Goal: Task Accomplishment & Management: Manage account settings

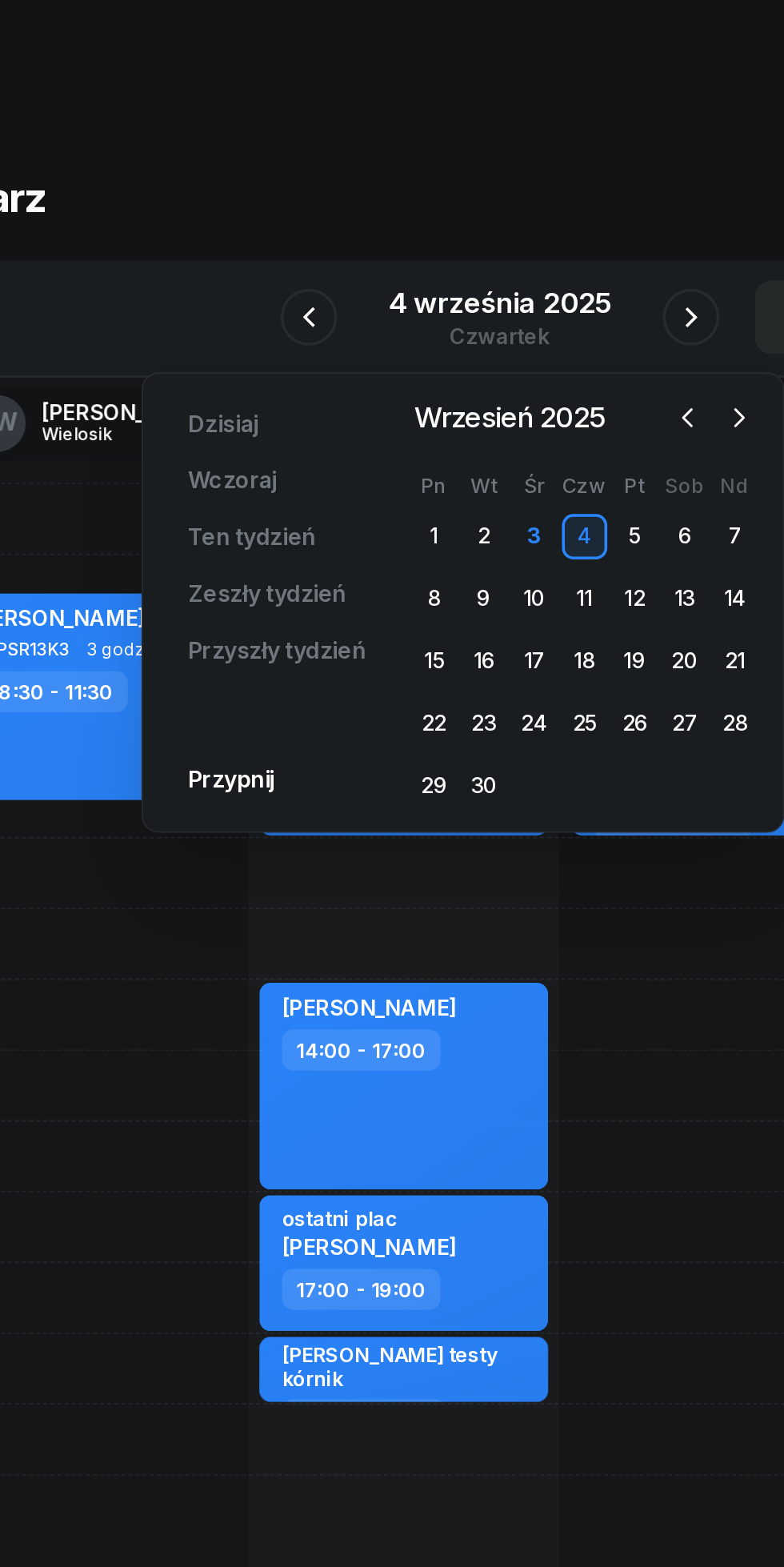
click at [404, 380] on div "17" at bounding box center [410, 373] width 25 height 25
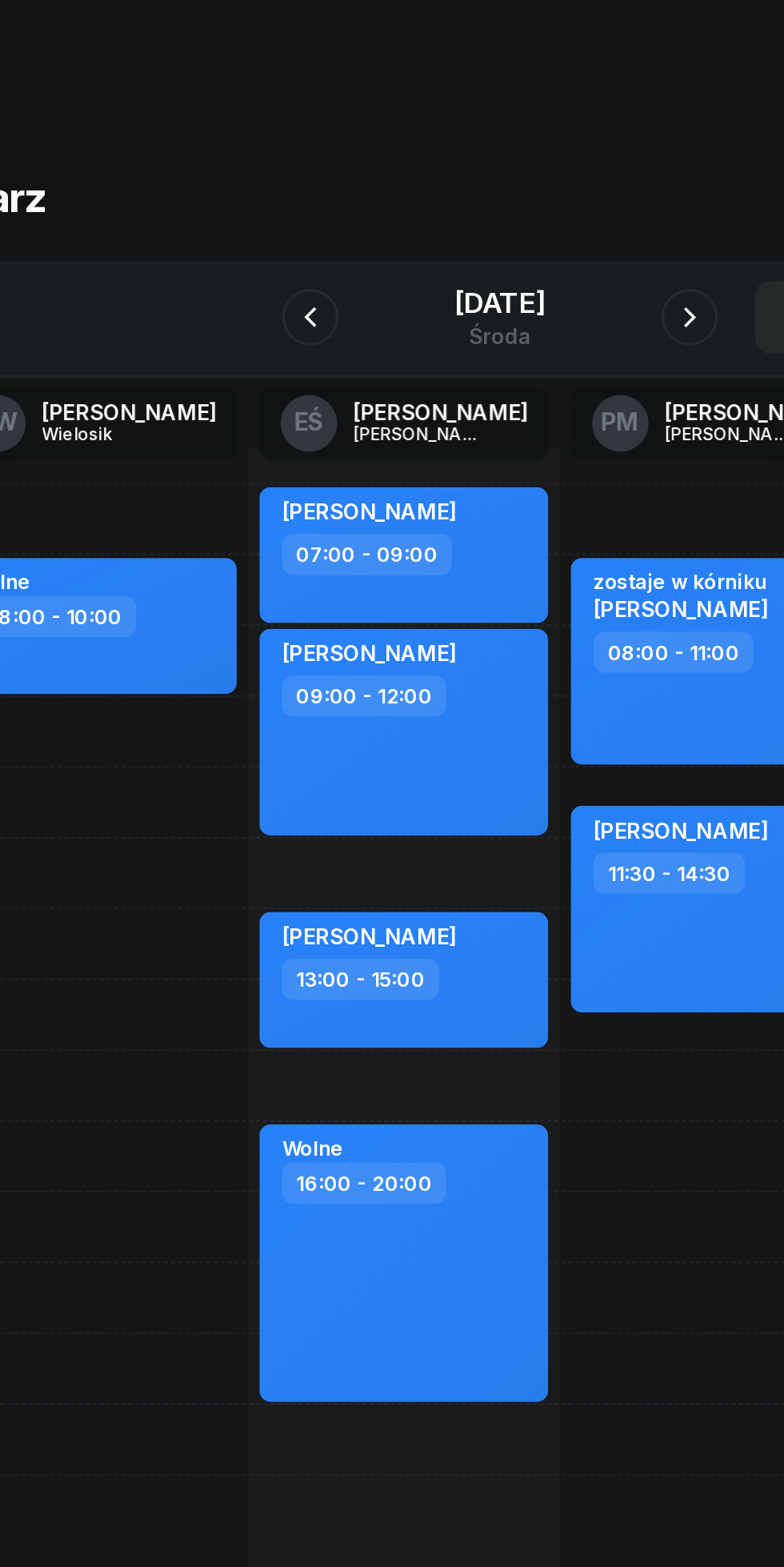
click at [390, 318] on div "07:00 - 09:00" at bounding box center [339, 313] width 141 height 23
select select "07"
select select "09"
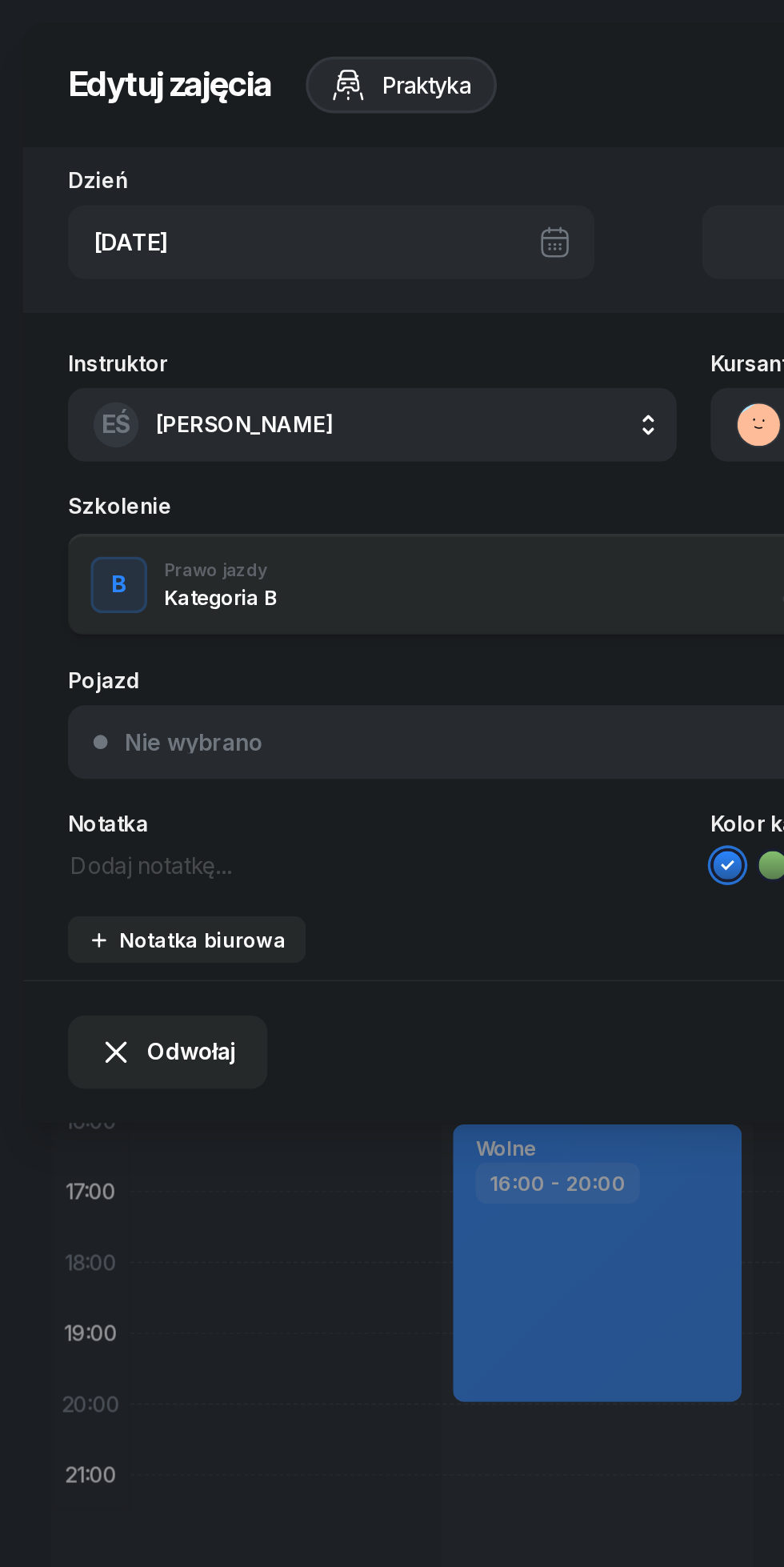
click at [103, 594] on span "Odwołaj" at bounding box center [109, 594] width 51 height 20
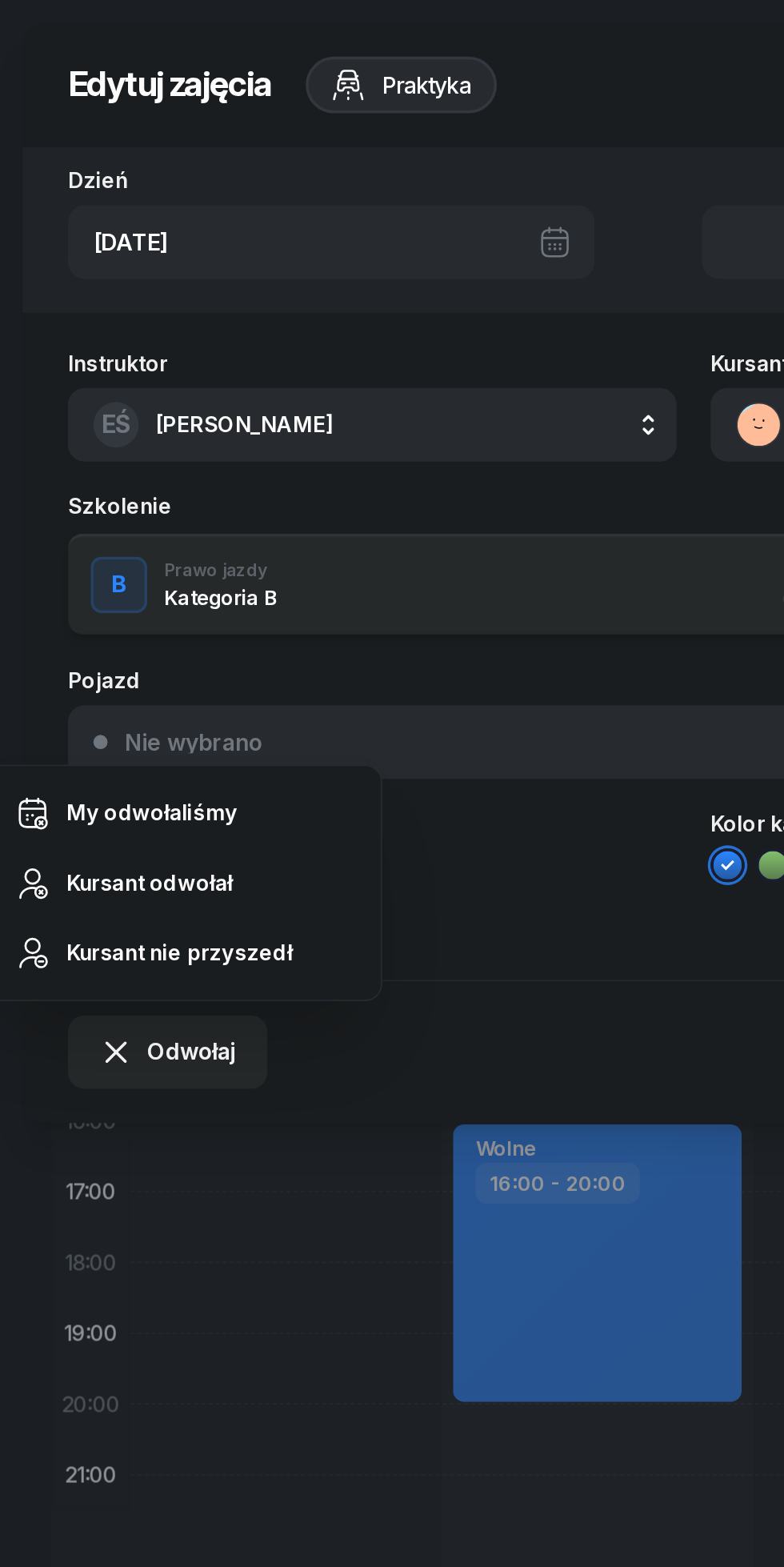
click at [64, 501] on div "Kursant odwołał" at bounding box center [85, 499] width 95 height 20
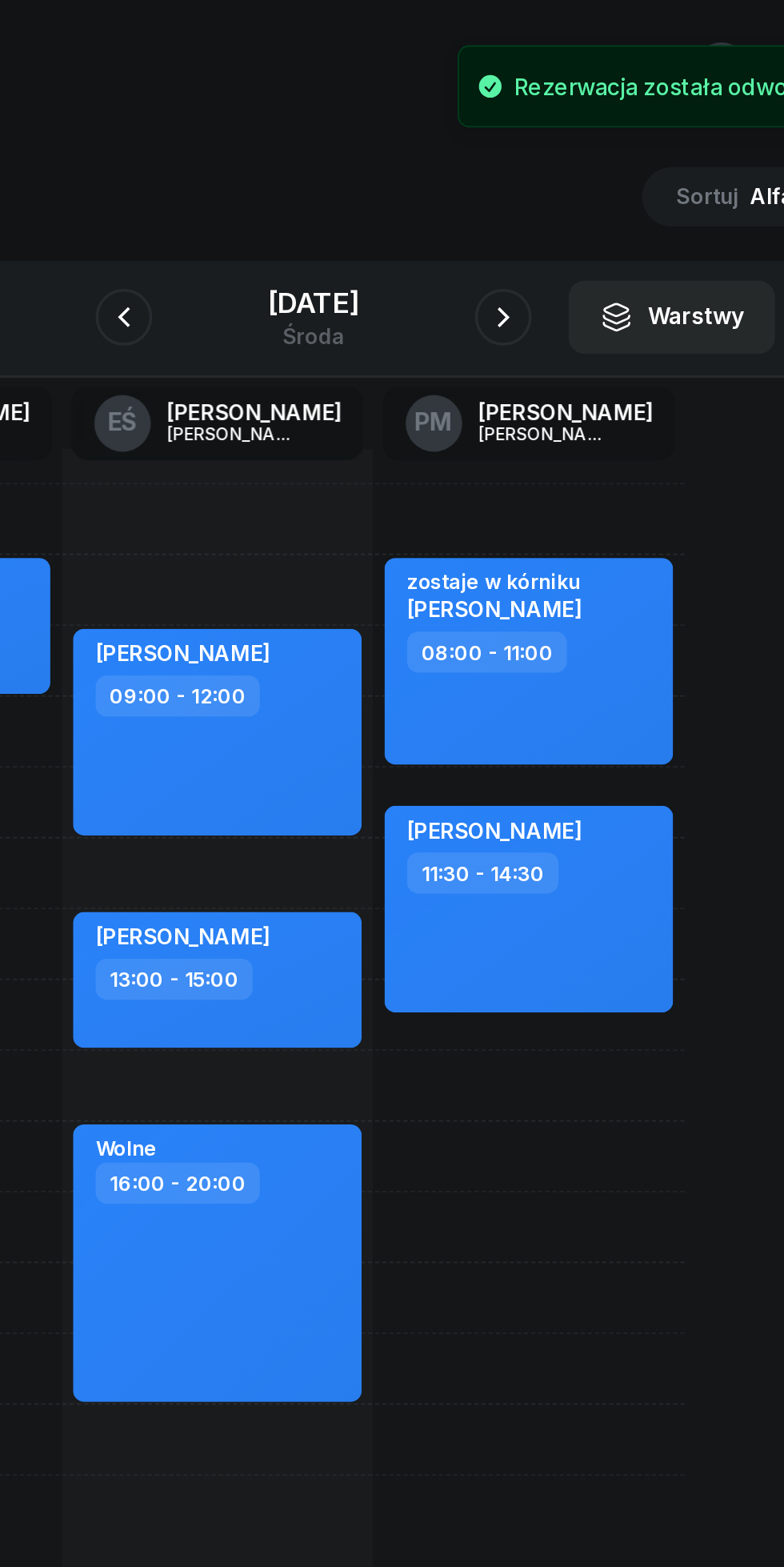
click at [502, 181] on icon "button" at bounding box center [499, 180] width 20 height 20
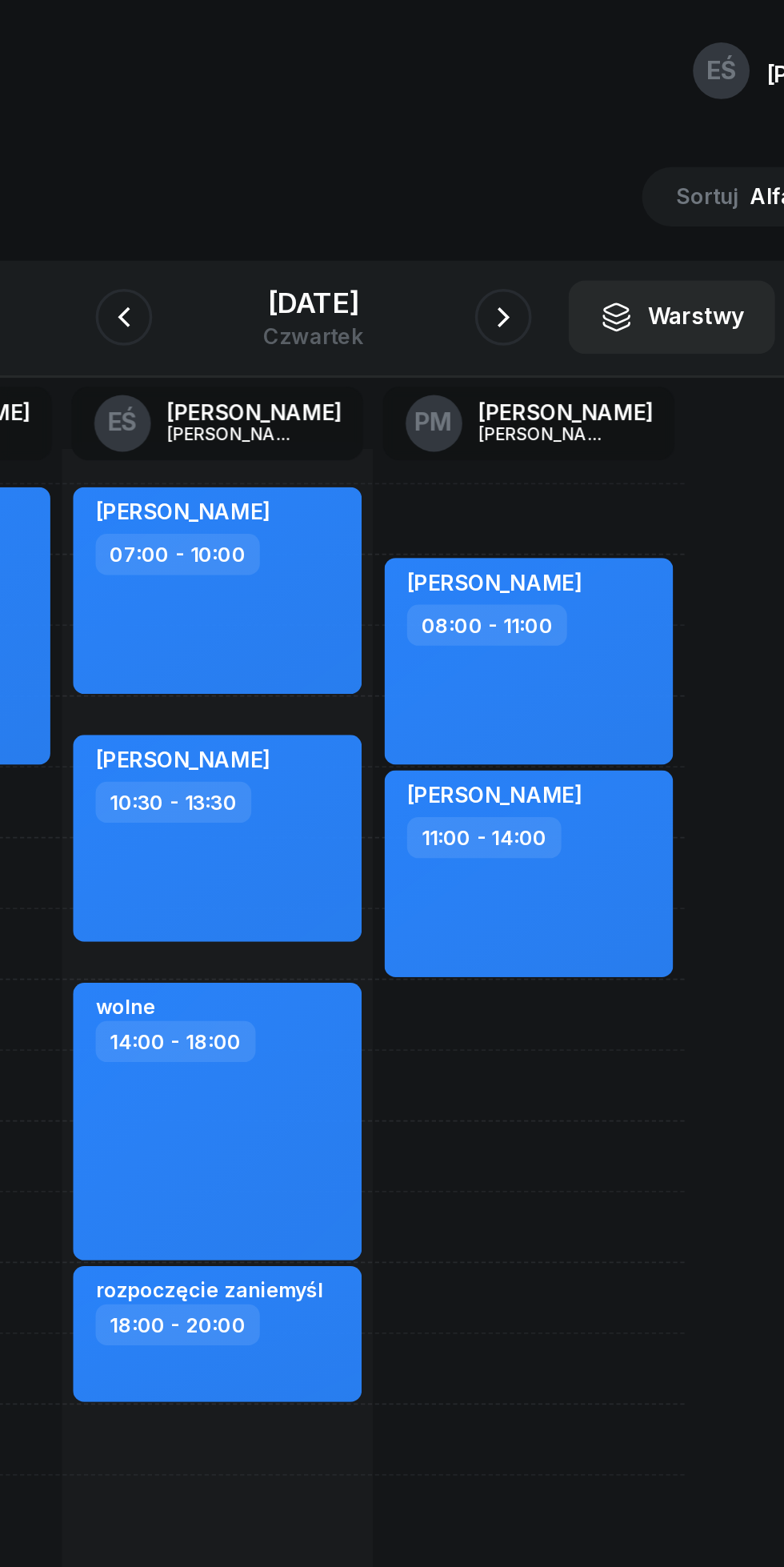
click at [490, 181] on button "button" at bounding box center [498, 179] width 32 height 32
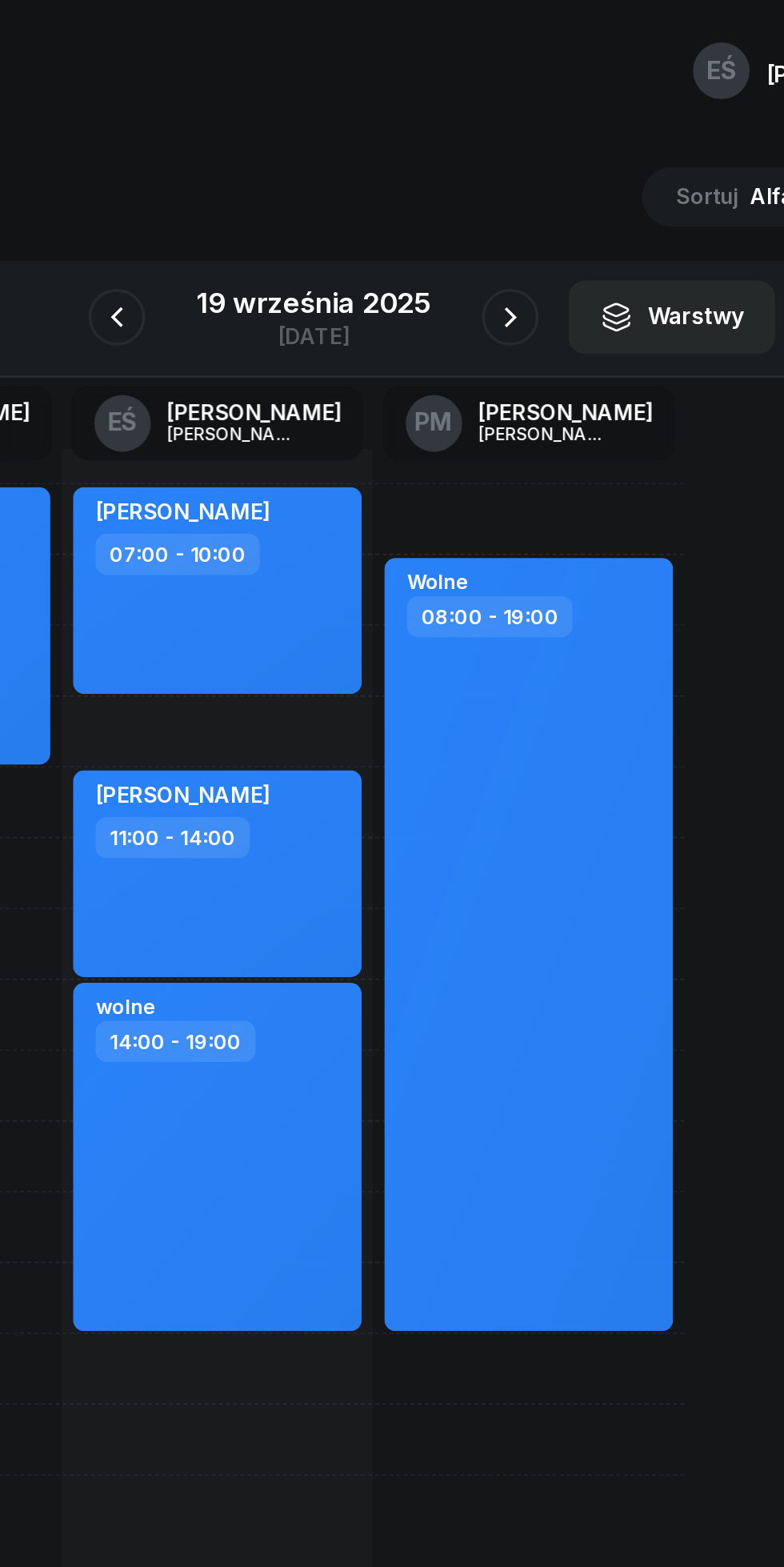
click at [502, 180] on icon "button" at bounding box center [503, 180] width 20 height 20
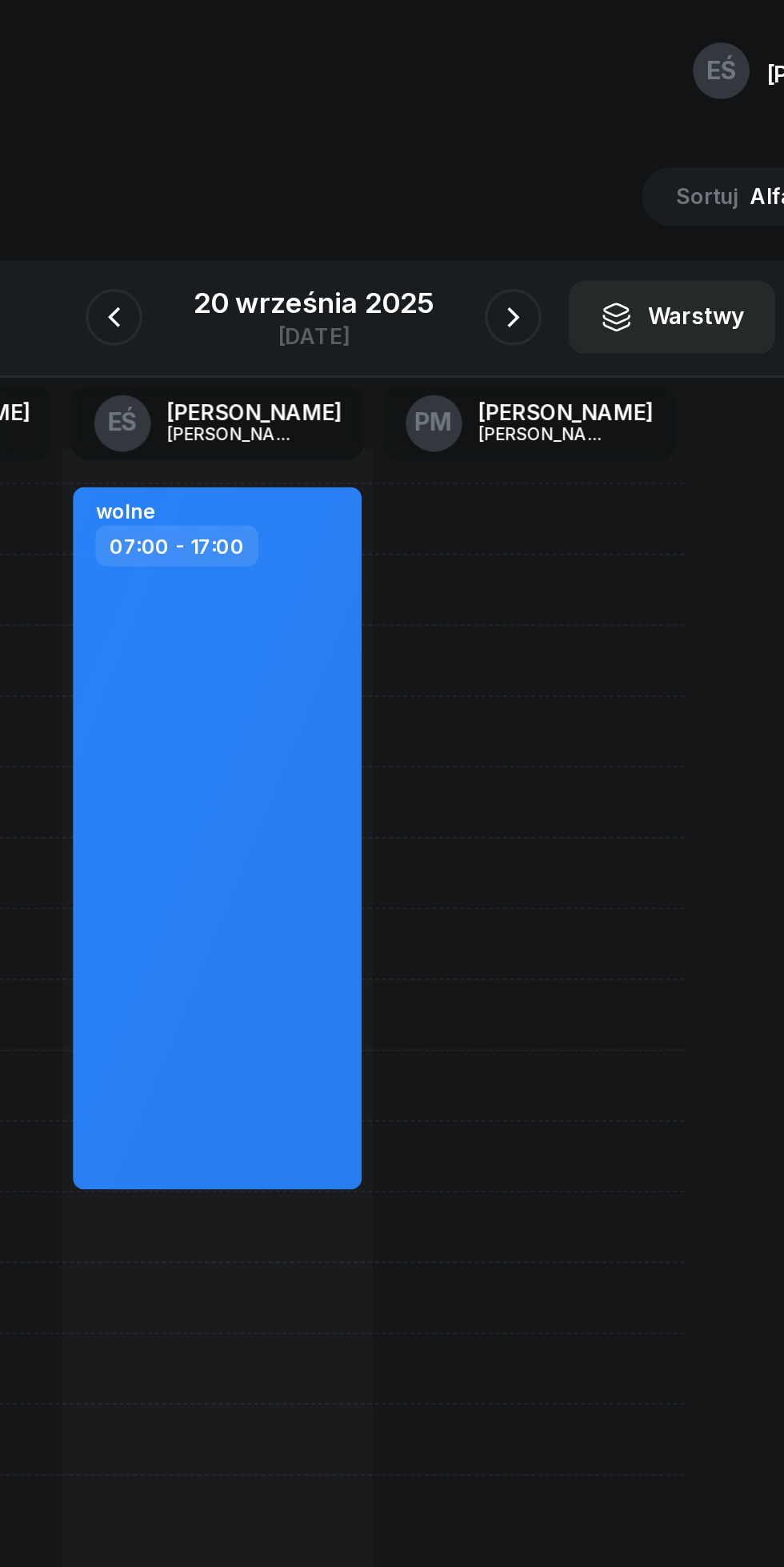
click at [493, 171] on button "button" at bounding box center [504, 179] width 32 height 32
click at [498, 177] on icon "button" at bounding box center [503, 180] width 20 height 20
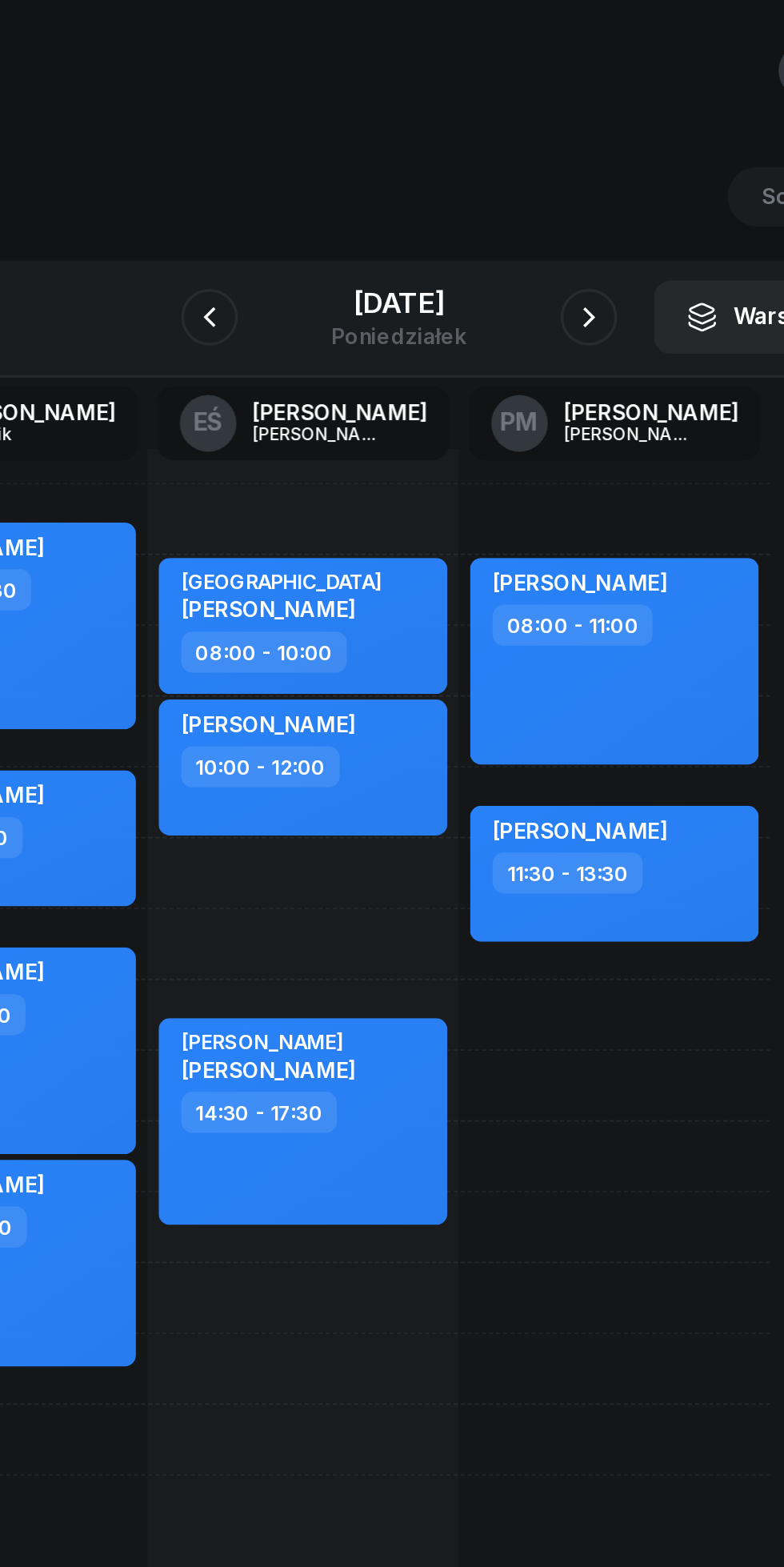
click at [503, 181] on icon "button" at bounding box center [499, 180] width 20 height 20
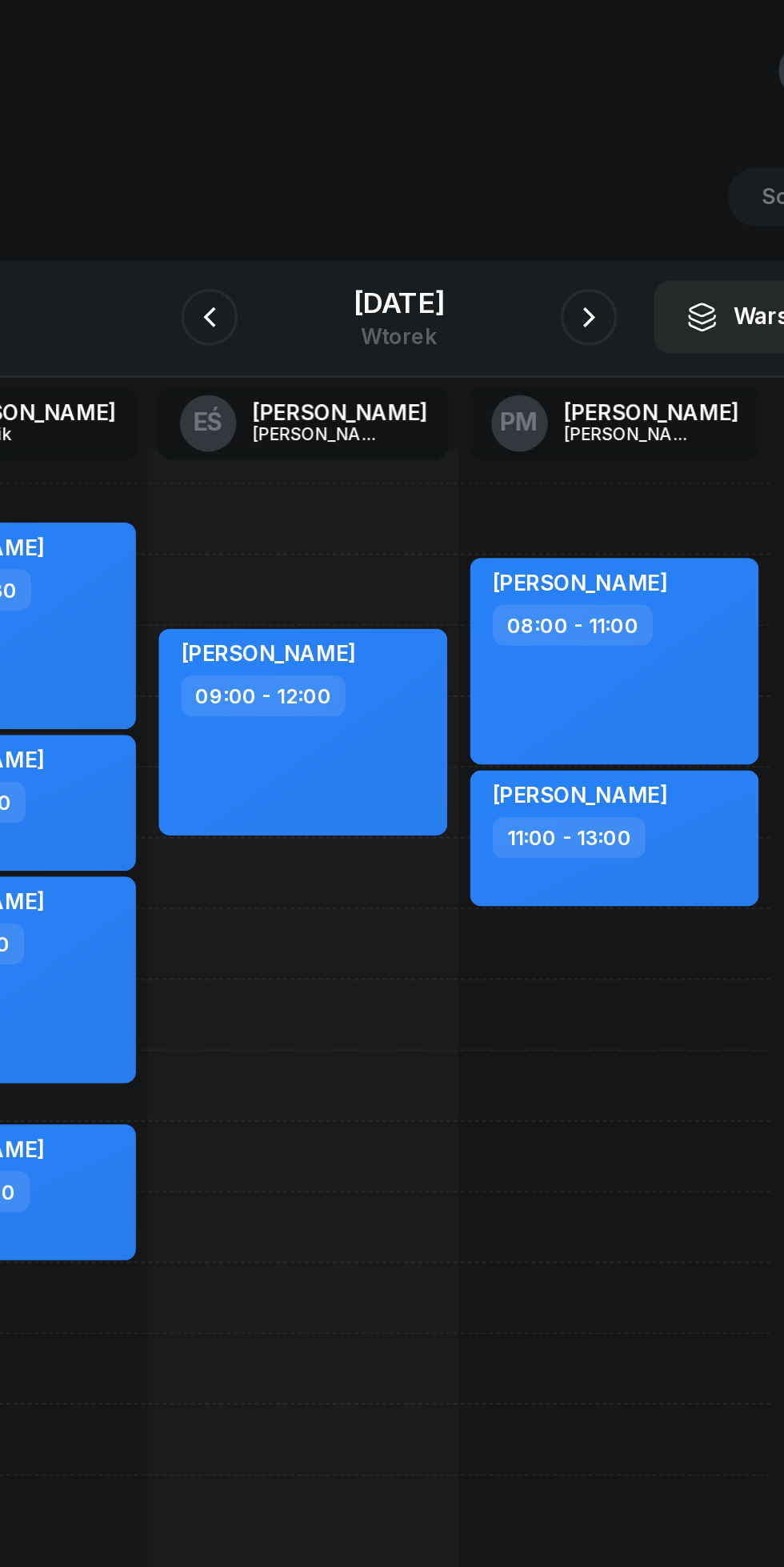
click at [492, 175] on button "button" at bounding box center [498, 179] width 32 height 32
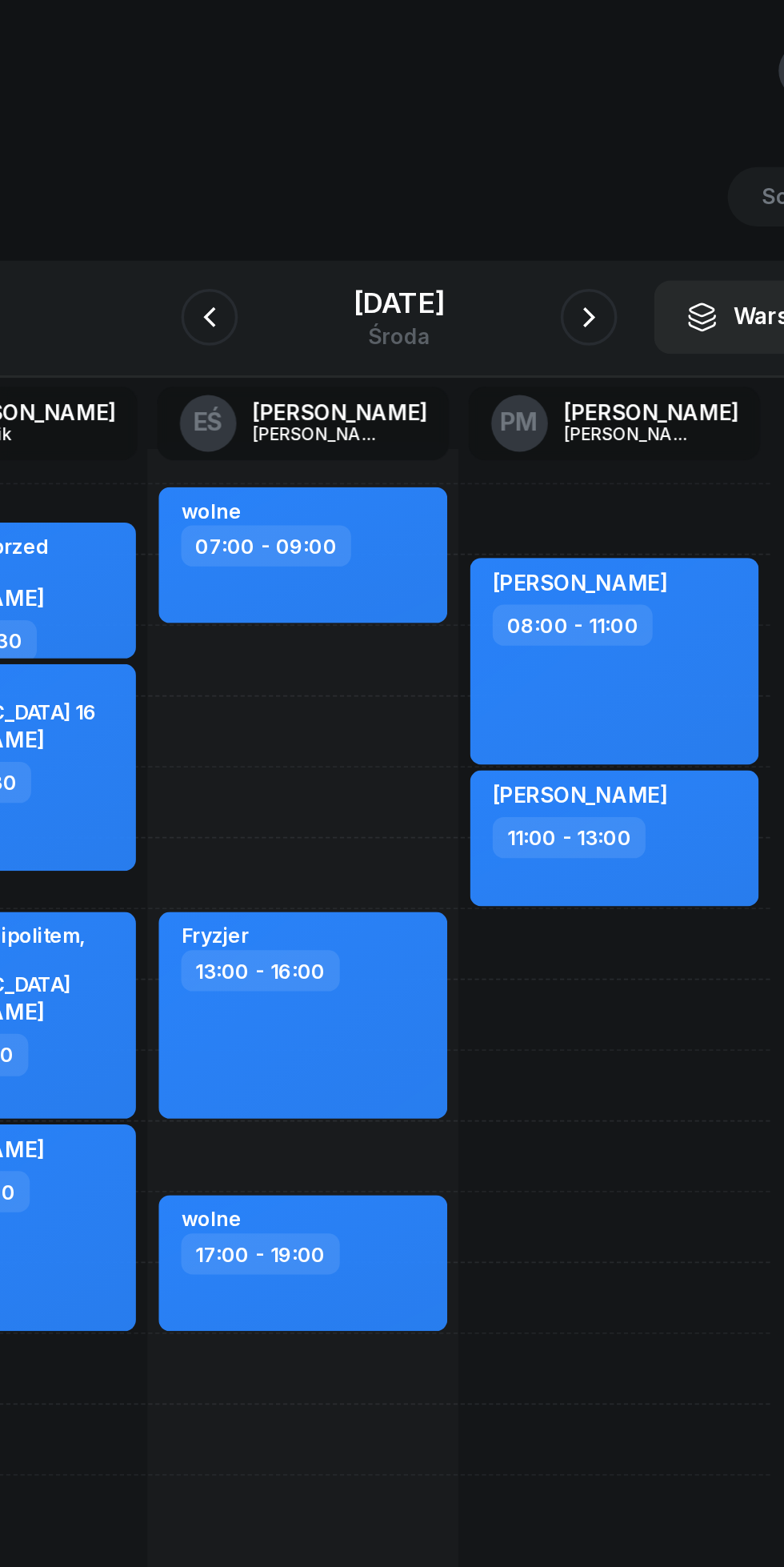
click at [491, 180] on button "button" at bounding box center [498, 179] width 32 height 32
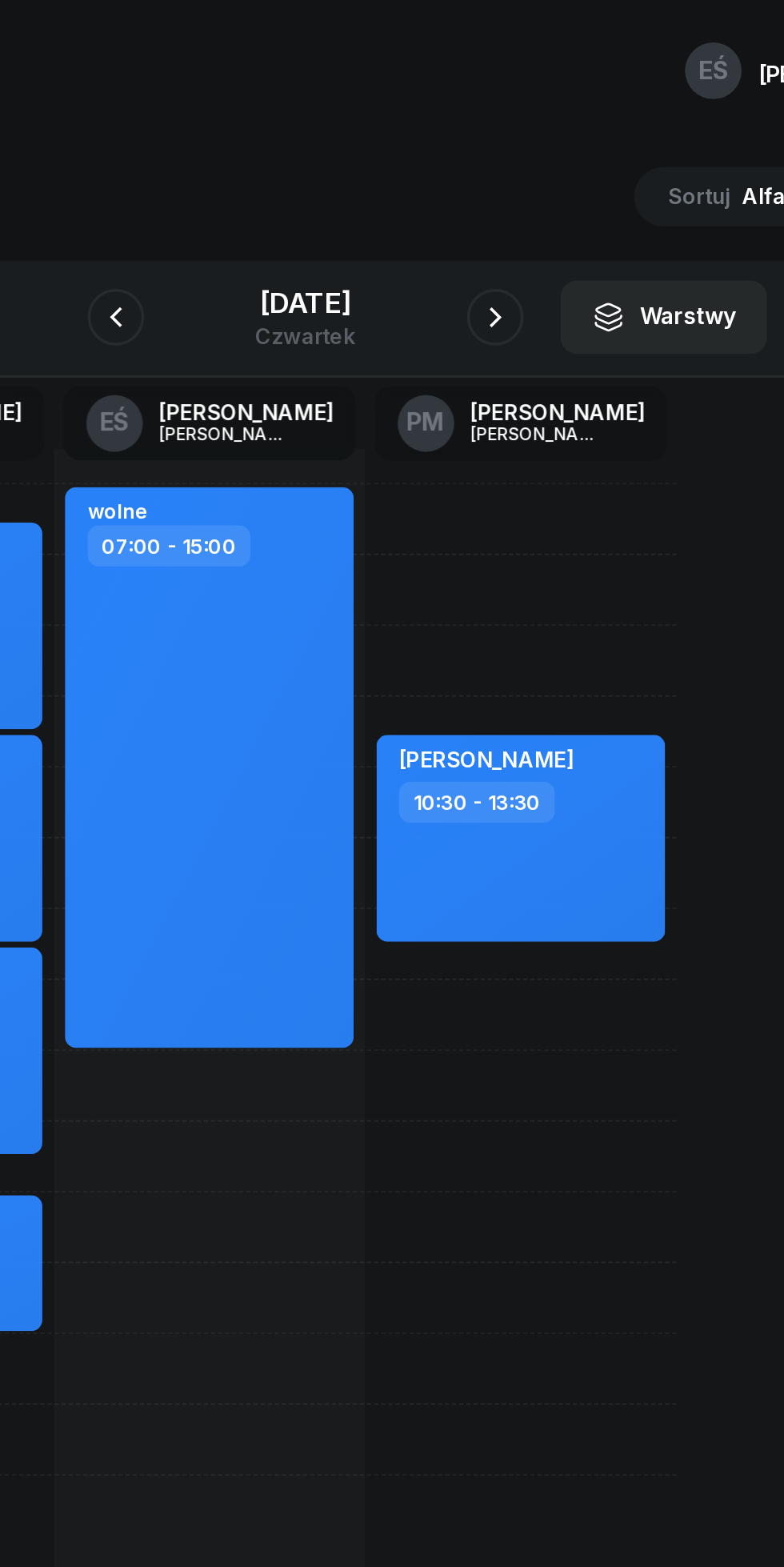
click at [513, 182] on button "button" at bounding box center [498, 179] width 32 height 32
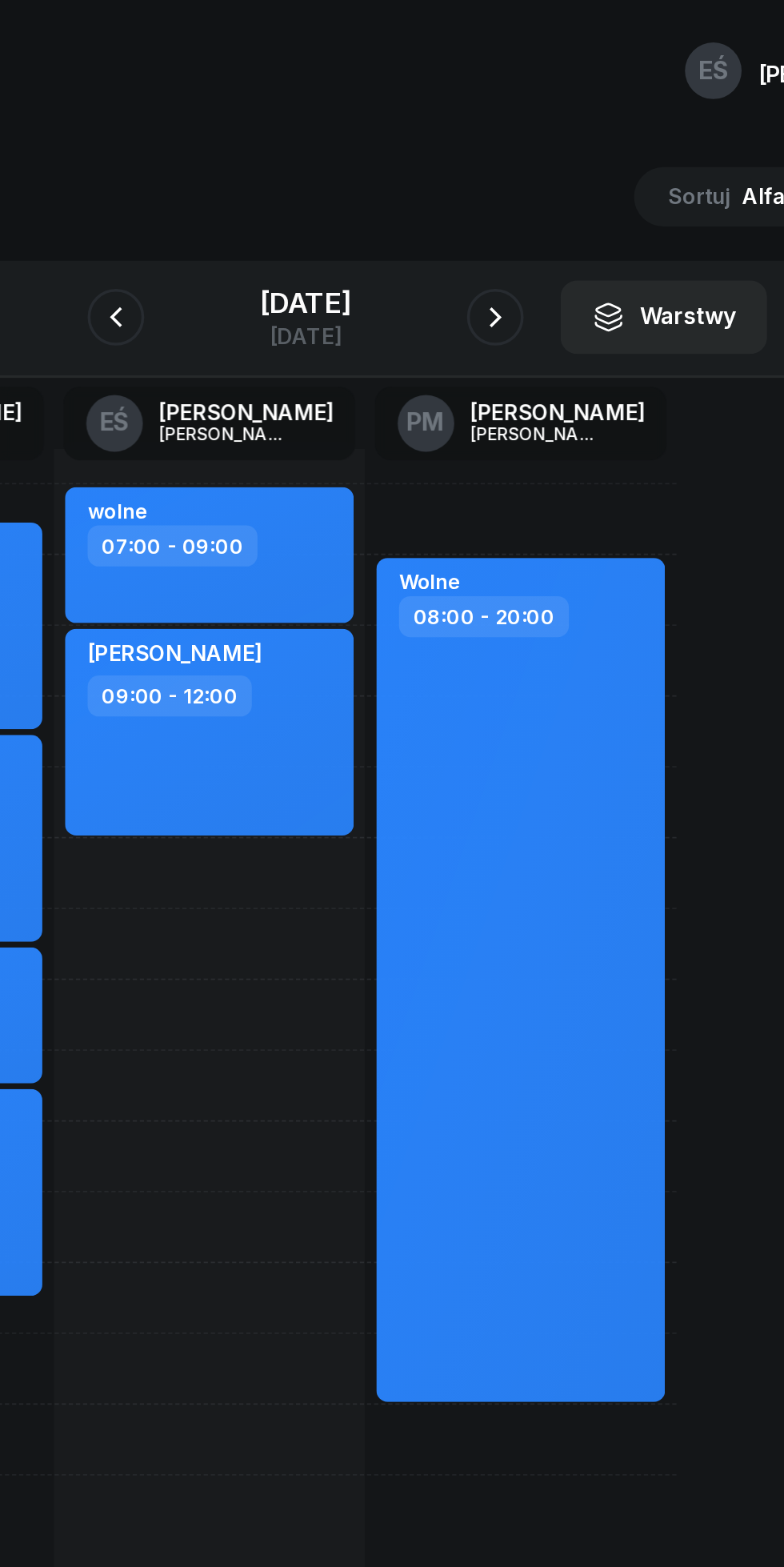
click at [493, 175] on button "button" at bounding box center [498, 179] width 32 height 32
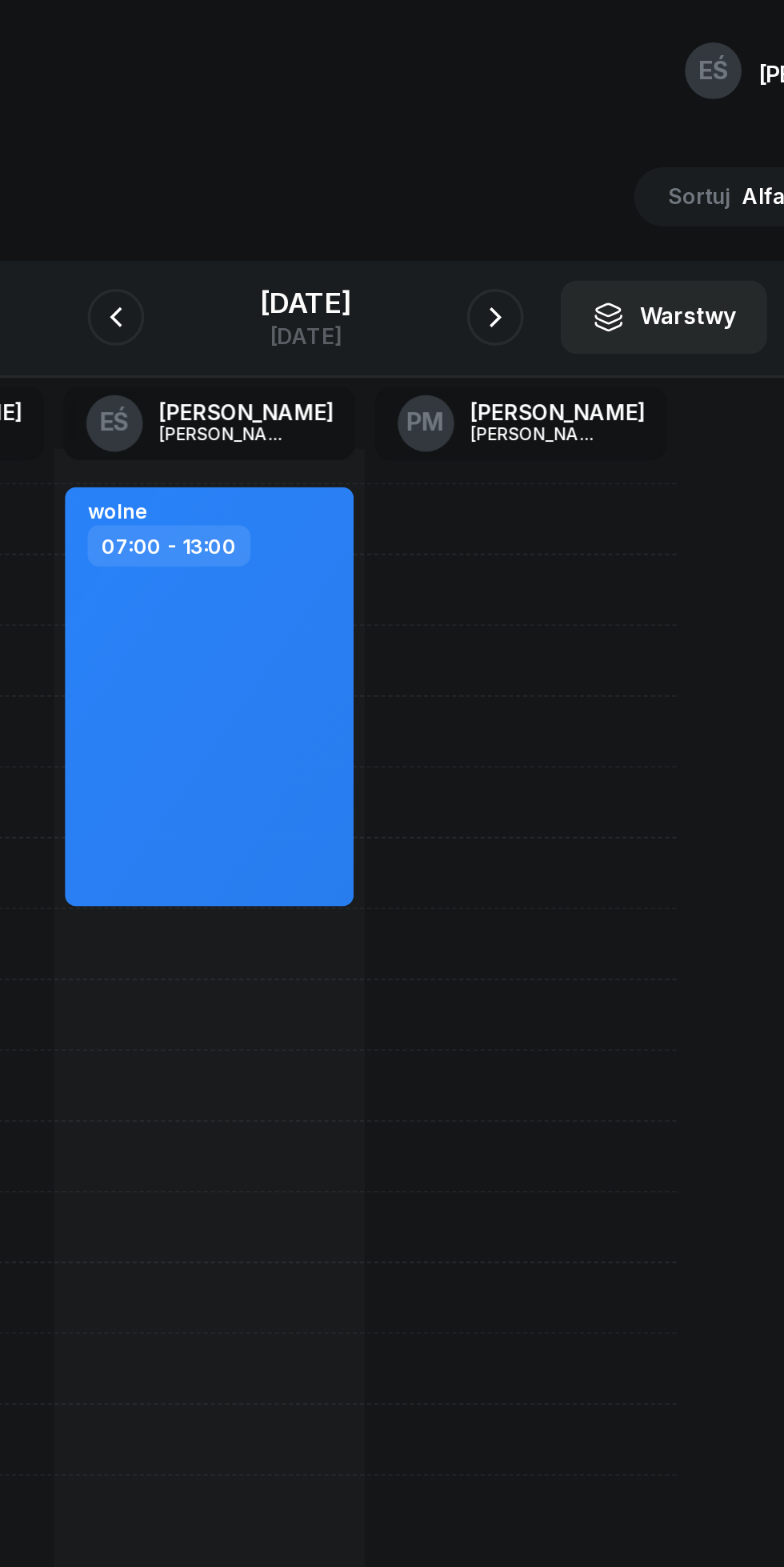
click at [503, 180] on icon "button" at bounding box center [499, 180] width 20 height 20
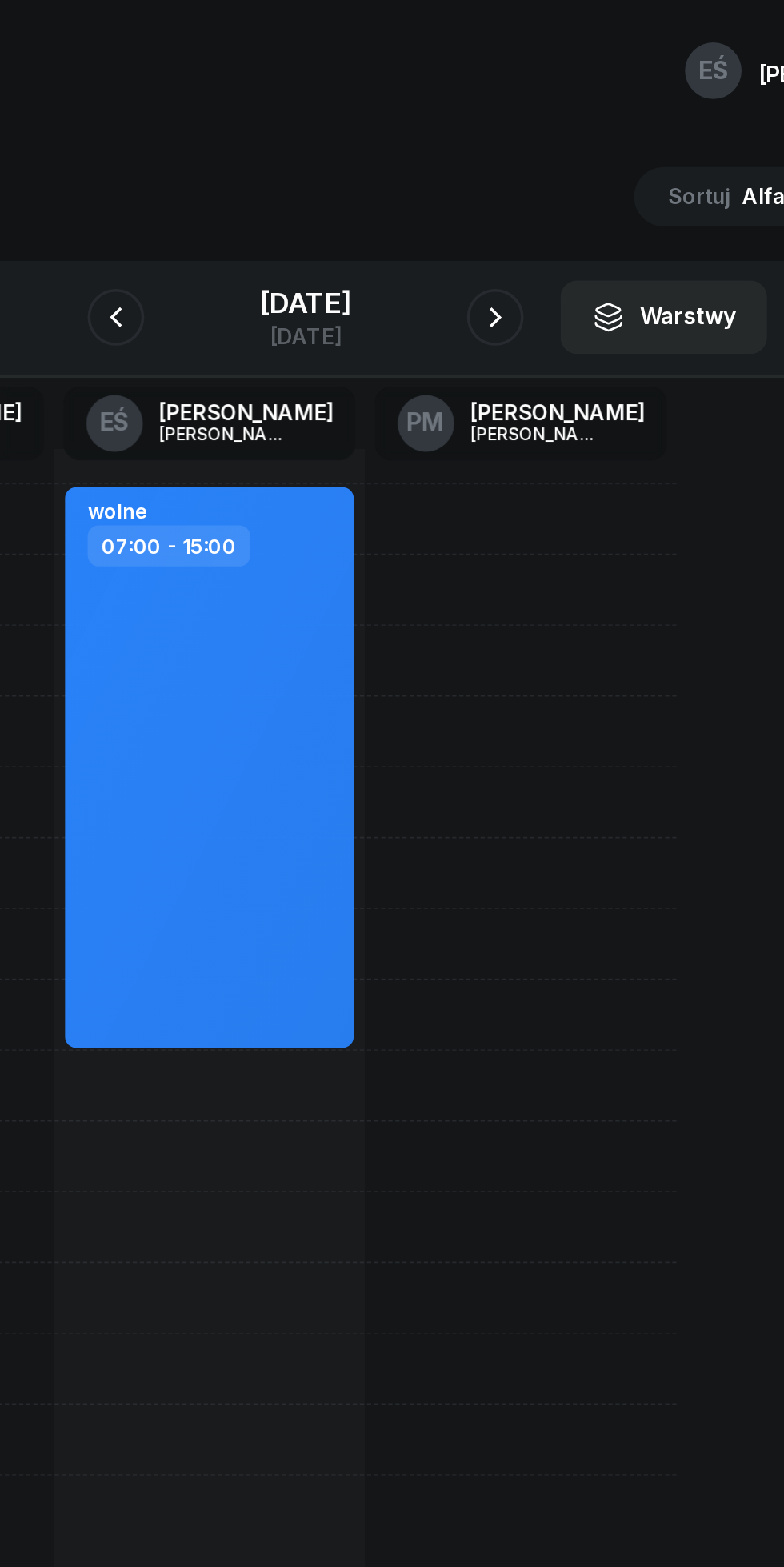
click at [507, 184] on icon "button" at bounding box center [499, 180] width 20 height 20
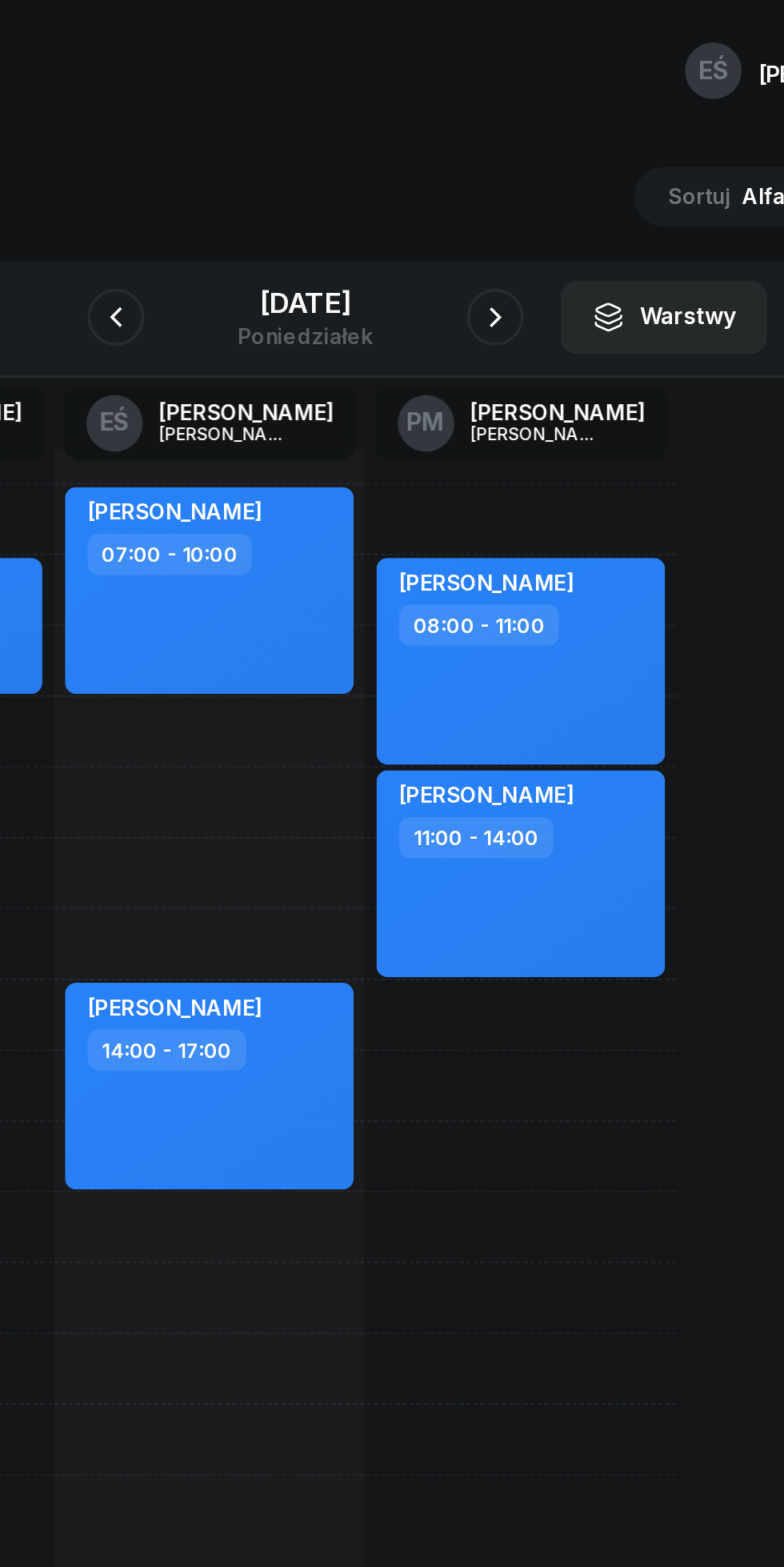
click at [503, 180] on icon "button" at bounding box center [499, 180] width 20 height 20
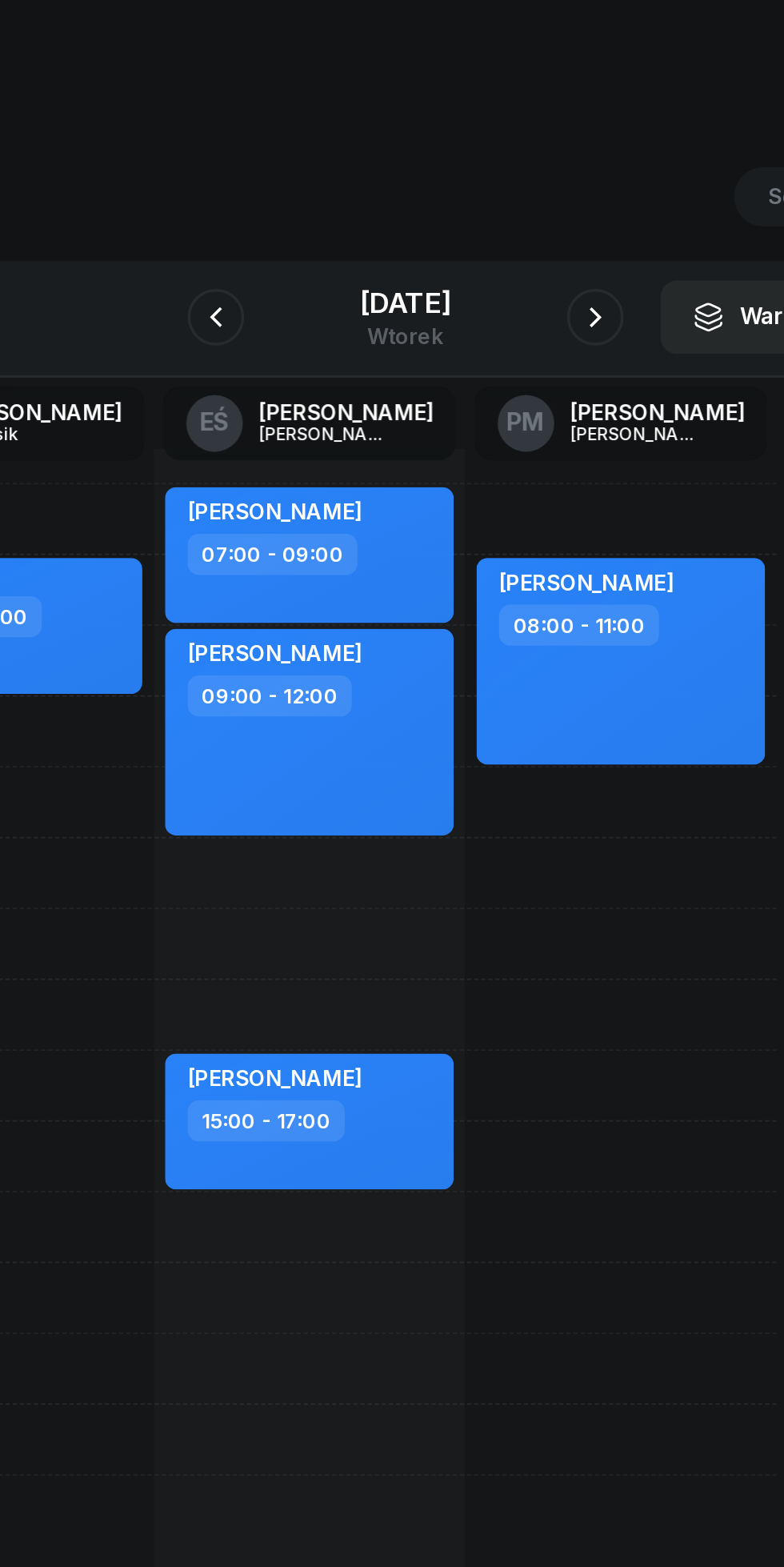
click at [504, 180] on icon "button" at bounding box center [499, 180] width 20 height 20
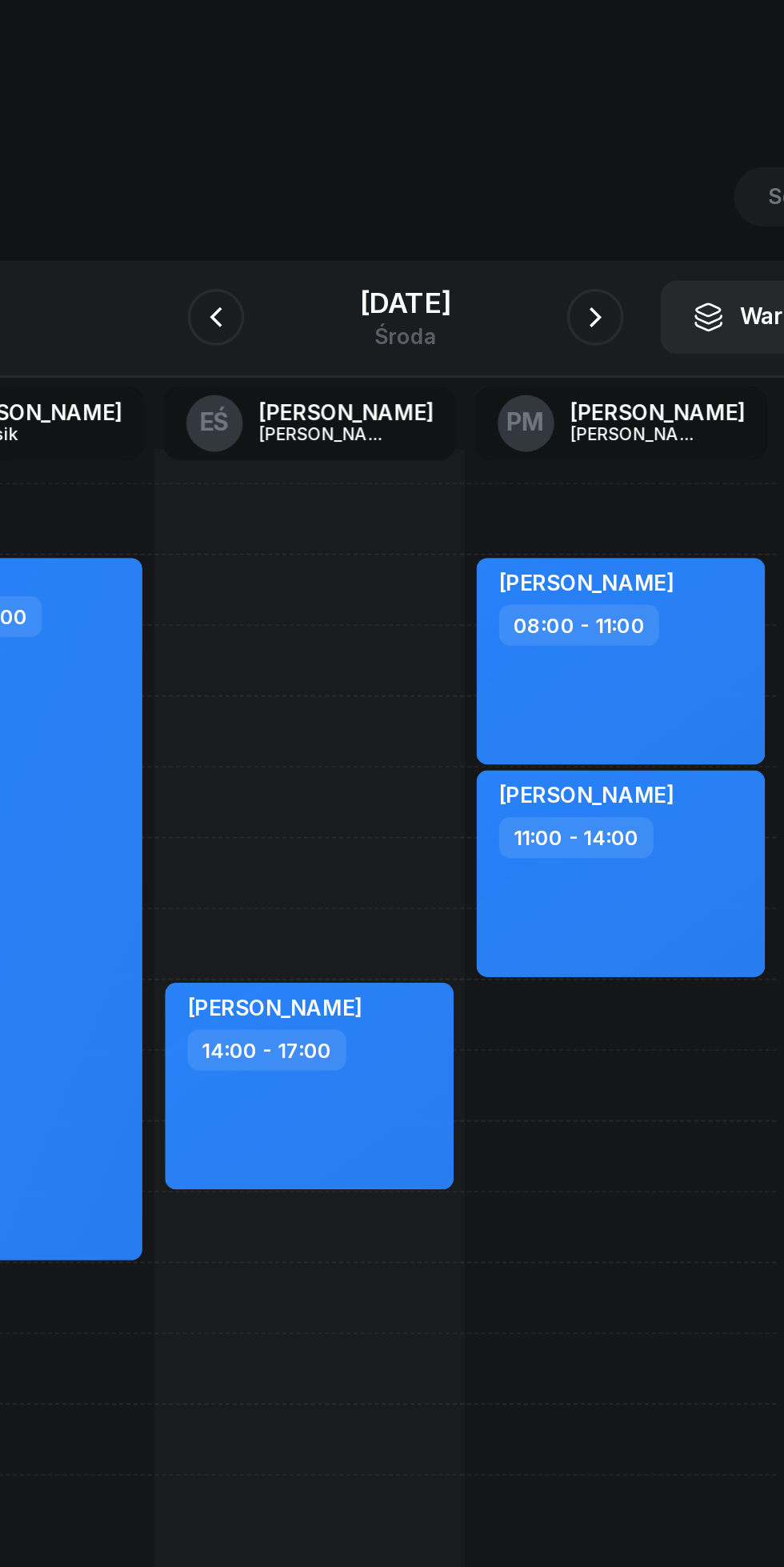
click at [276, 175] on icon "button" at bounding box center [285, 180] width 20 height 20
click at [280, 180] on icon "button" at bounding box center [285, 180] width 20 height 20
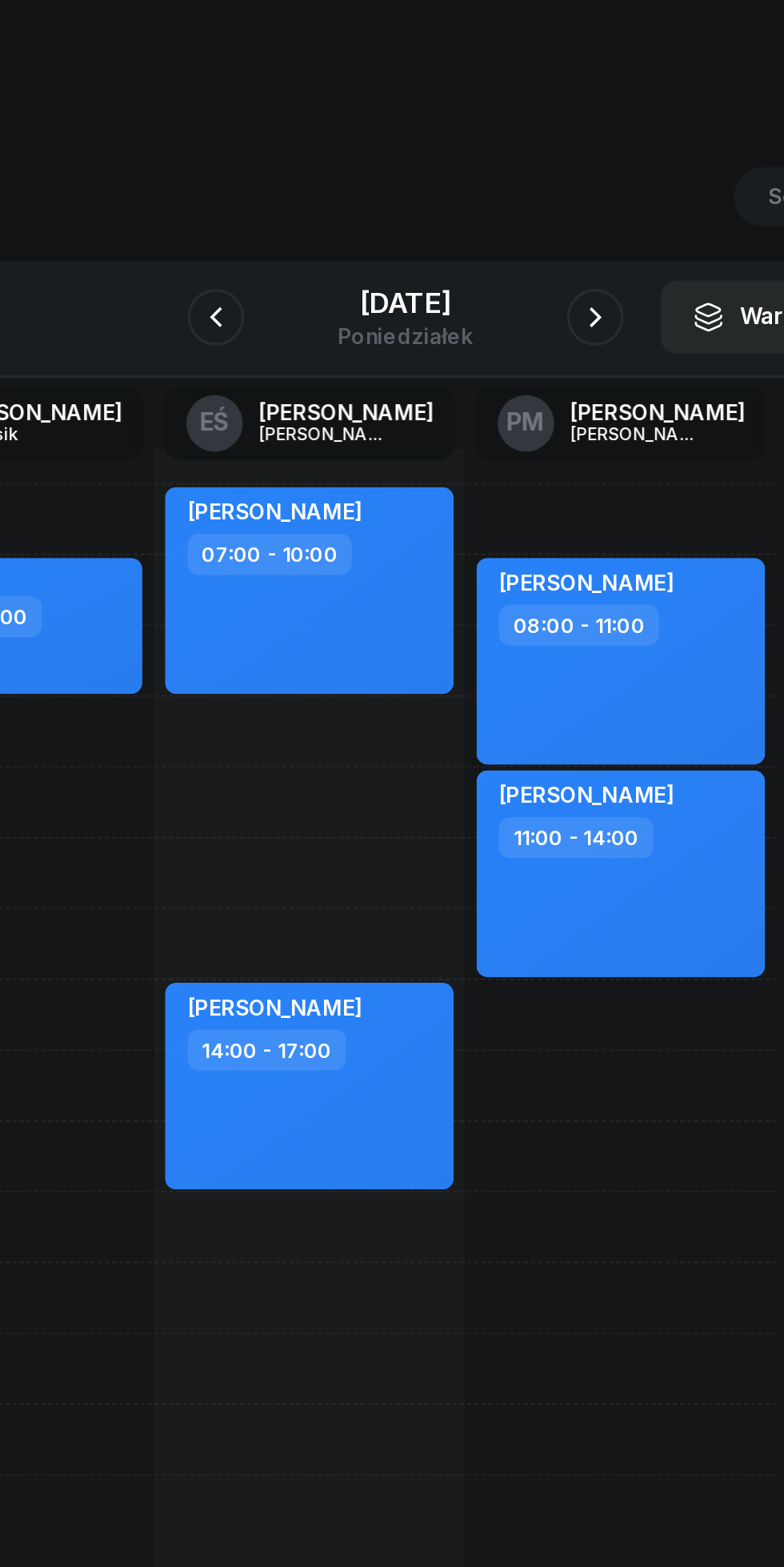
click at [557, 527] on div "[PERSON_NAME] 11:00 - 14:00" at bounding box center [513, 493] width 163 height 117
select select "11"
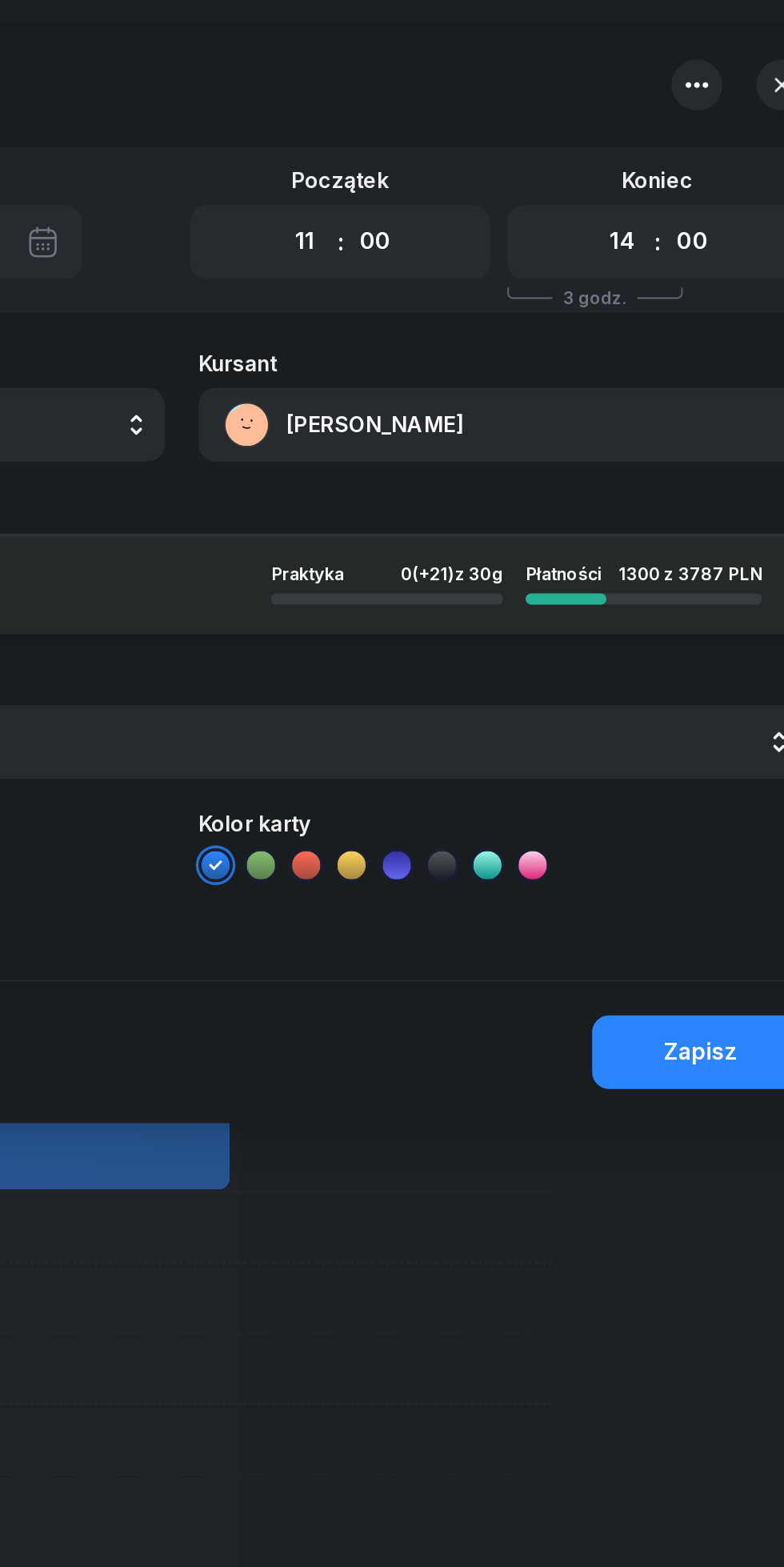
click at [635, 140] on select "00 01 02 03 04 05 06 07 08 09 10 11 12 13 14 15 16 17 18 19 20 21 22 23" at bounding box center [640, 136] width 30 height 33
select select "13"
click at [626, 120] on select "00 01 02 03 04 05 06 07 08 09 10 11 12 13 14 15 16 17 18 19 20 21 22 23" at bounding box center [640, 136] width 30 height 33
click at [681, 590] on div "Zapisz" at bounding box center [684, 594] width 42 height 20
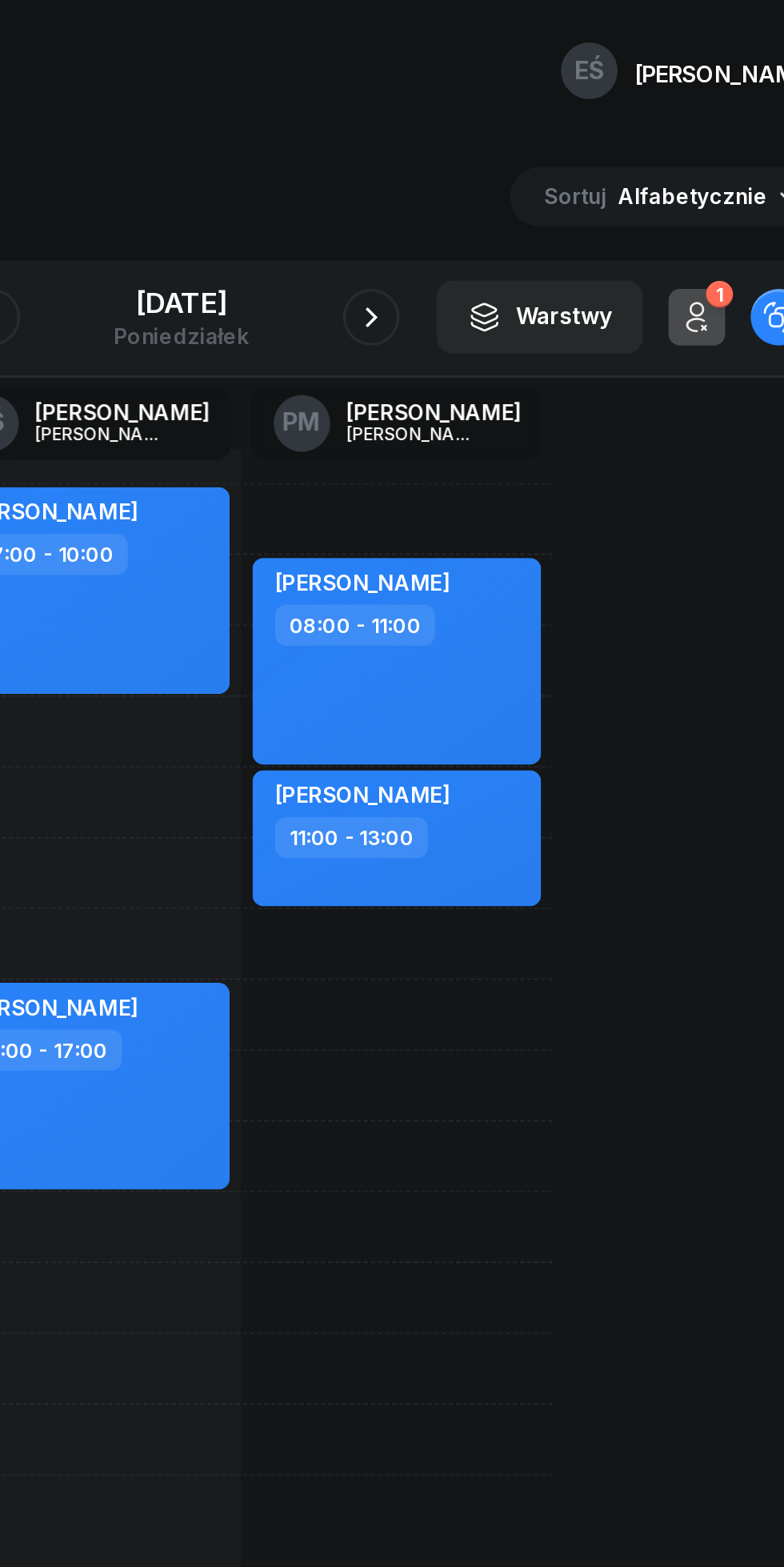
click at [581, 468] on div "11:00 - 13:00" at bounding box center [515, 473] width 141 height 23
select select "11"
select select "13"
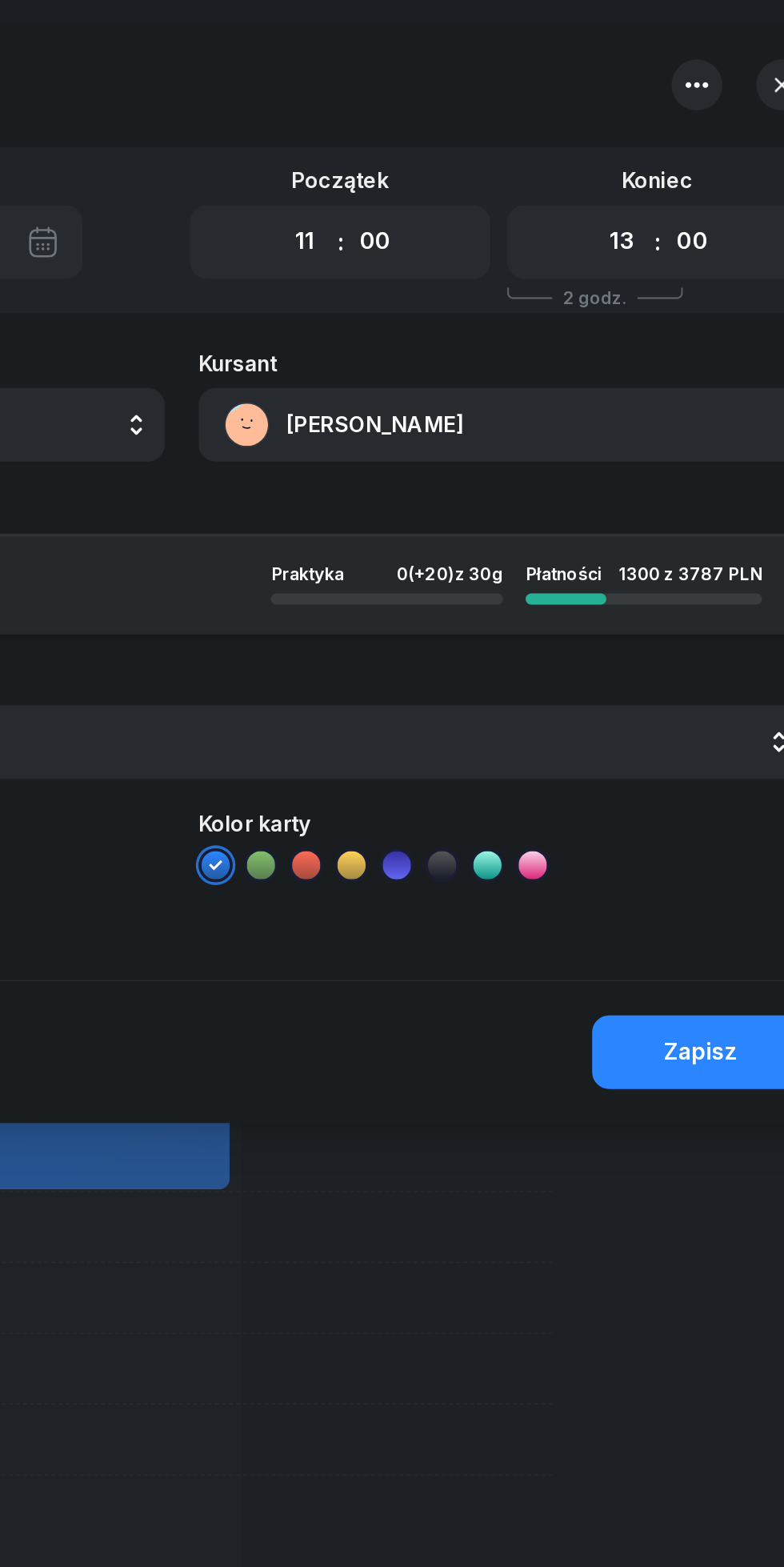
click at [470, 249] on button "[PERSON_NAME]" at bounding box center [574, 240] width 344 height 42
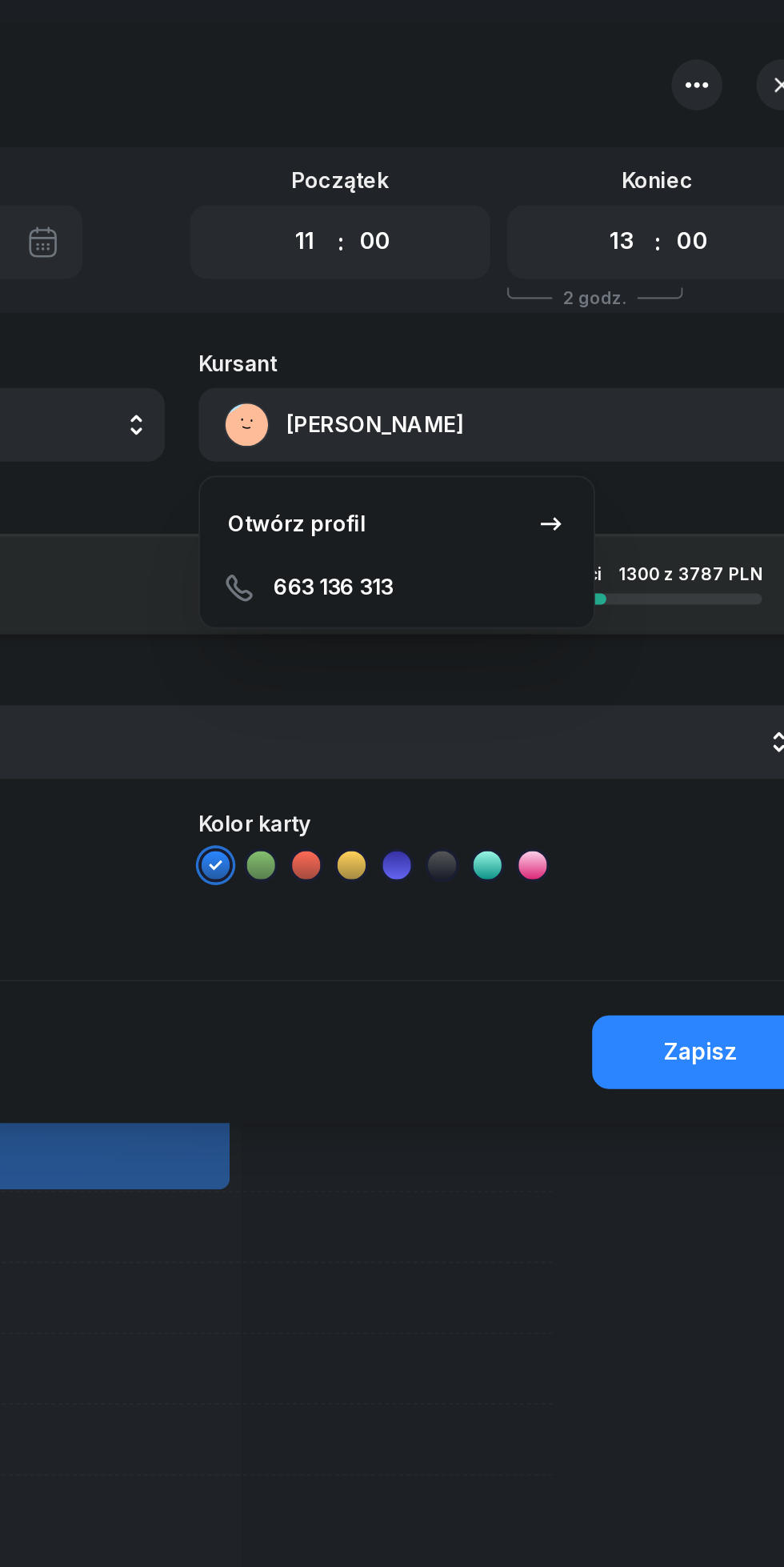
click at [448, 295] on div "Otwórz profil" at bounding box center [457, 295] width 78 height 20
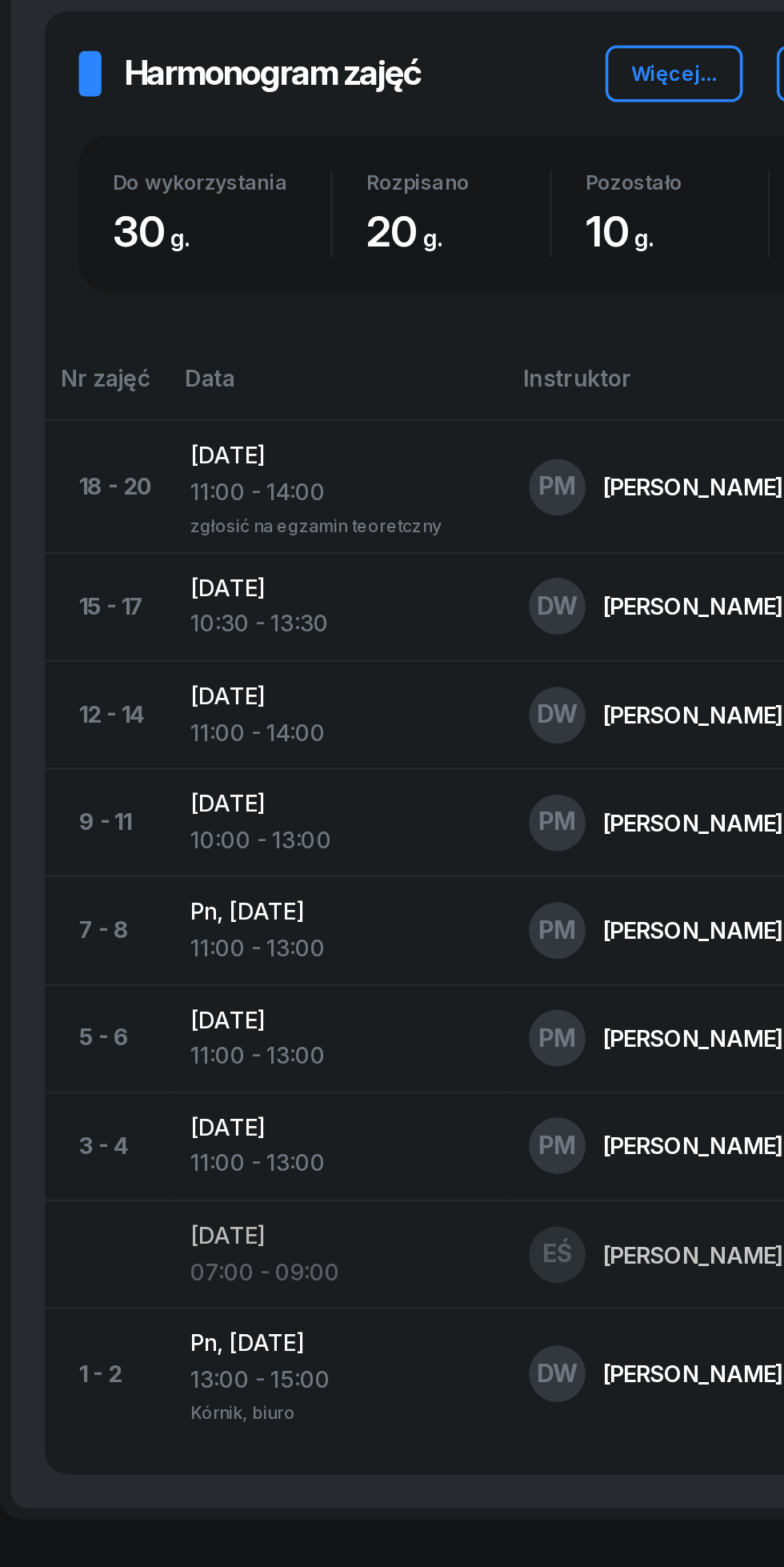
scroll to position [567, 0]
click at [148, 865] on div "11:00 - 14:00" at bounding box center [210, 869] width 166 height 20
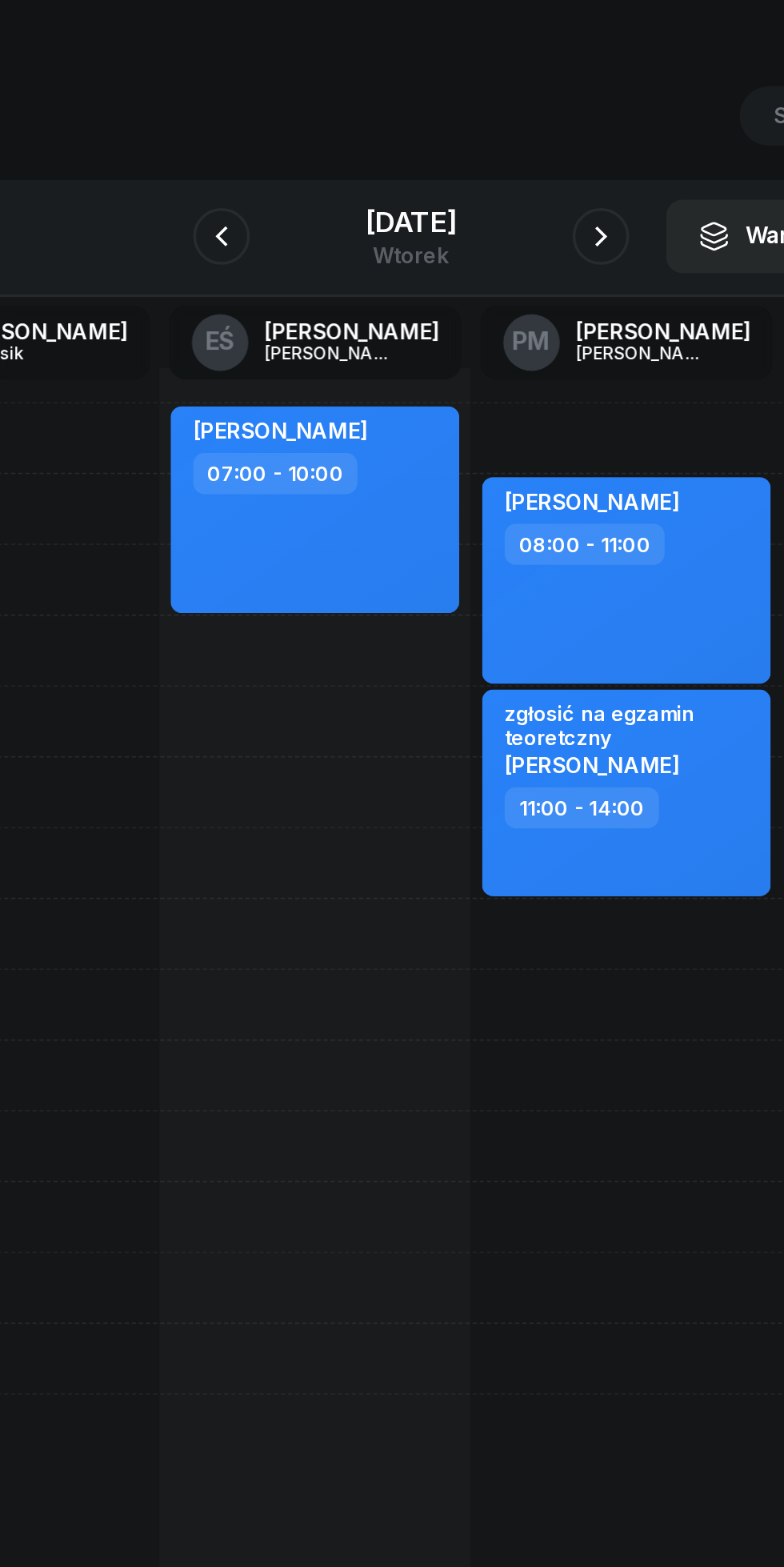
click at [509, 180] on icon "button" at bounding box center [499, 180] width 20 height 20
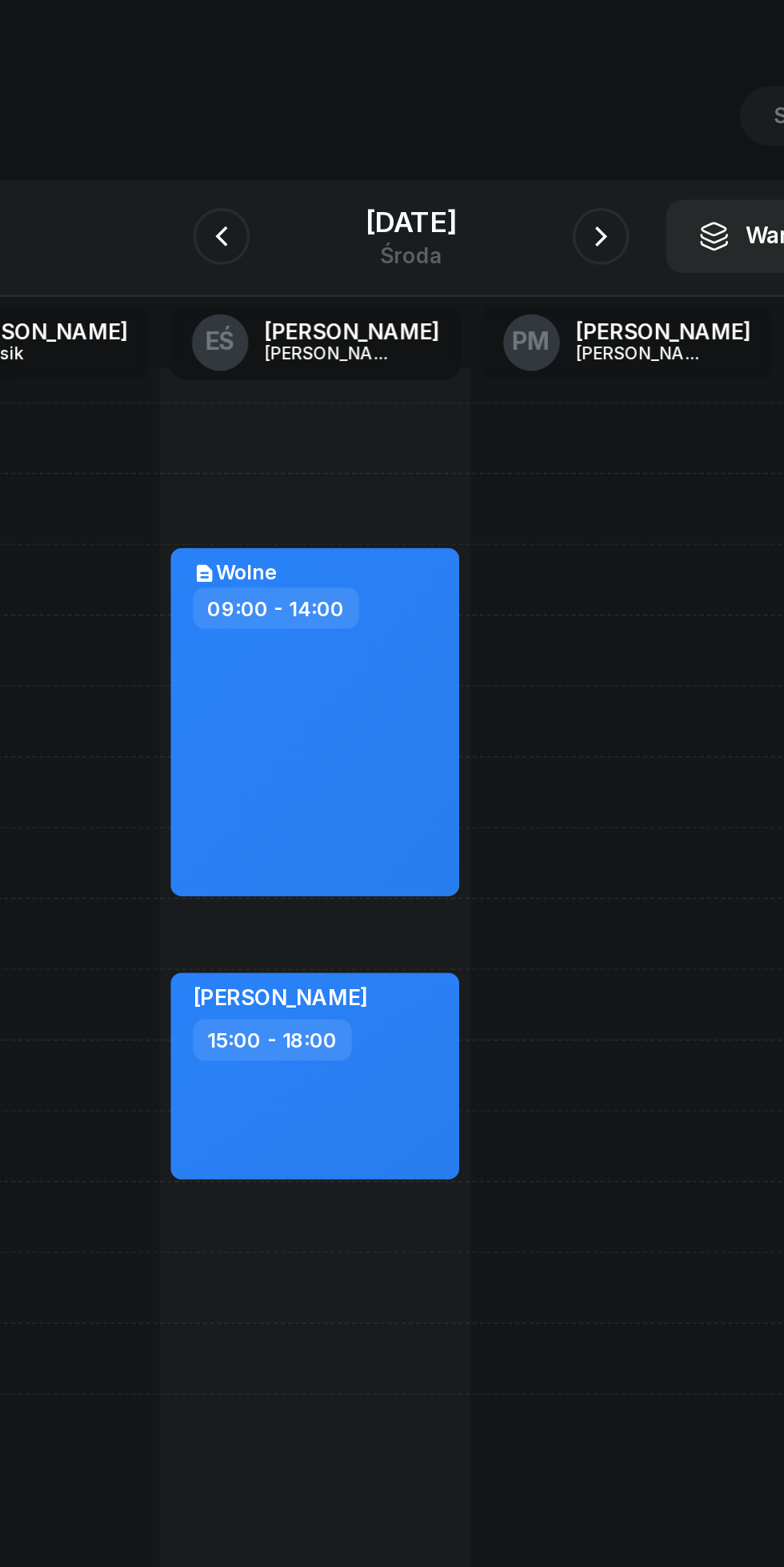
click at [509, 174] on icon "button" at bounding box center [499, 180] width 20 height 20
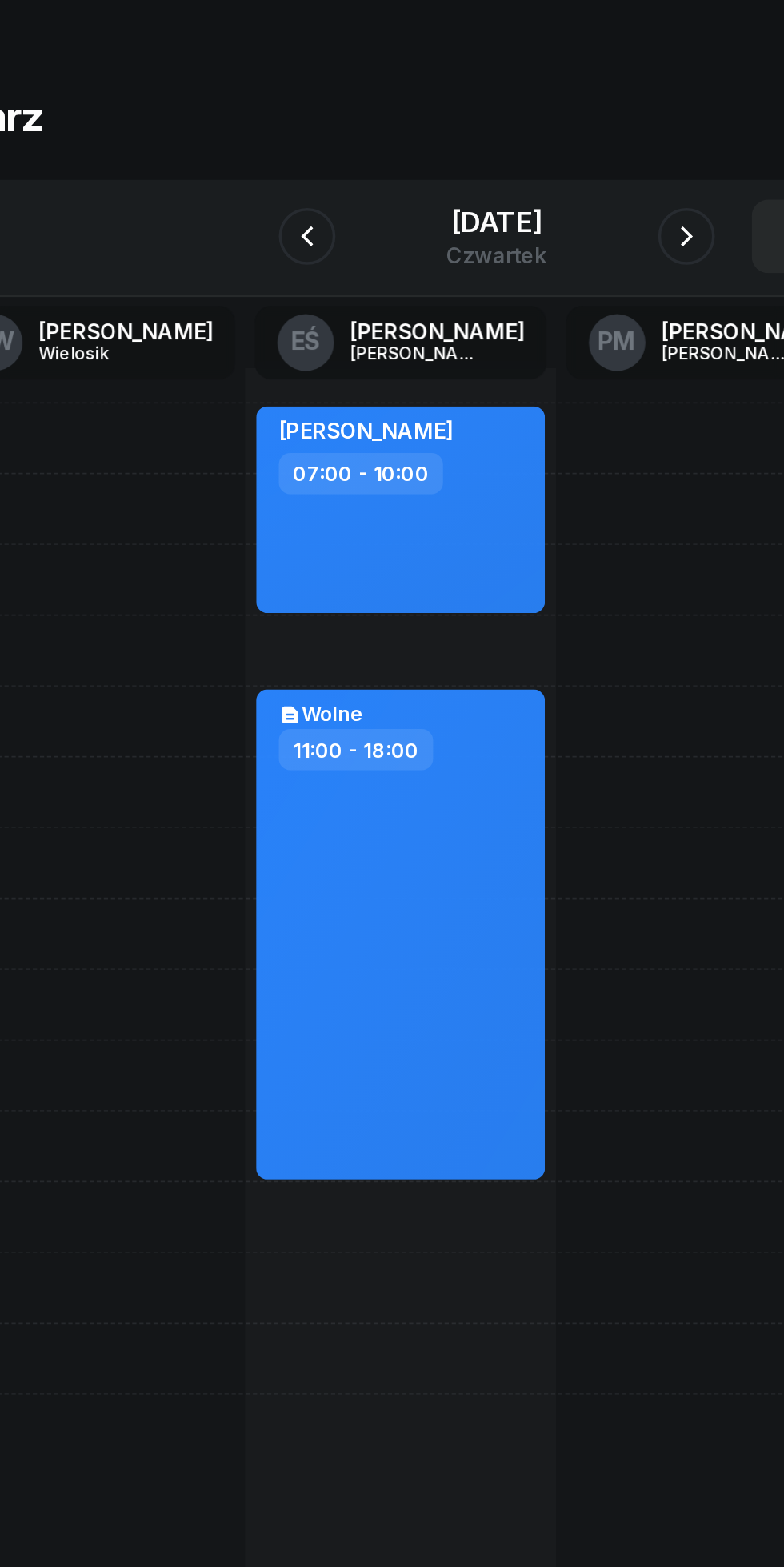
click at [477, 490] on div at bounding box center [514, 614] width 176 height 720
select select "12"
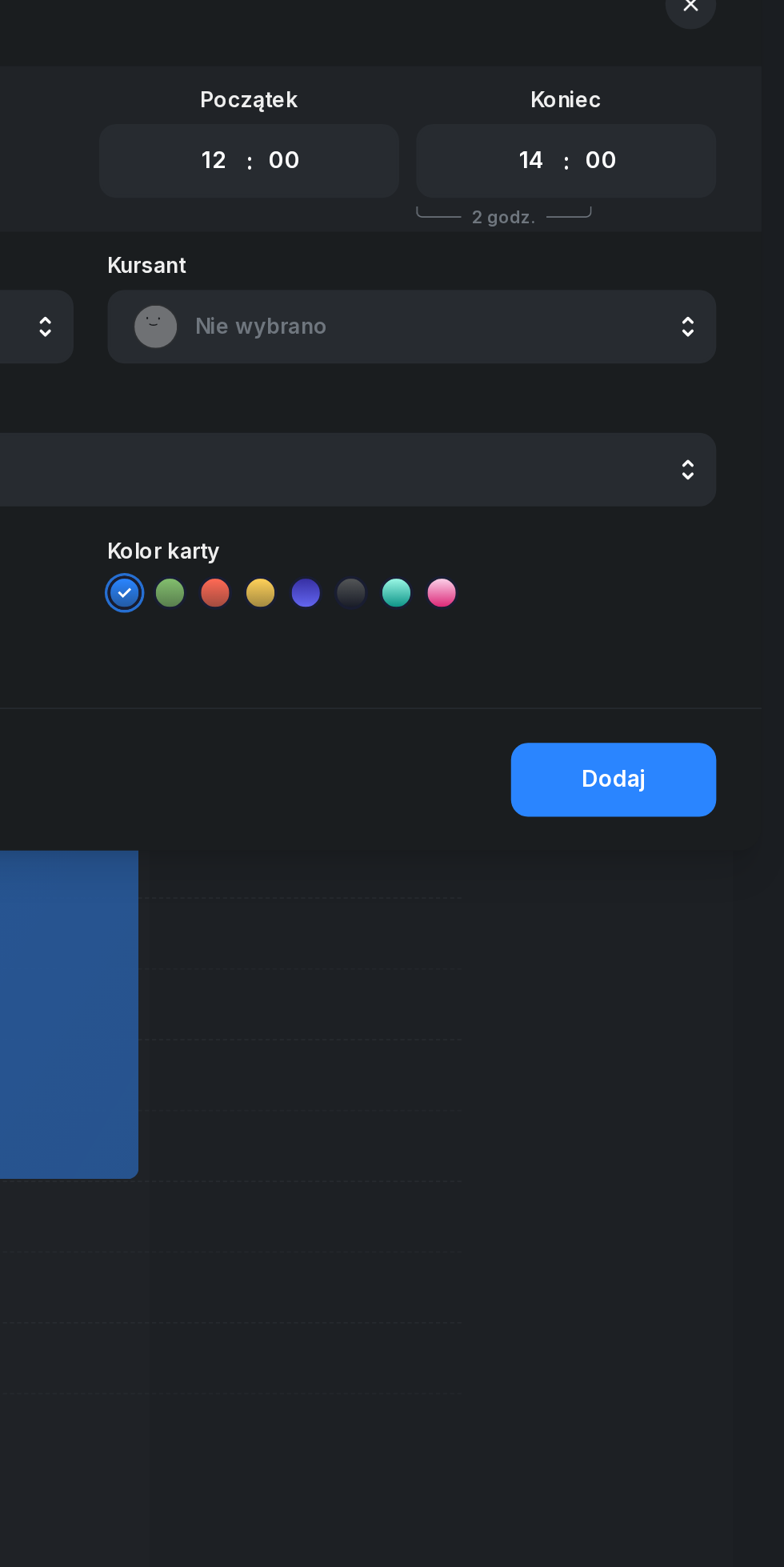
click at [639, 136] on select "00 01 02 03 04 05 06 07 08 09 10 11 12 13 14 15 16 17 18 19 20 21 22 23" at bounding box center [640, 136] width 30 height 33
select select "15"
click at [626, 120] on select "00 01 02 03 04 05 06 07 08 09 10 11 12 13 14 15 16 17 18 19 20 21 22 23" at bounding box center [640, 136] width 30 height 33
click at [466, 229] on span "Nie wybrano" at bounding box center [591, 230] width 280 height 20
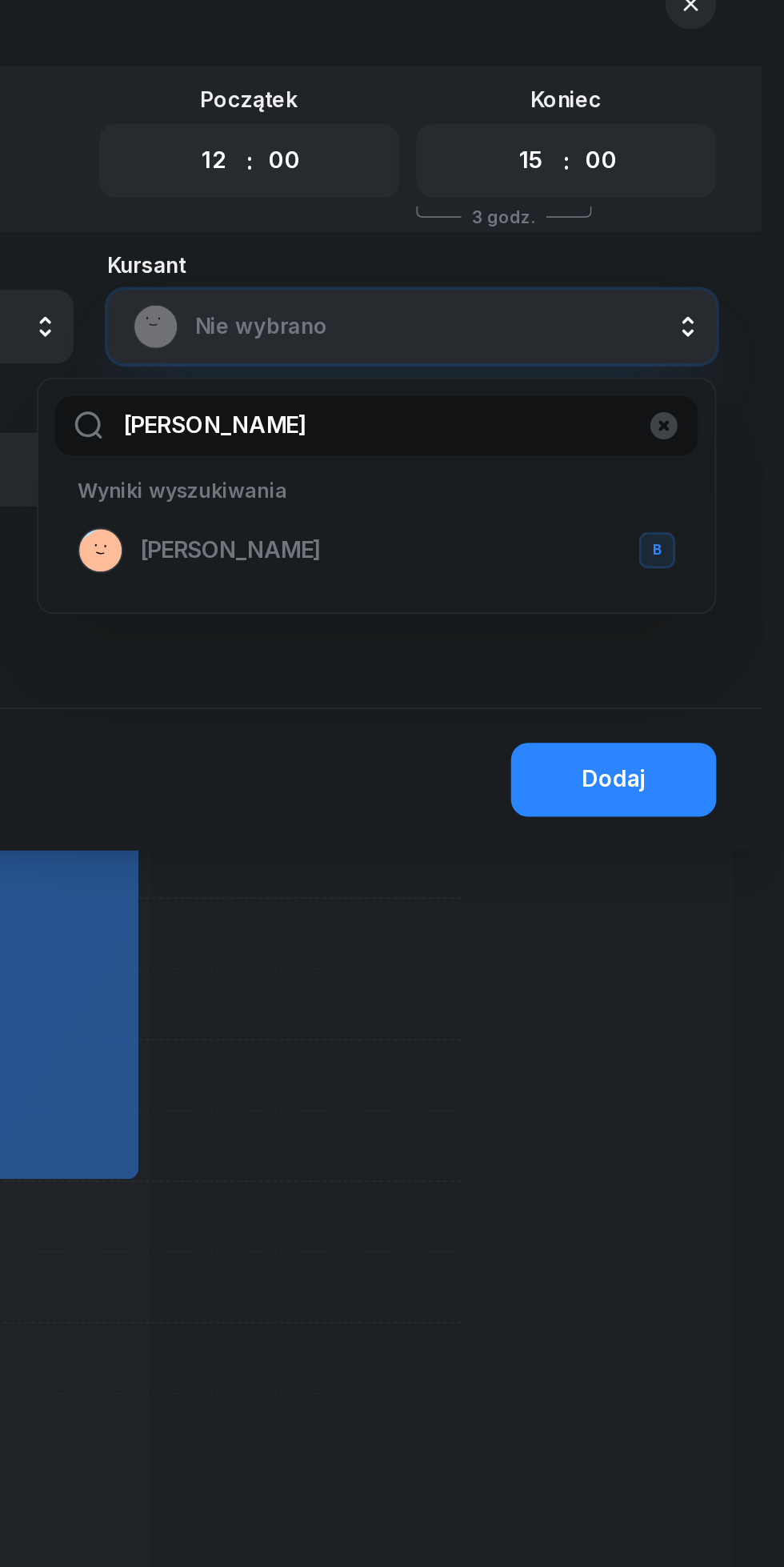
type input "[PERSON_NAME]"
click at [446, 353] on span "[PERSON_NAME]" at bounding box center [472, 357] width 103 height 20
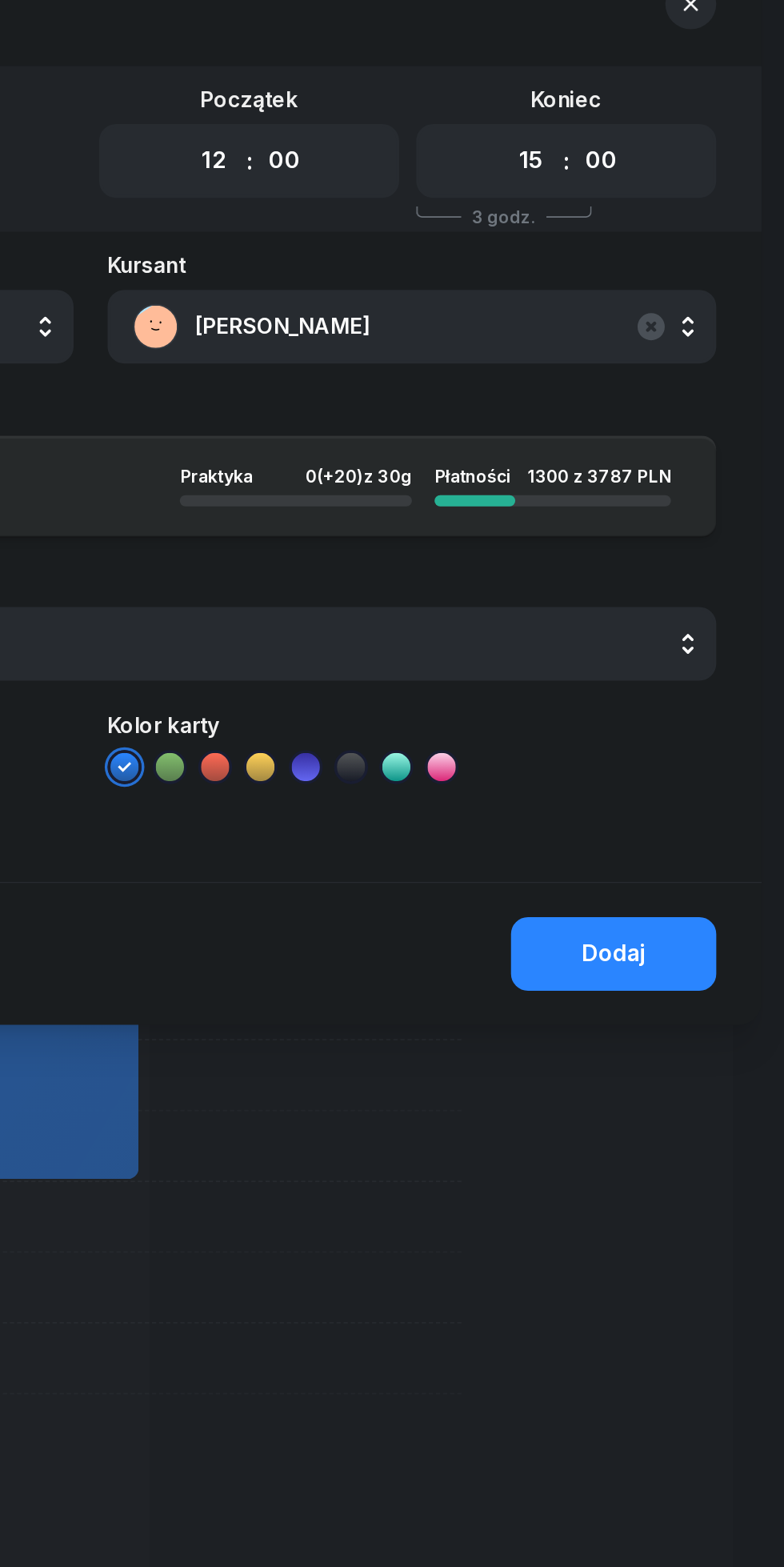
click at [680, 580] on div "Dodaj" at bounding box center [688, 584] width 36 height 20
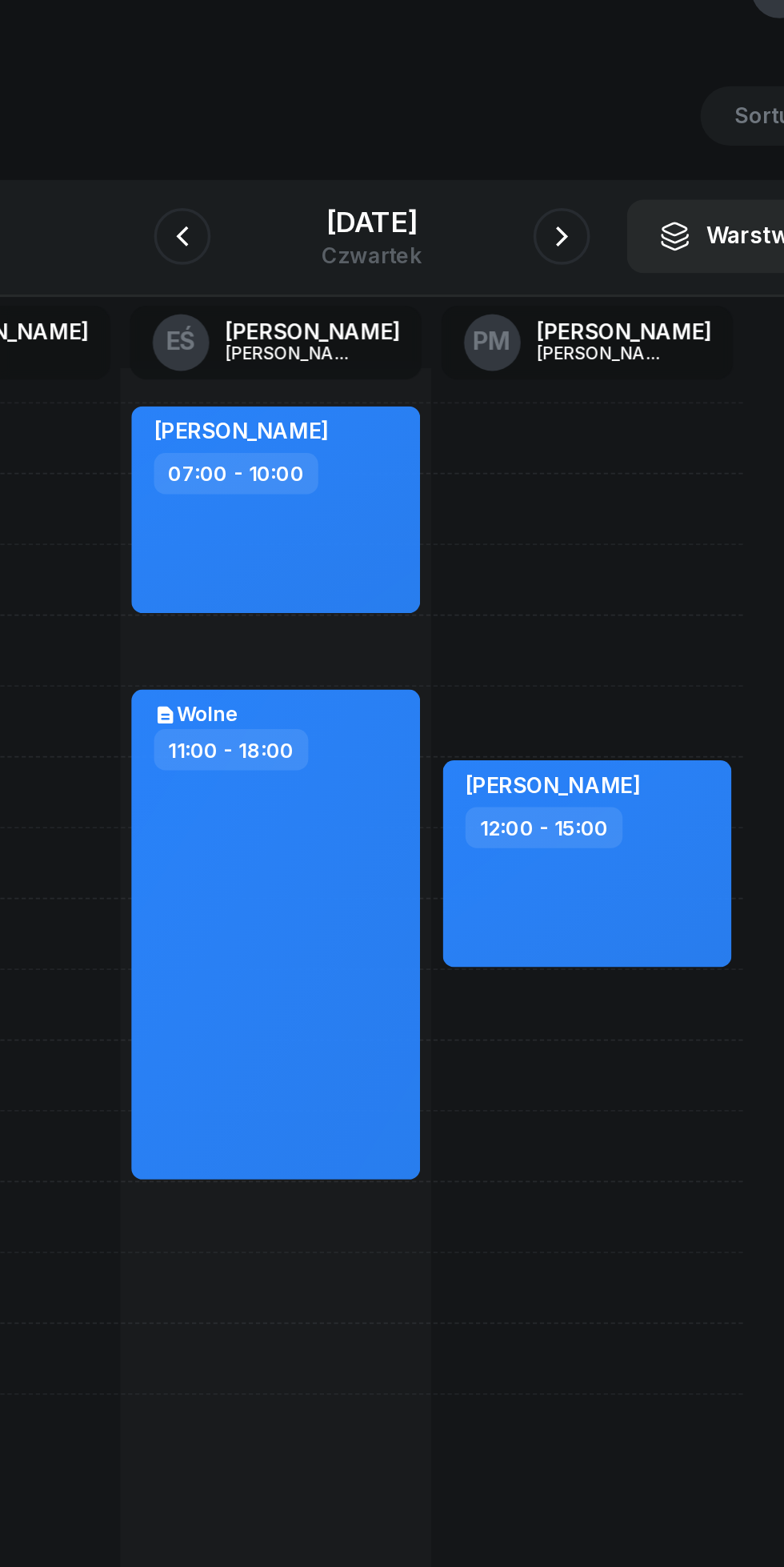
click at [364, 171] on div "[DATE]" at bounding box center [392, 171] width 57 height 16
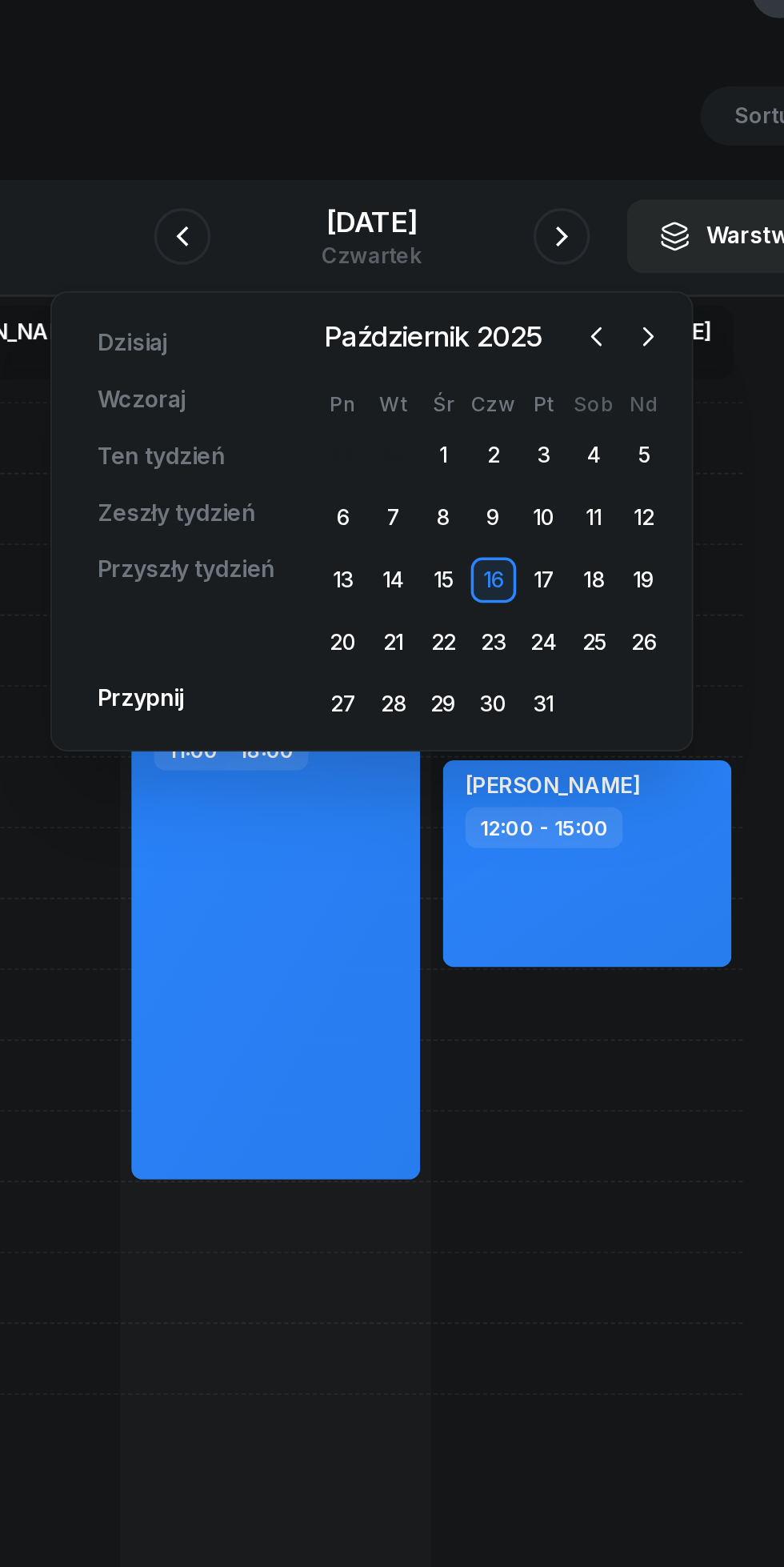
click at [494, 242] on span "Październik 2025" at bounding box center [426, 236] width 136 height 25
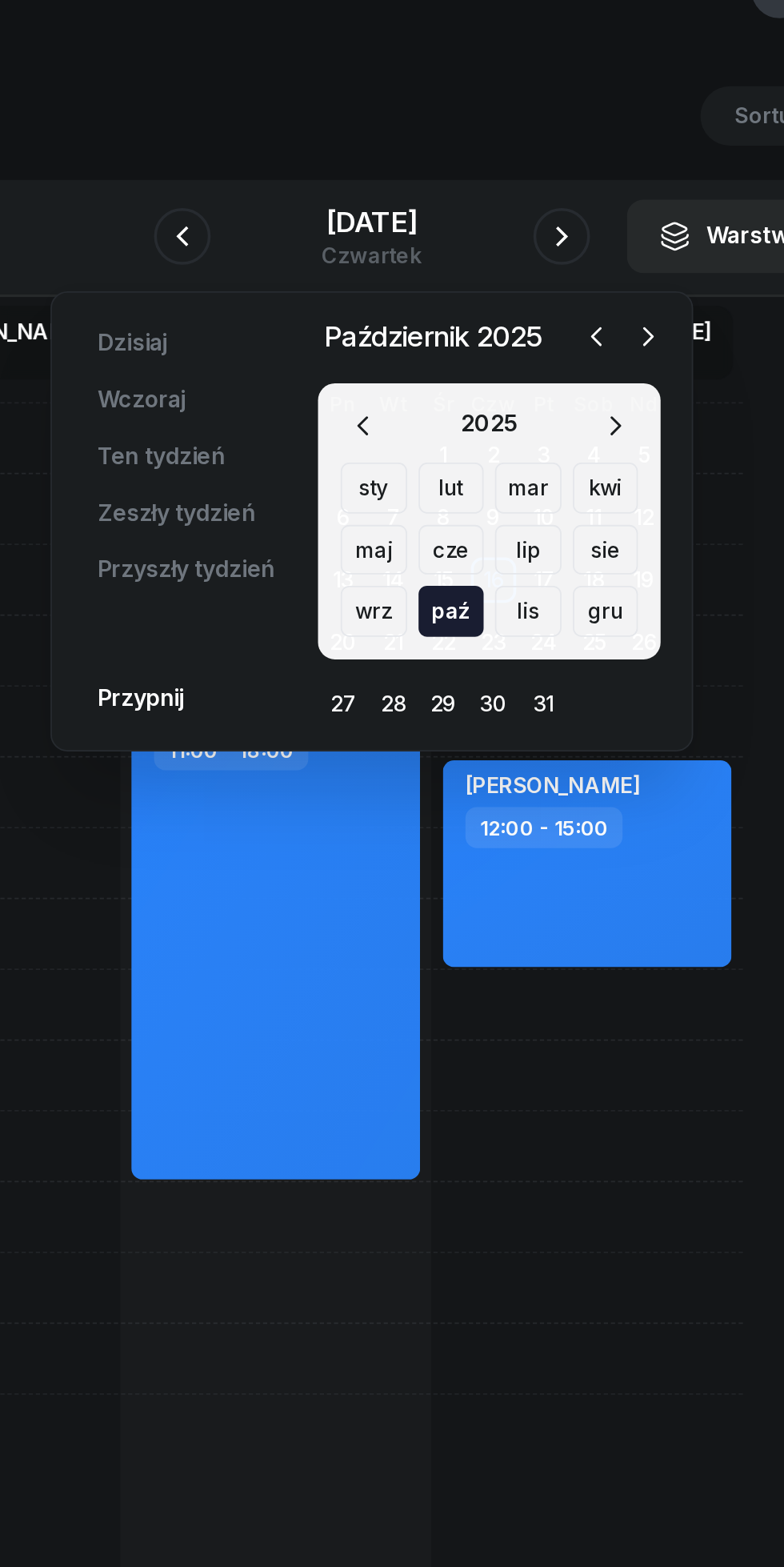
click at [518, 236] on icon "button" at bounding box center [520, 236] width 16 height 16
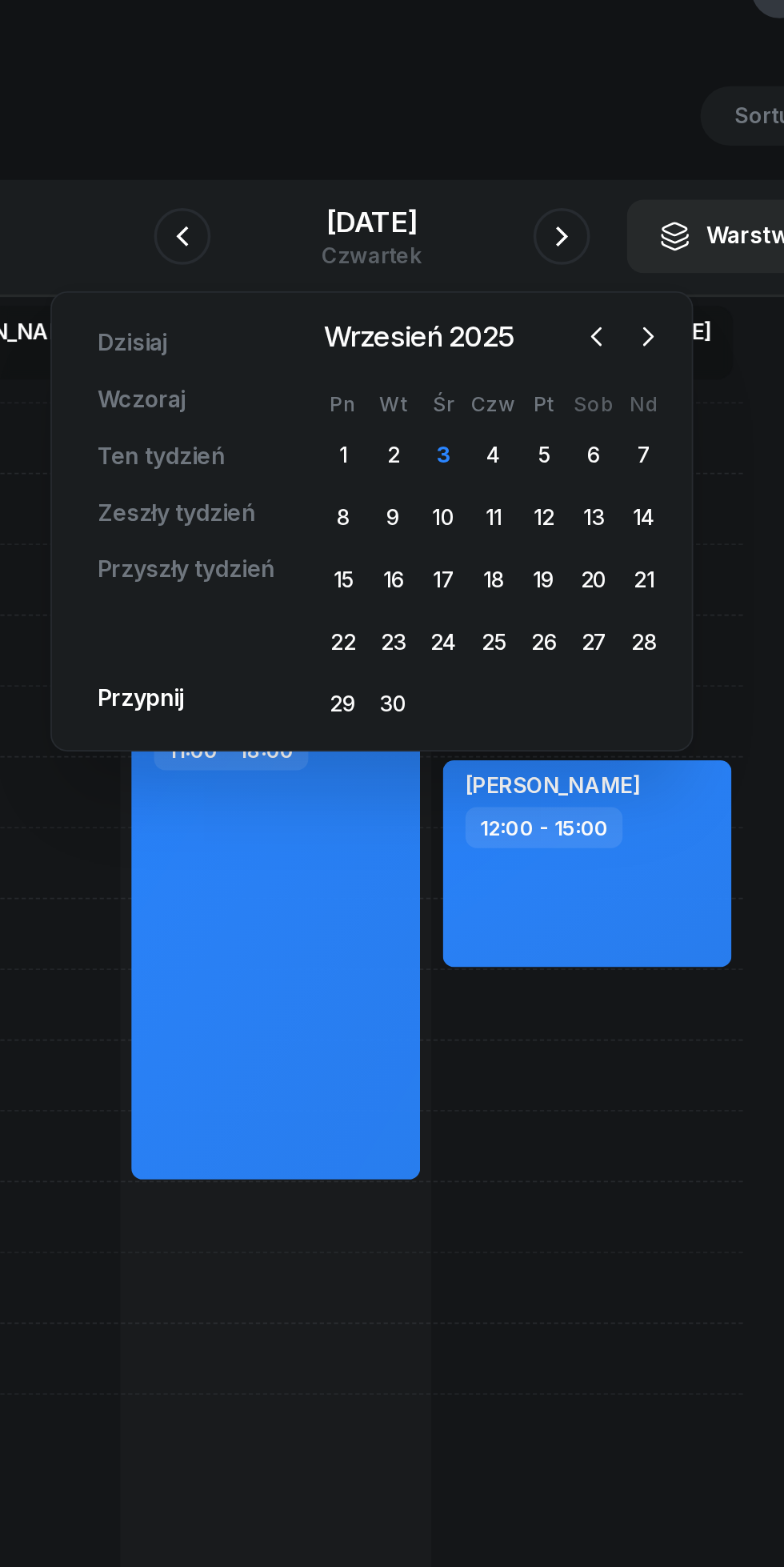
click at [401, 411] on div "23" at bounding box center [403, 408] width 25 height 25
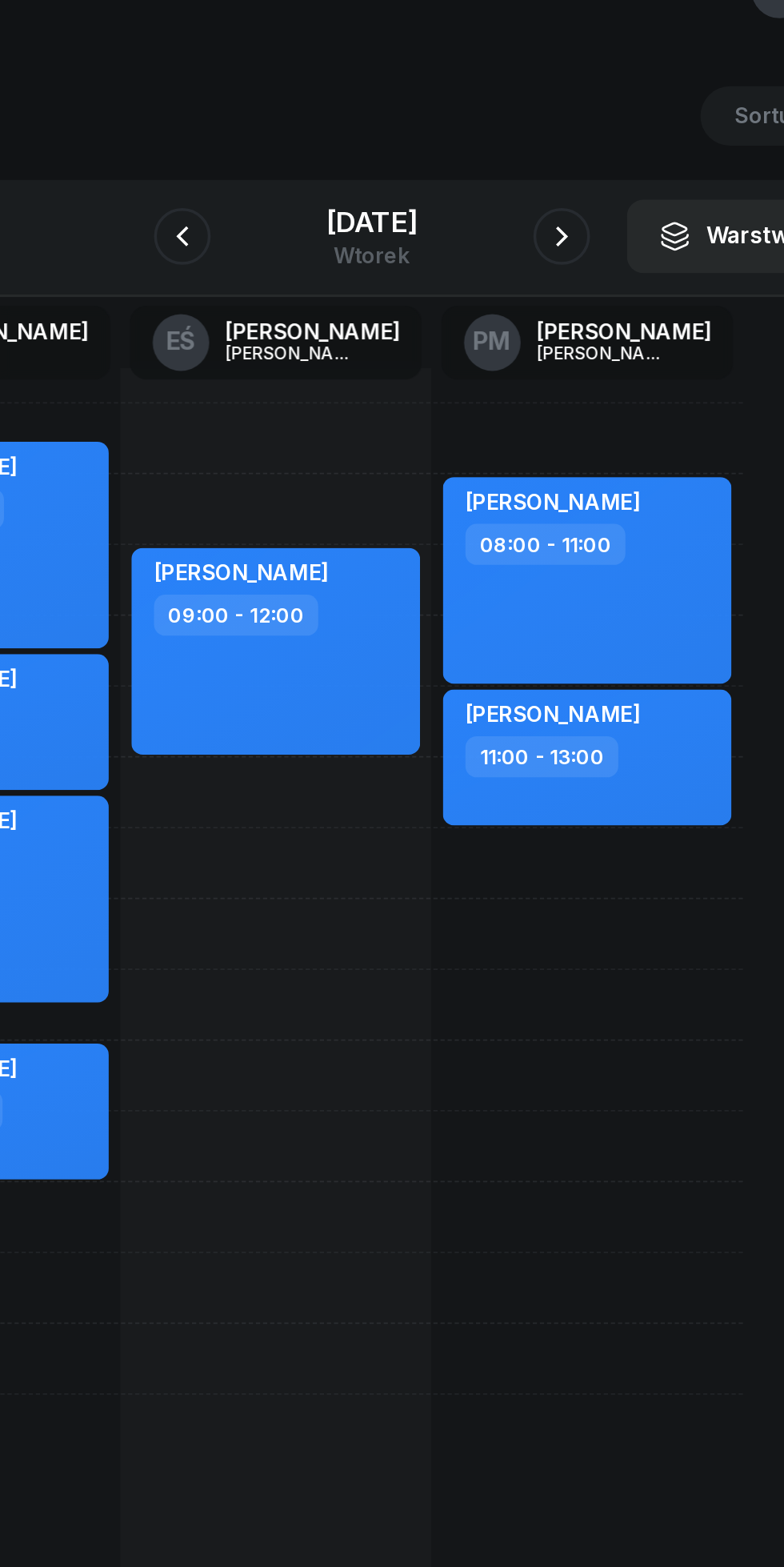
click at [565, 480] on div "11:00 - 13:00" at bounding box center [515, 473] width 141 height 23
select select "11"
select select "13"
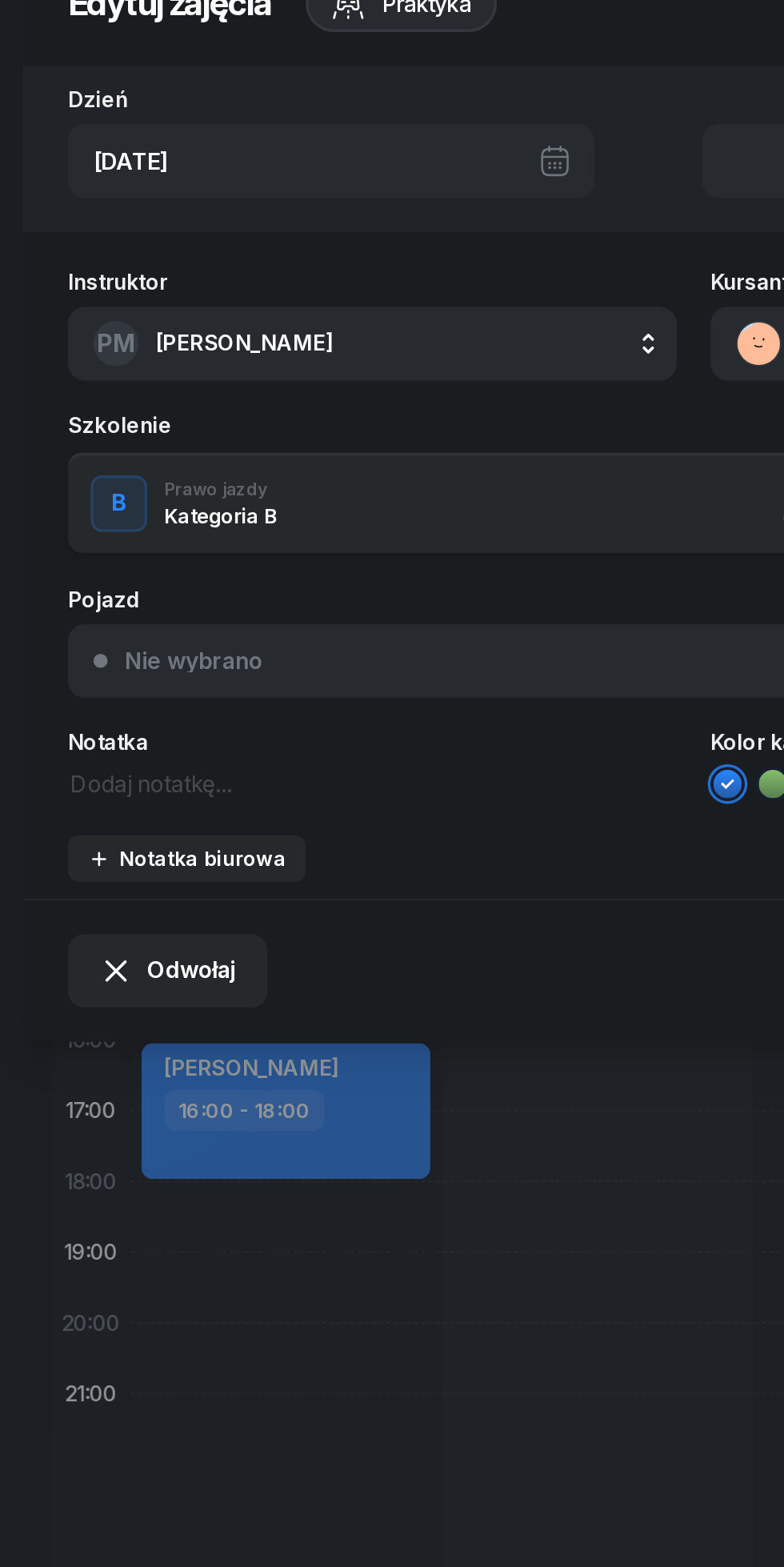
click at [91, 594] on span "Odwołaj" at bounding box center [109, 594] width 51 height 20
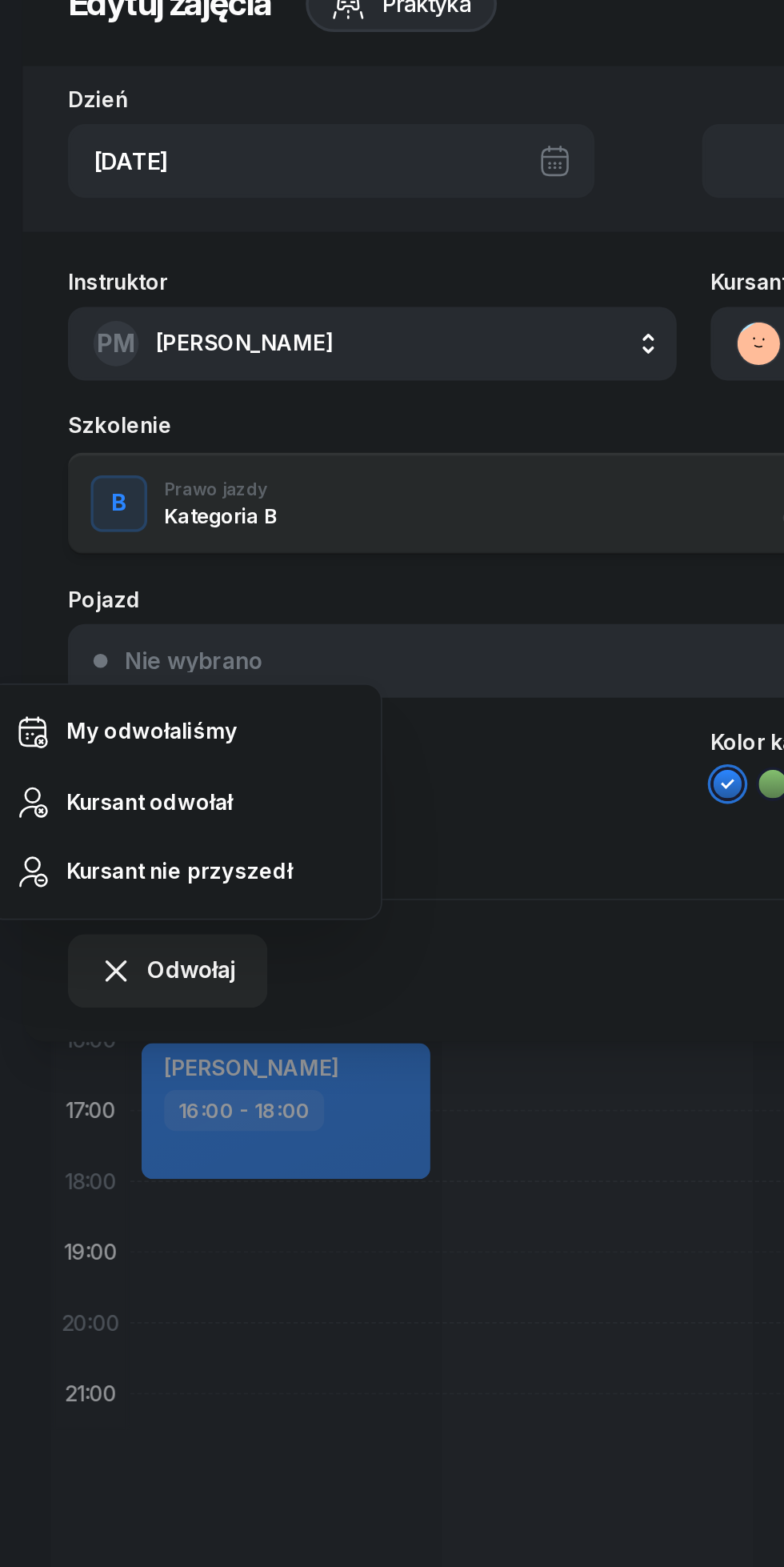
click at [65, 508] on div "Kursant odwołał" at bounding box center [85, 499] width 95 height 20
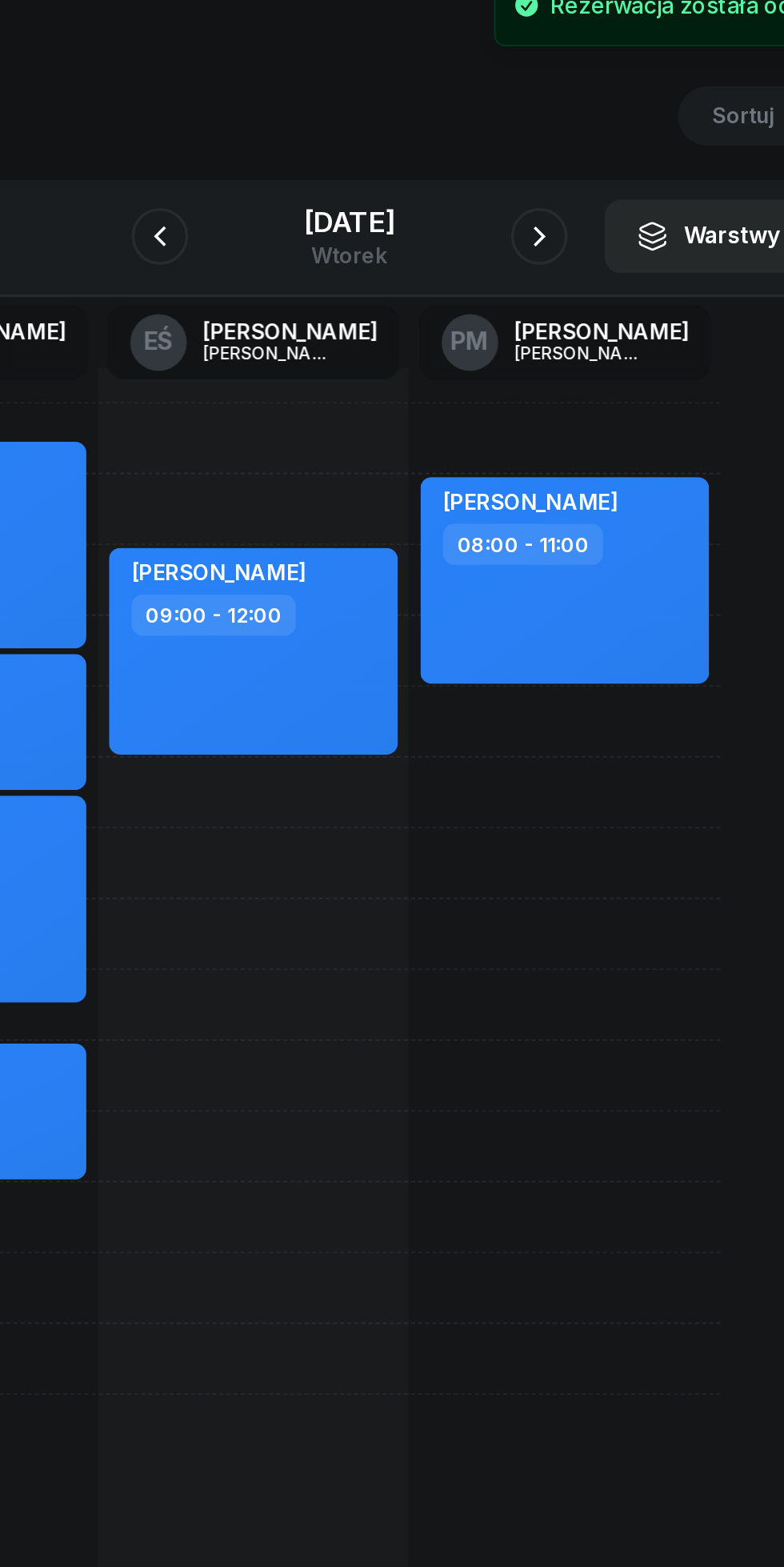
click at [503, 180] on icon "button" at bounding box center [499, 180] width 20 height 20
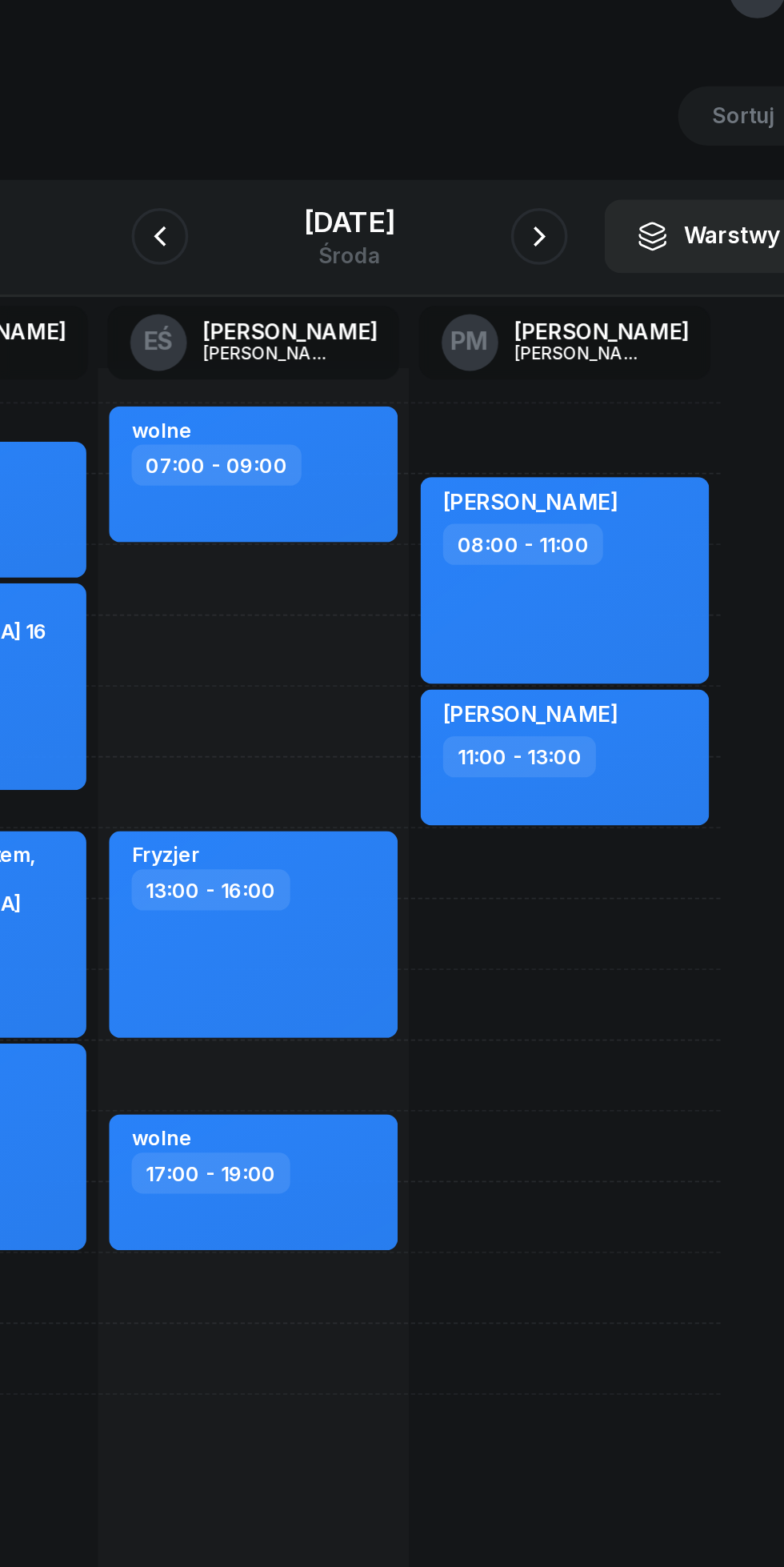
click at [493, 189] on button "button" at bounding box center [498, 179] width 32 height 32
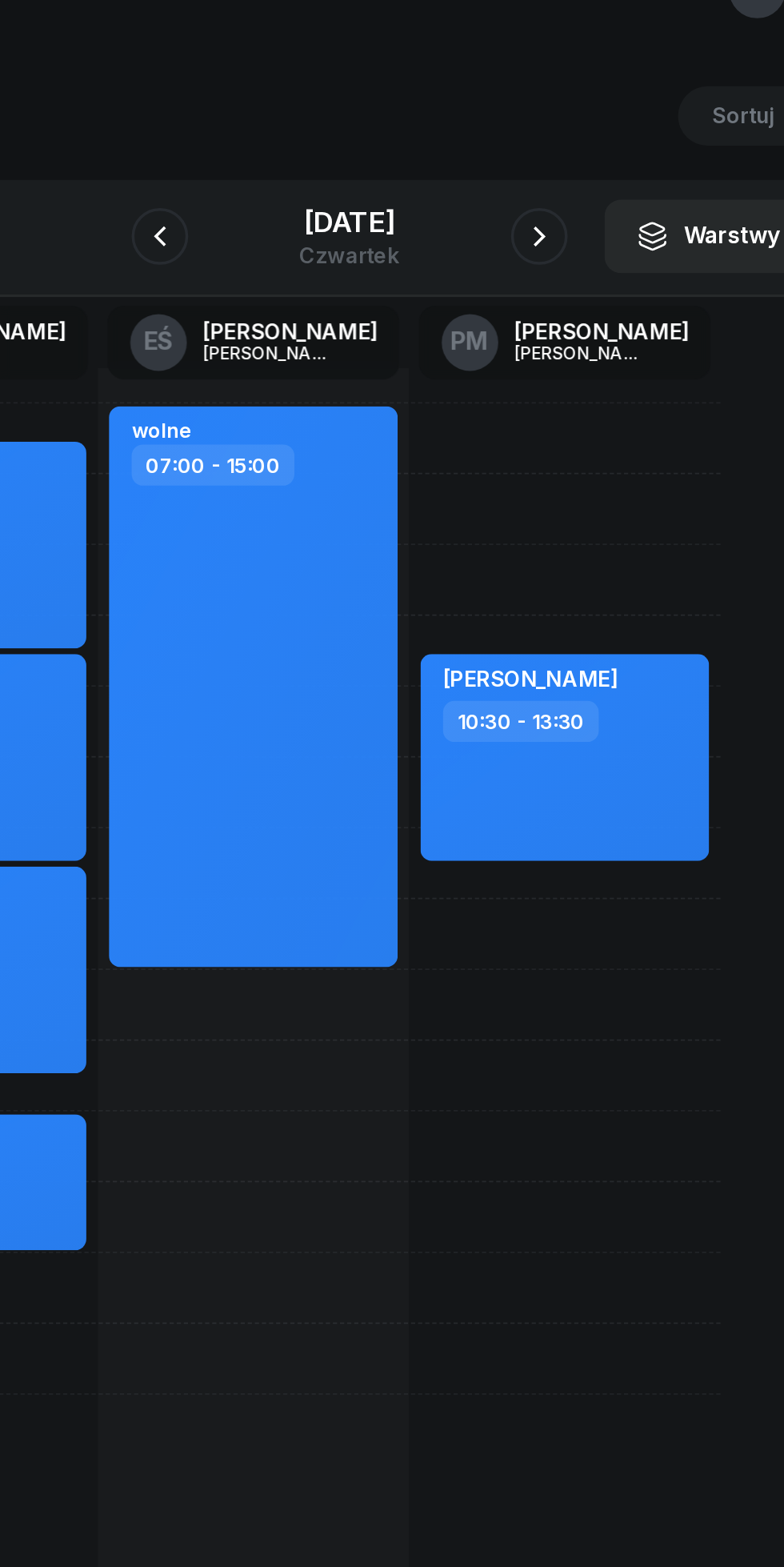
click at [493, 184] on button "button" at bounding box center [498, 179] width 32 height 32
click at [494, 185] on button "button" at bounding box center [498, 179] width 32 height 32
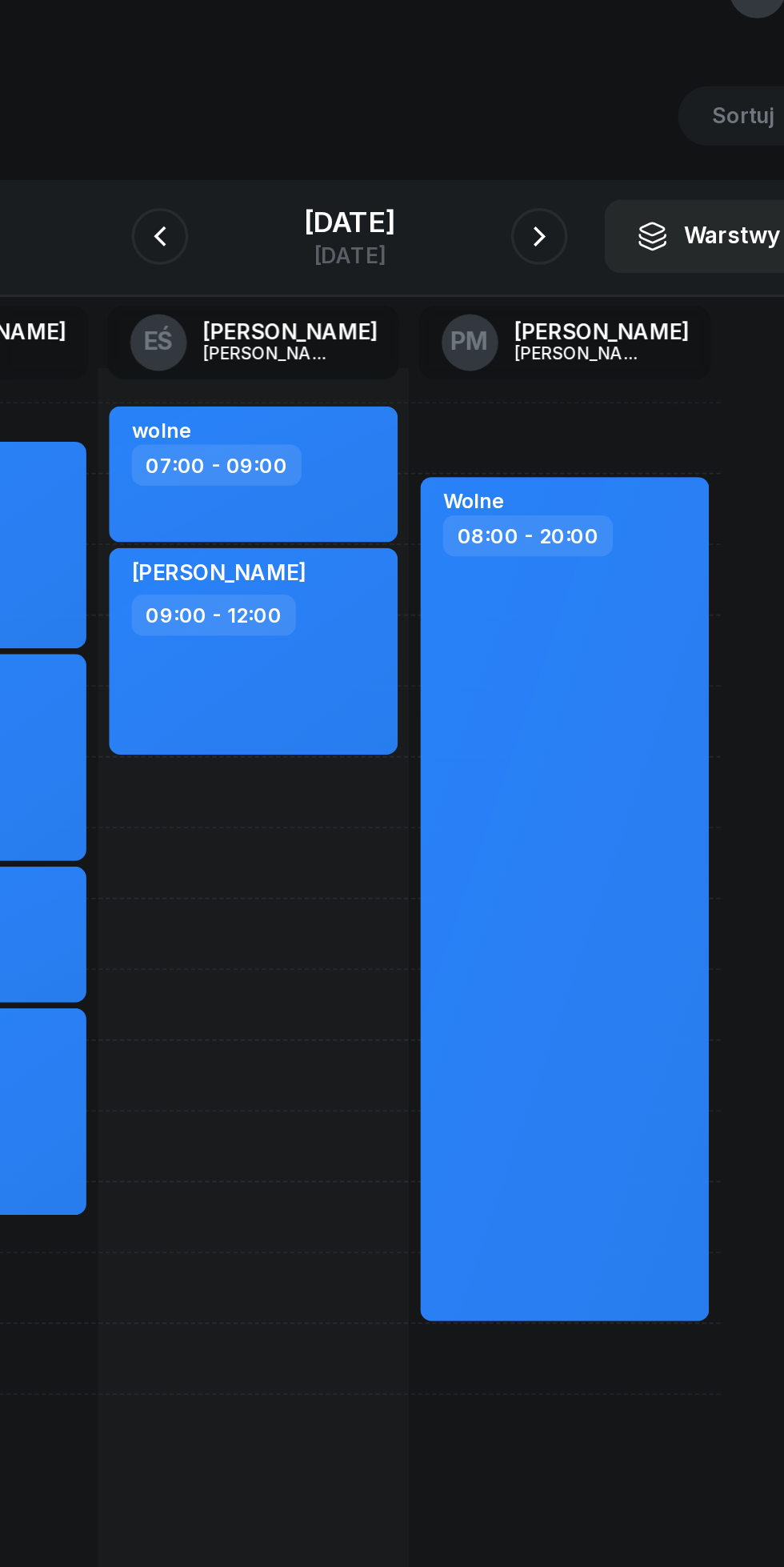
click at [494, 189] on button "button" at bounding box center [498, 179] width 32 height 32
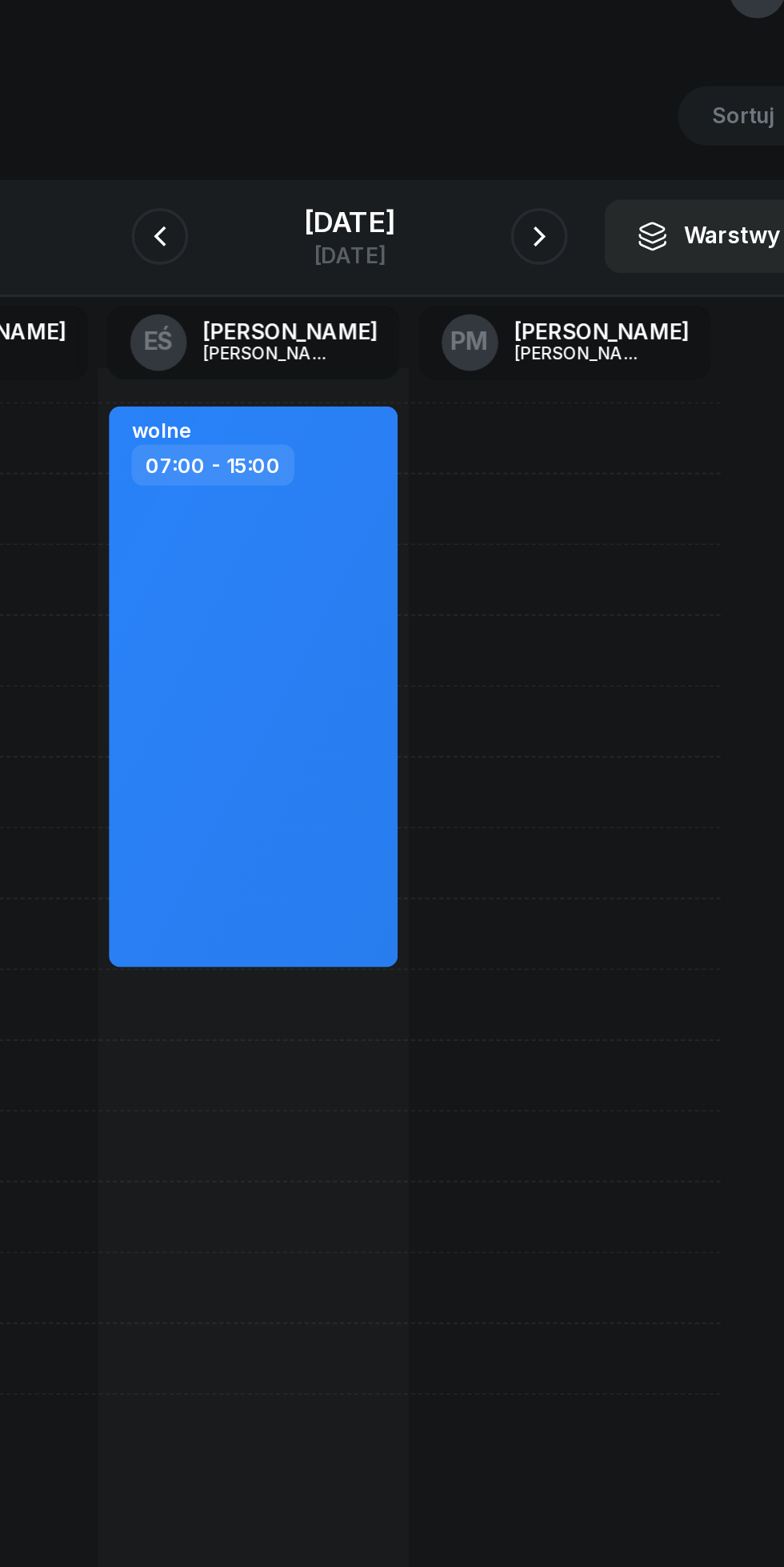
click at [494, 190] on button "button" at bounding box center [498, 179] width 32 height 32
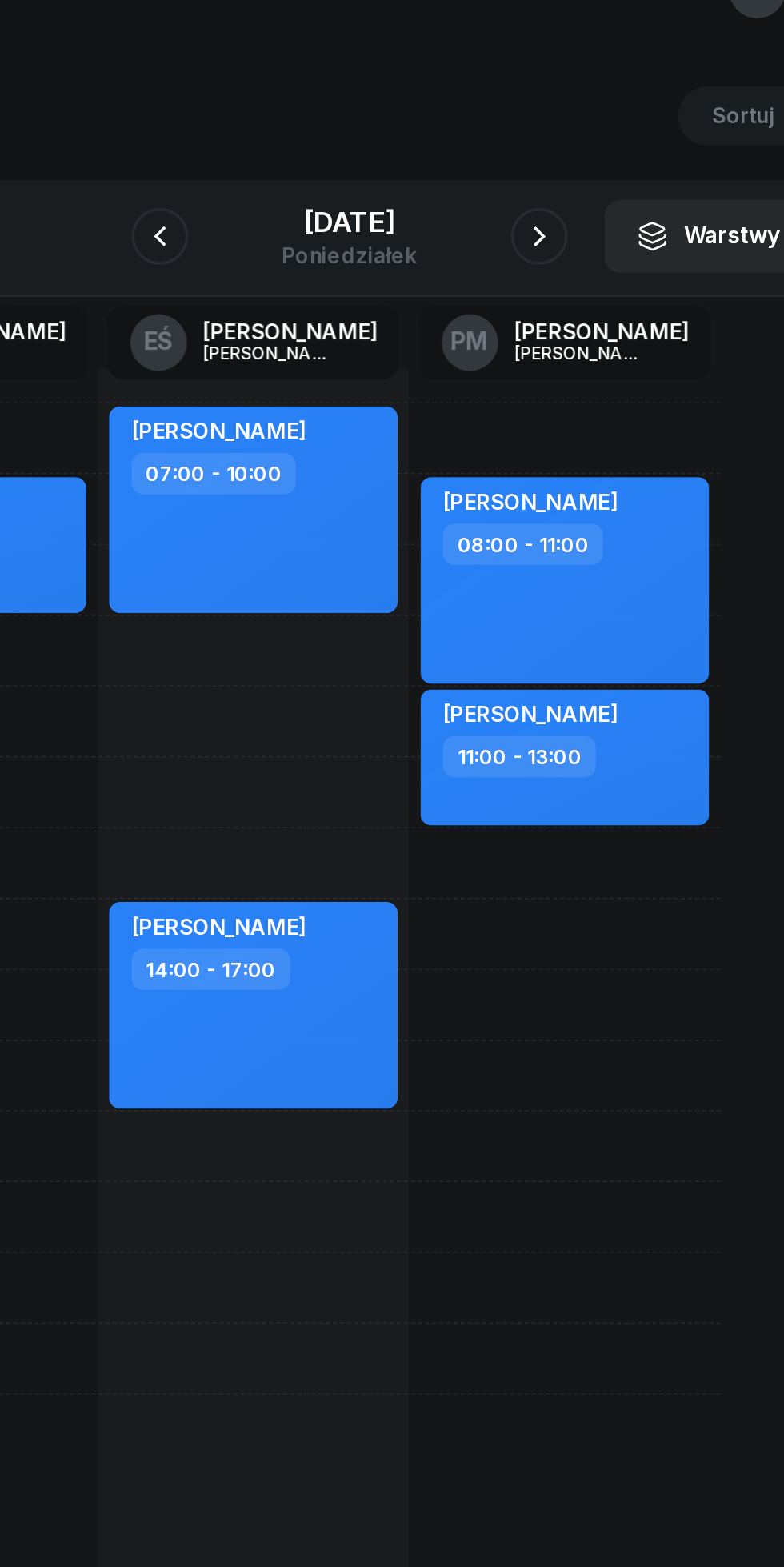
click at [493, 190] on button "button" at bounding box center [498, 179] width 32 height 32
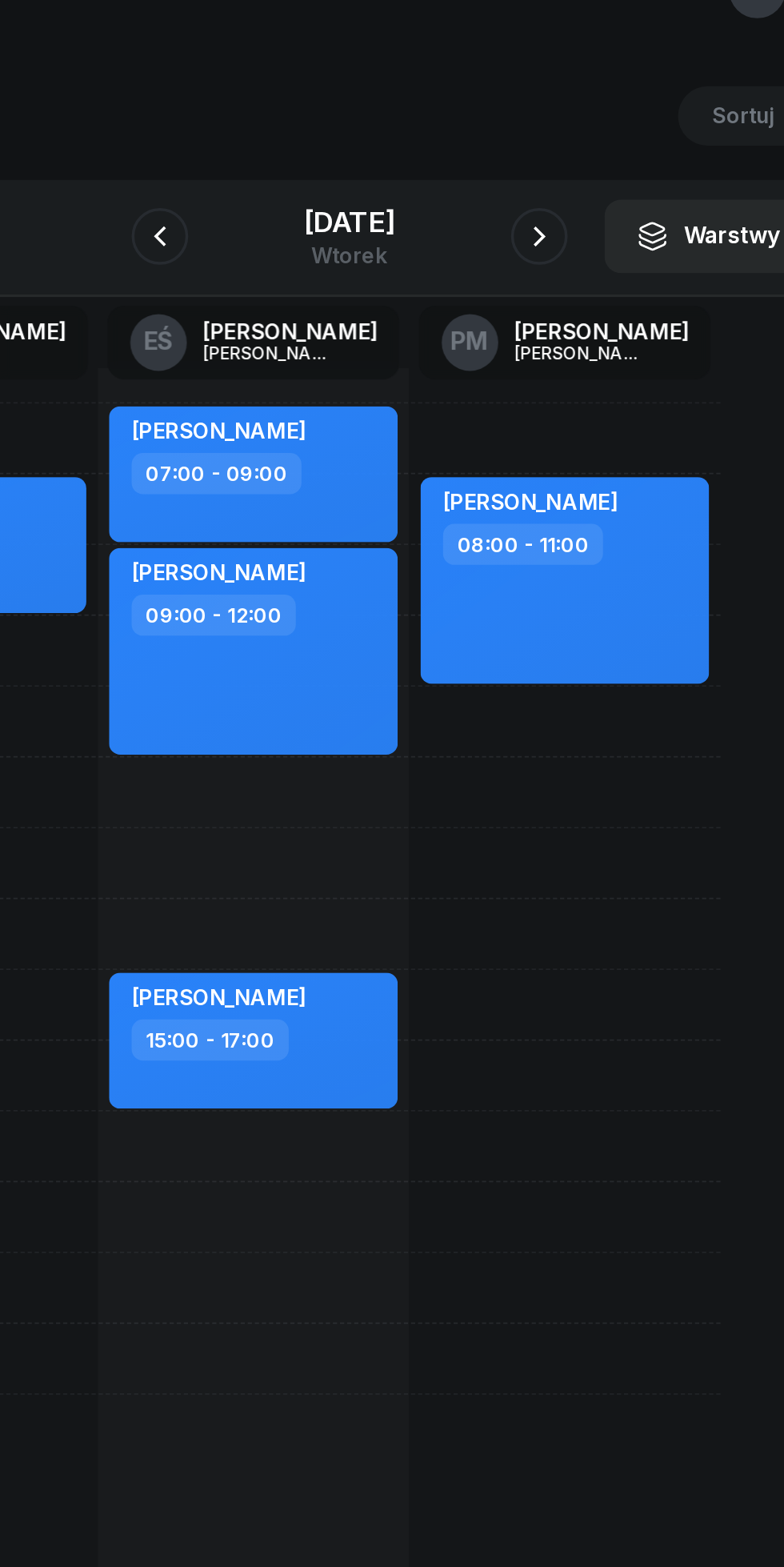
click at [504, 180] on icon "button" at bounding box center [499, 180] width 20 height 20
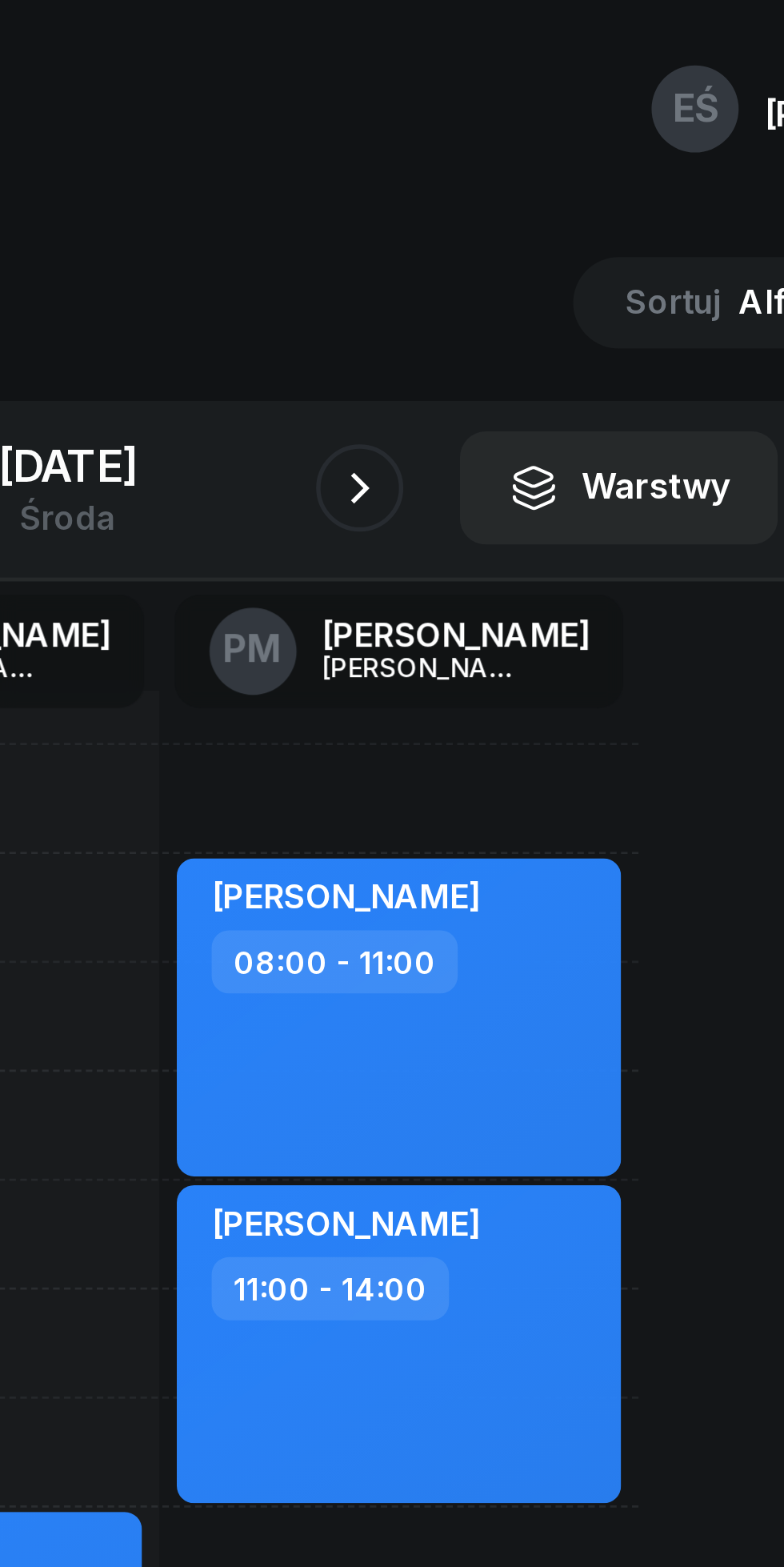
click at [563, 91] on div "Terminarz [DATE] Narzędzia Sortuj Alfabetycznie W Wybierz DW [PERSON_NAME] EŚ […" at bounding box center [392, 869] width 746 height 1569
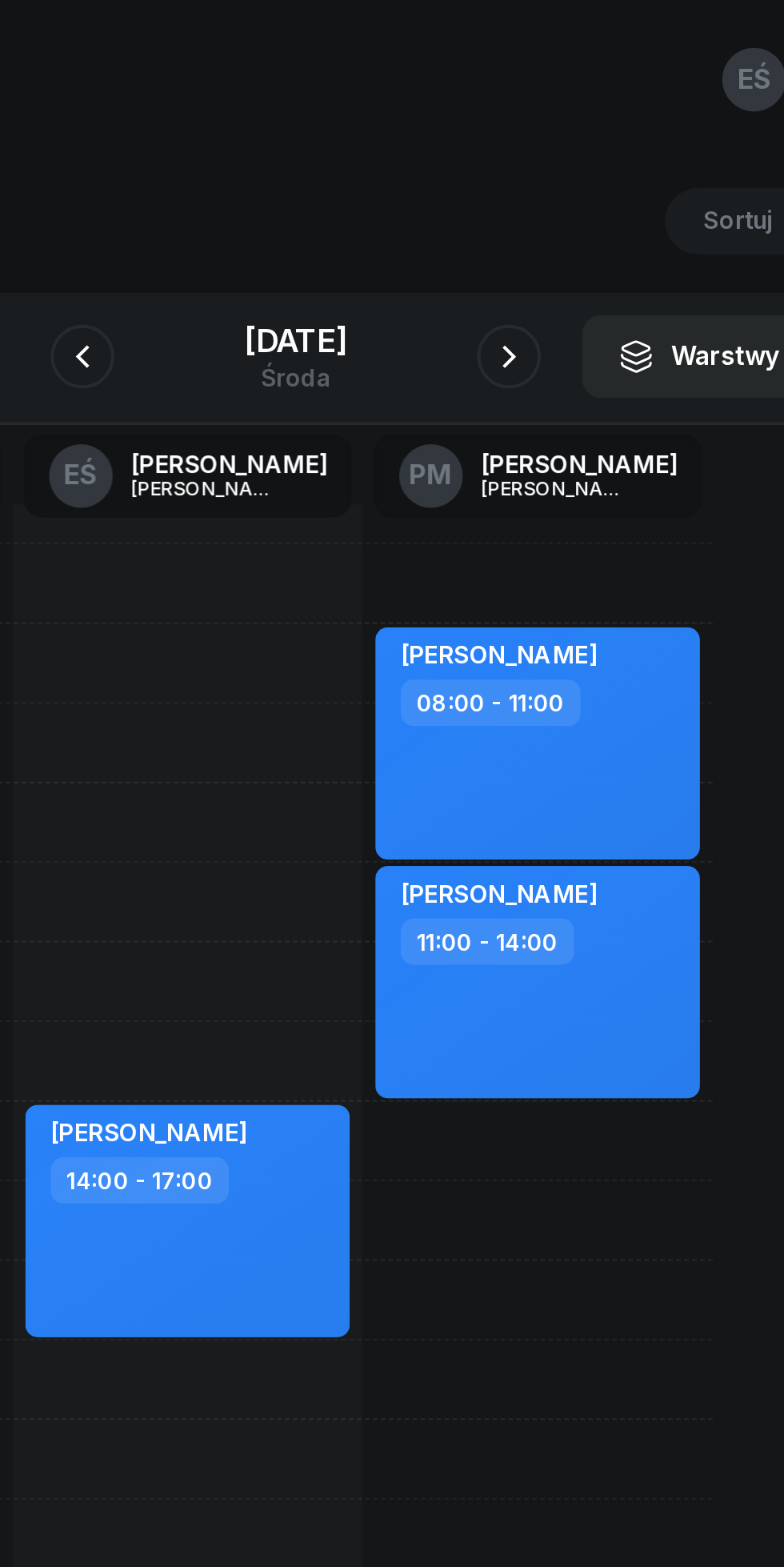
click at [404, 184] on div "środa" at bounding box center [392, 190] width 51 height 12
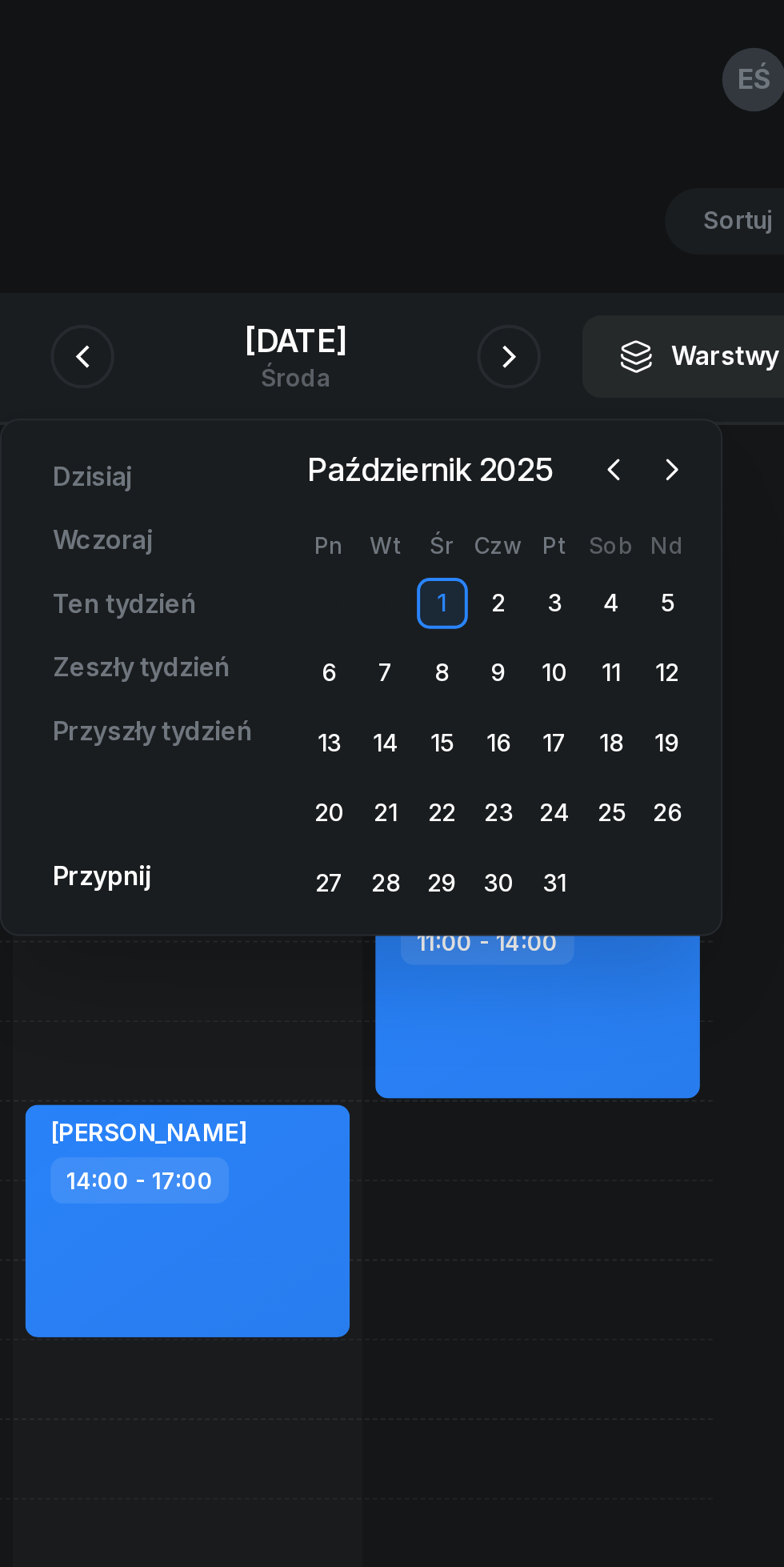
click at [435, 375] on div "14" at bounding box center [436, 373] width 25 height 25
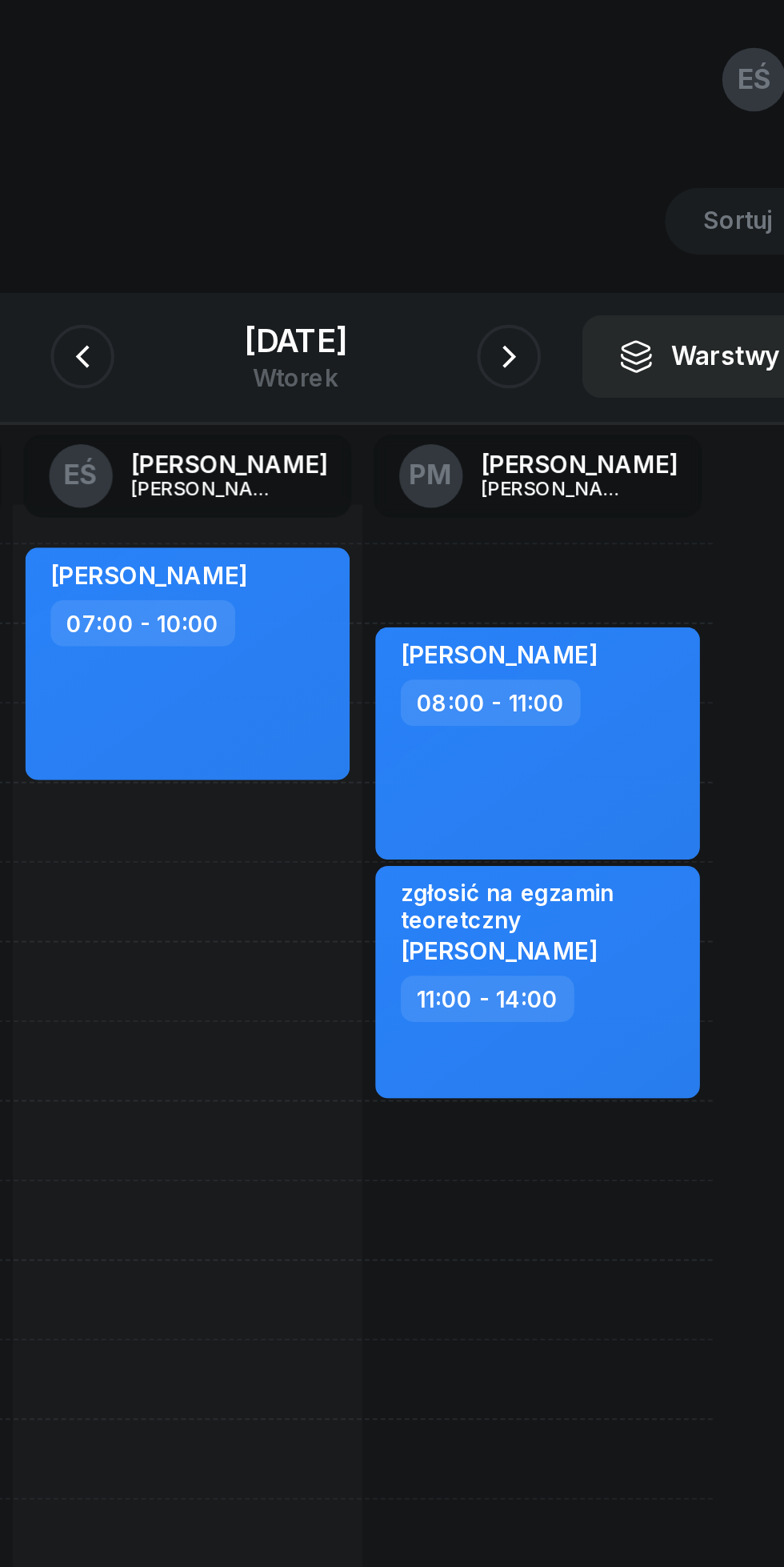
click at [507, 179] on icon "button" at bounding box center [499, 180] width 20 height 20
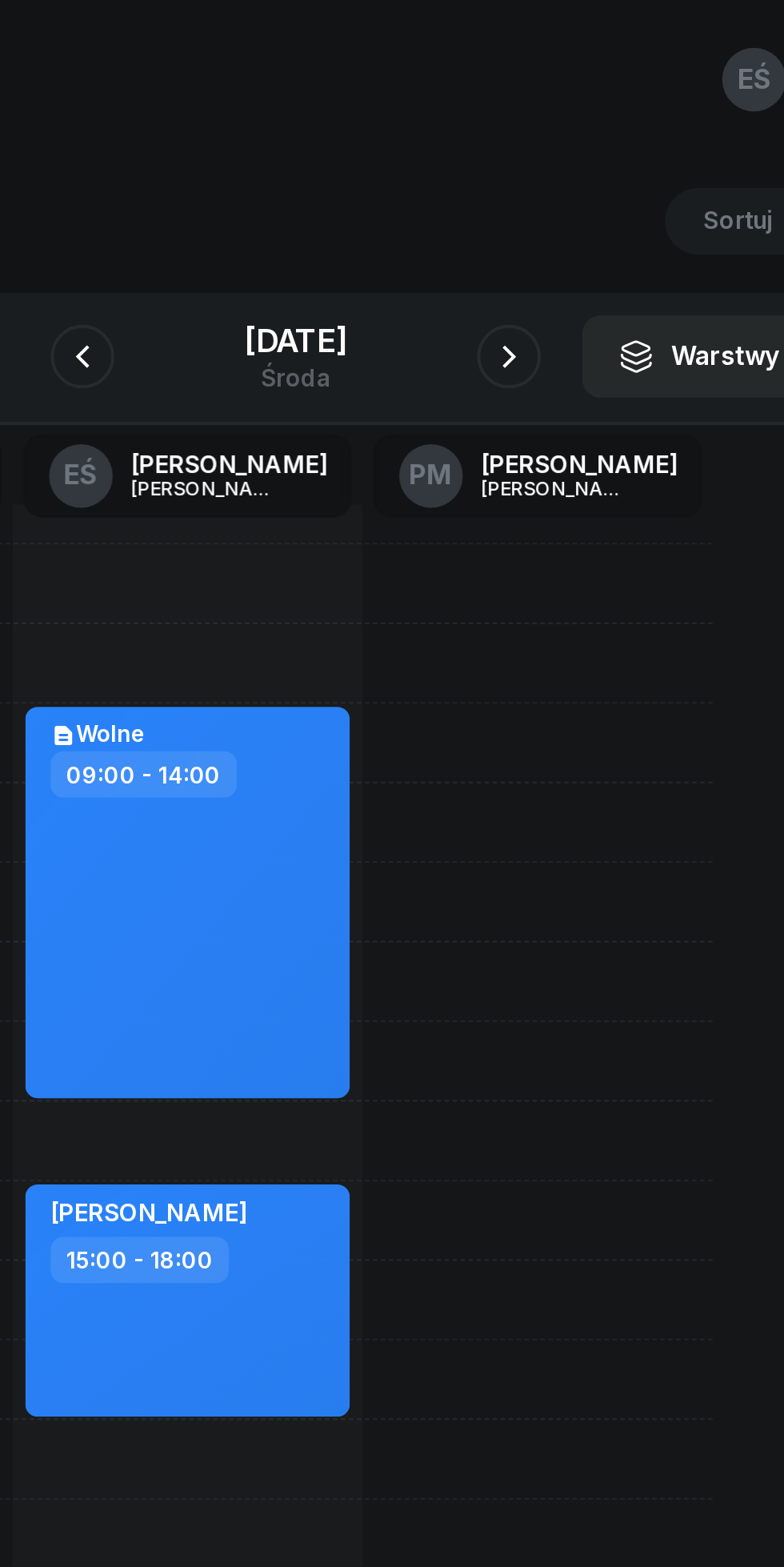
click at [507, 187] on icon "button" at bounding box center [499, 180] width 20 height 20
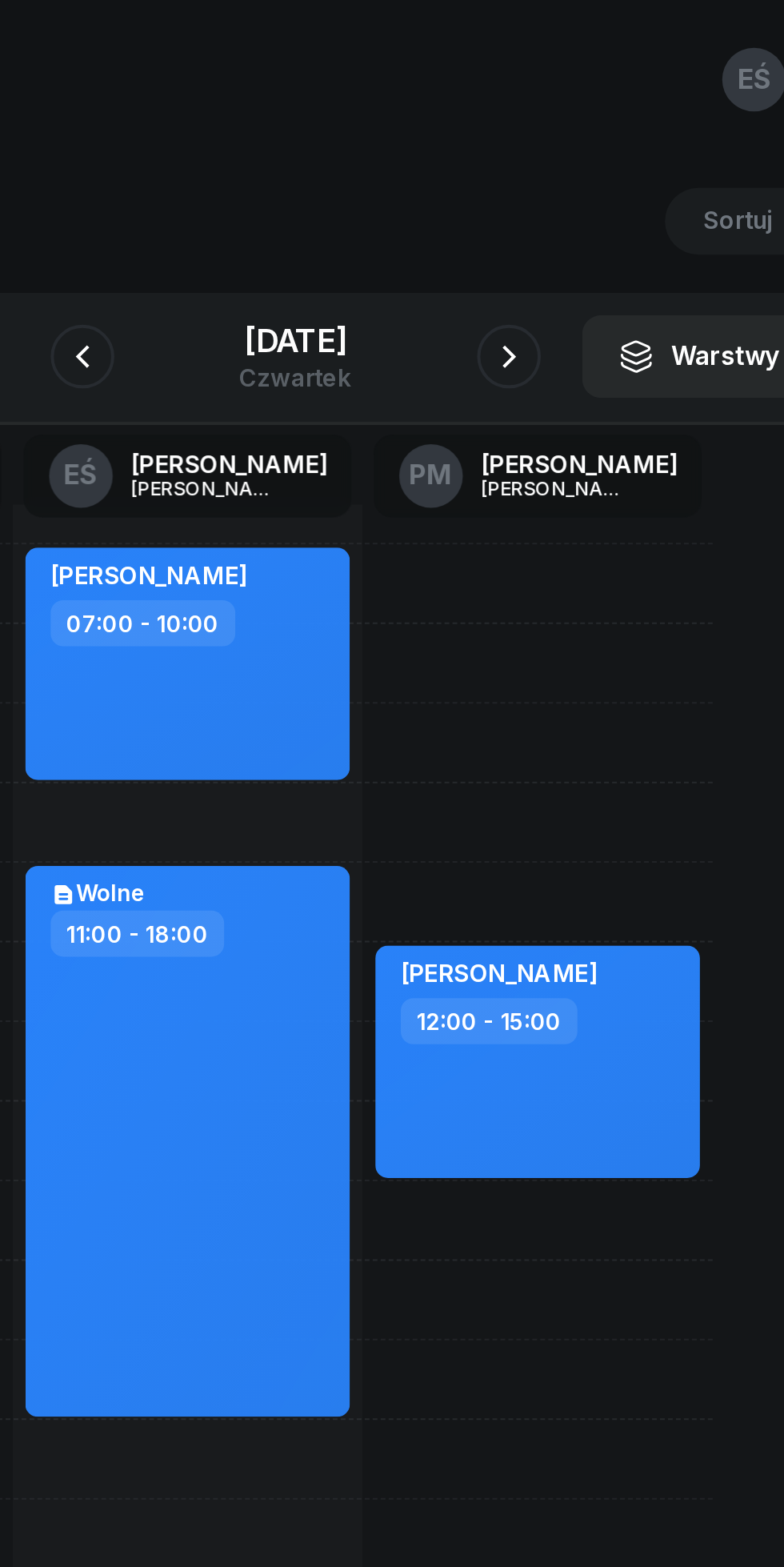
click at [509, 180] on icon "button" at bounding box center [499, 180] width 20 height 20
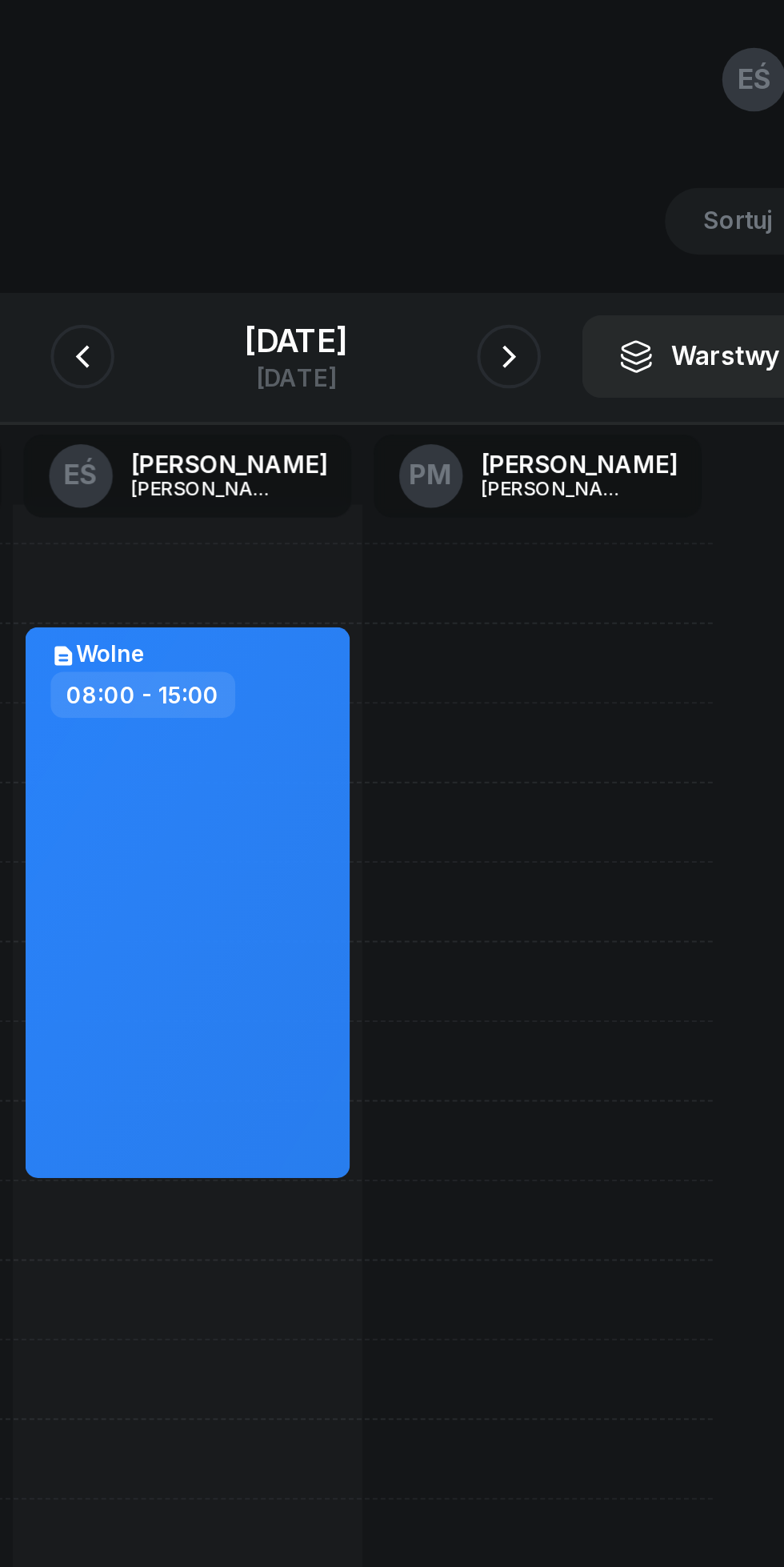
click at [504, 187] on button "button" at bounding box center [498, 179] width 32 height 32
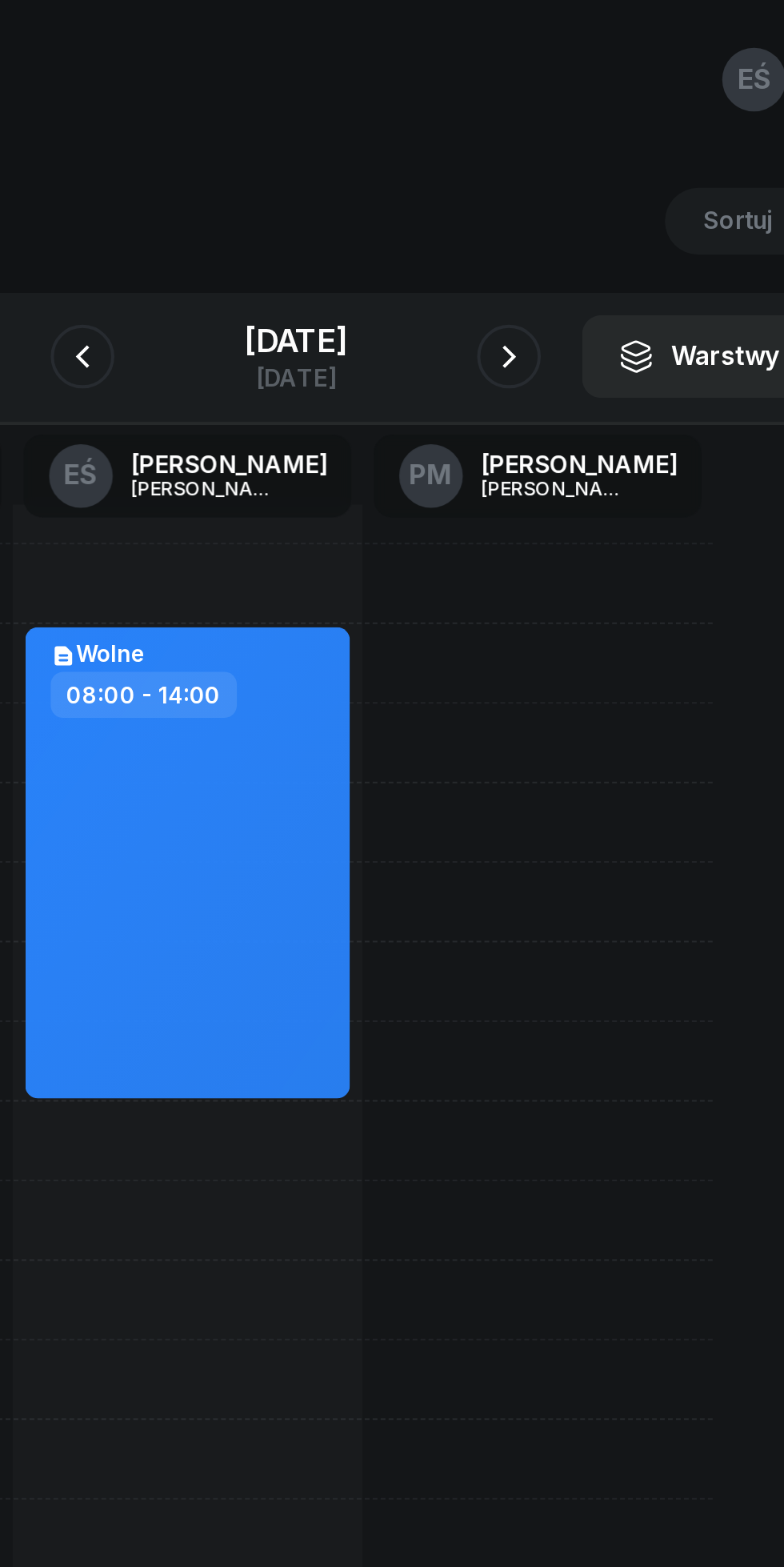
click at [510, 189] on button "button" at bounding box center [498, 179] width 32 height 32
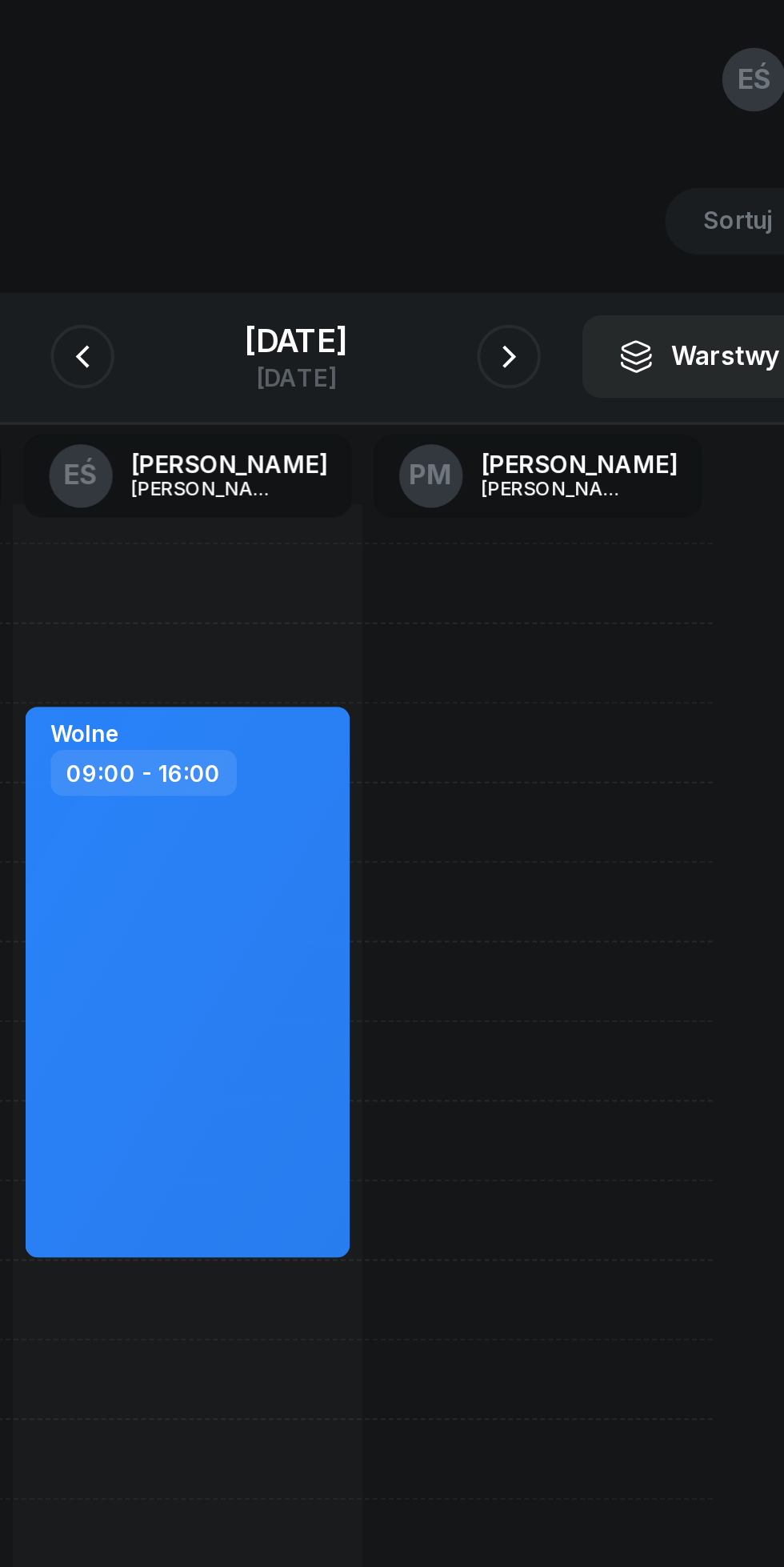
click at [506, 194] on div at bounding box center [498, 179] width 32 height 32
click at [503, 189] on div at bounding box center [498, 179] width 32 height 32
click at [509, 189] on icon "button" at bounding box center [499, 180] width 20 height 20
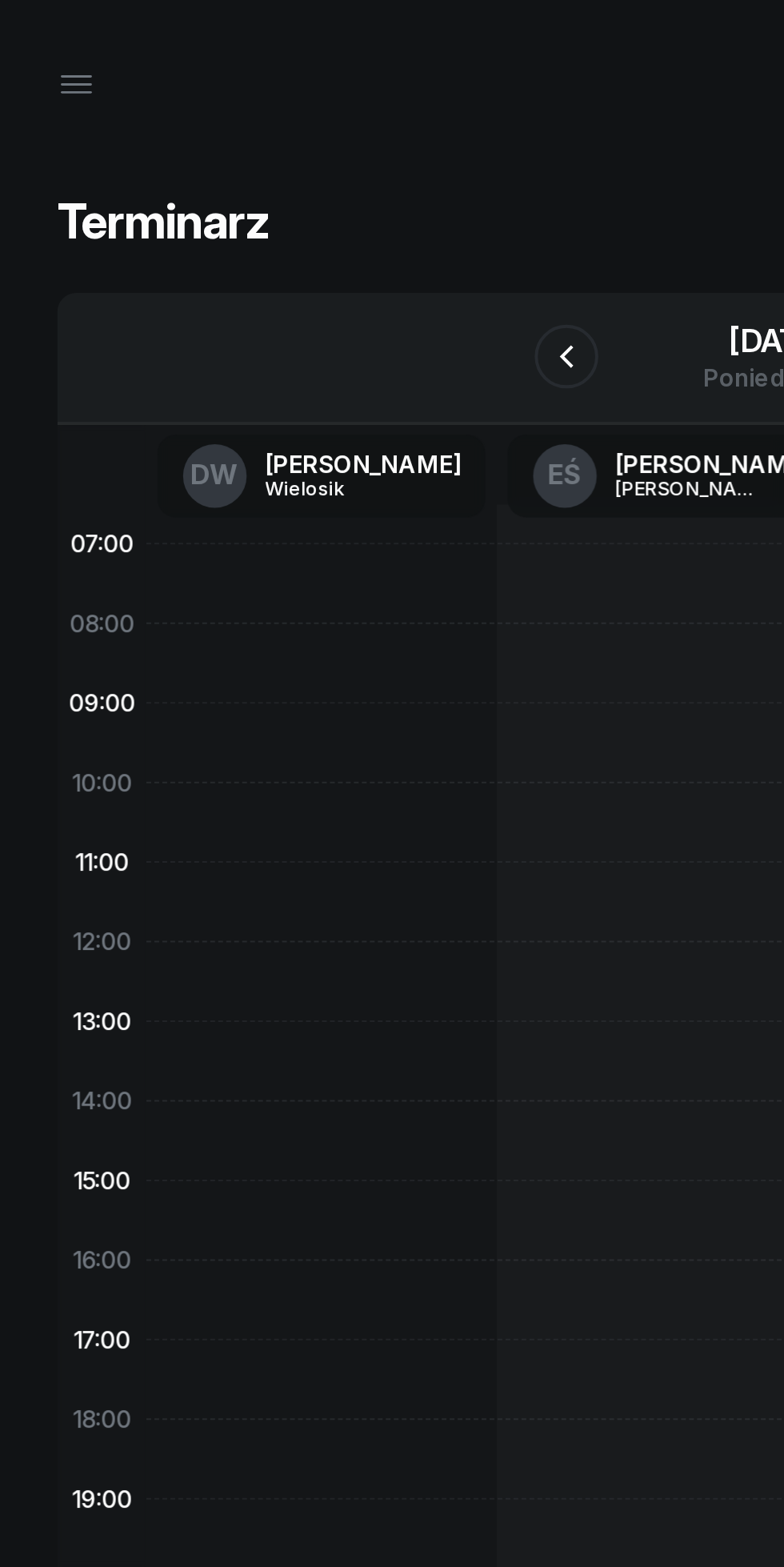
click at [97, 480] on div at bounding box center [162, 614] width 176 height 720
select select "12"
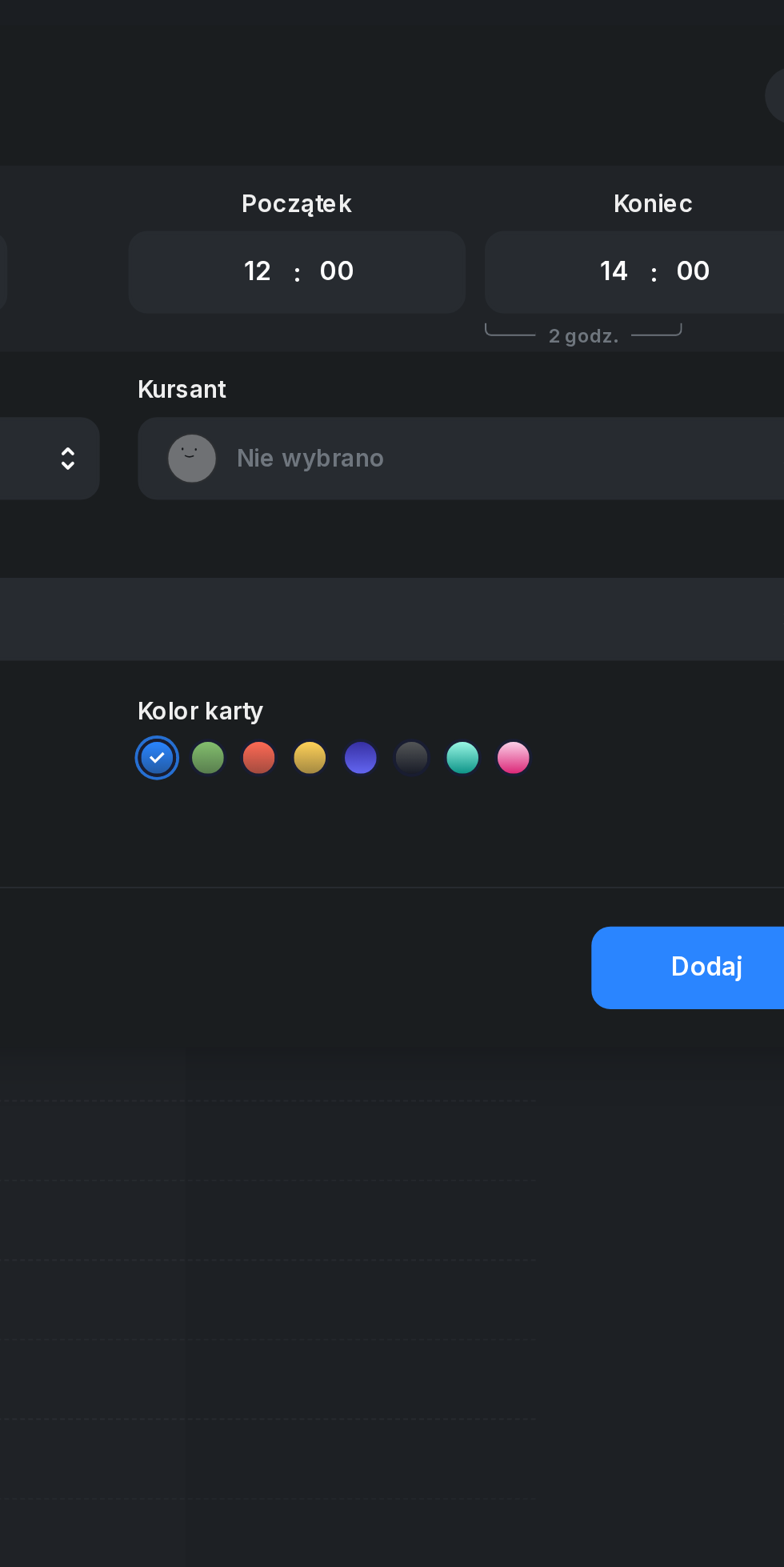
click at [627, 141] on select "00 01 02 03 04 05 06 07 08 09 10 11 12 13 14 15 16 17 18 19 20 21 22 23" at bounding box center [640, 136] width 30 height 33
select select "15"
click at [626, 120] on select "00 01 02 03 04 05 06 07 08 09 10 11 12 13 14 15 16 17 18 19 20 21 22 23" at bounding box center [640, 136] width 30 height 33
click at [476, 228] on span "Nie wybrano" at bounding box center [591, 230] width 280 height 20
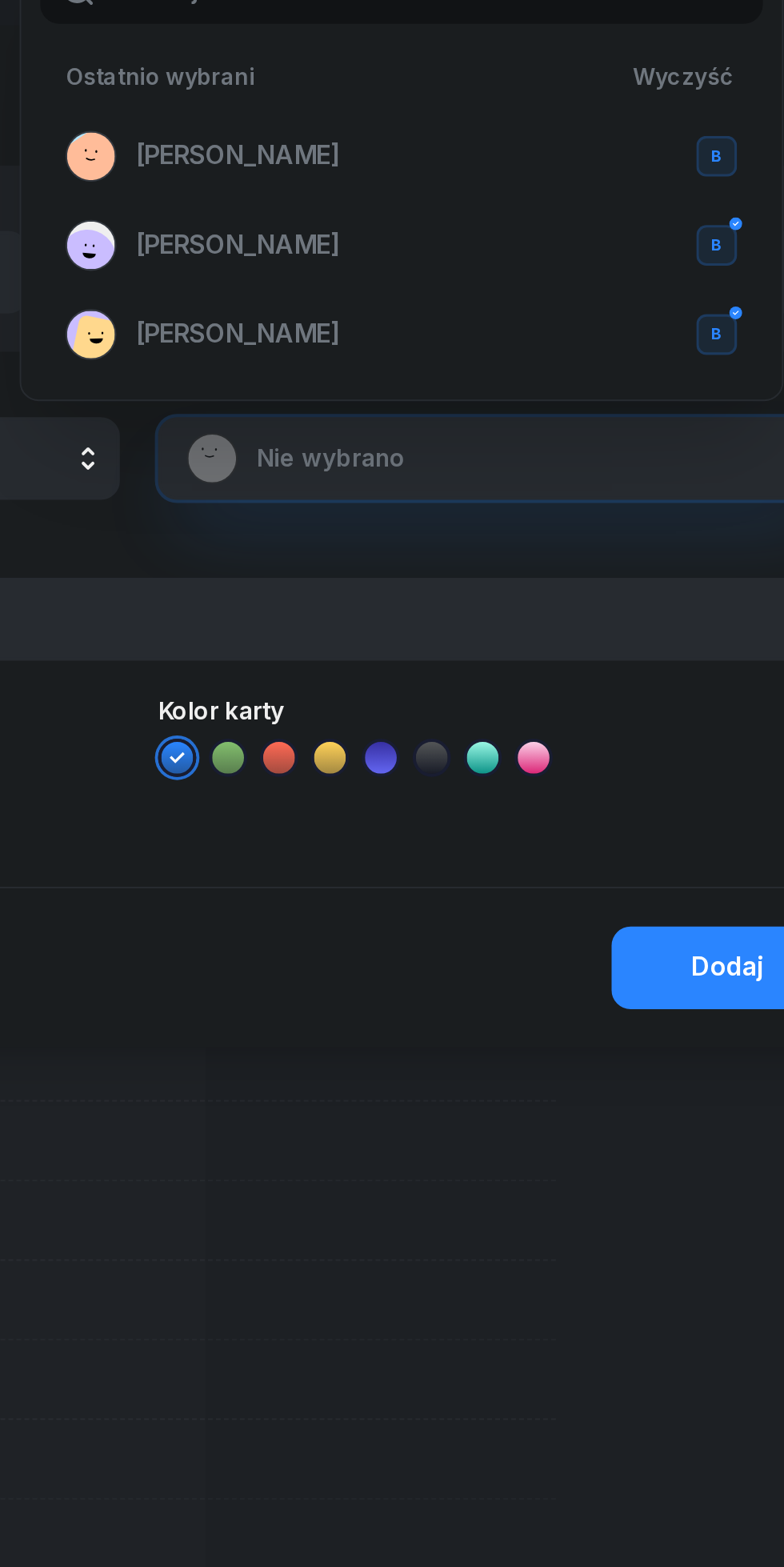
click at [416, 79] on span "[PERSON_NAME]" at bounding box center [441, 78] width 103 height 20
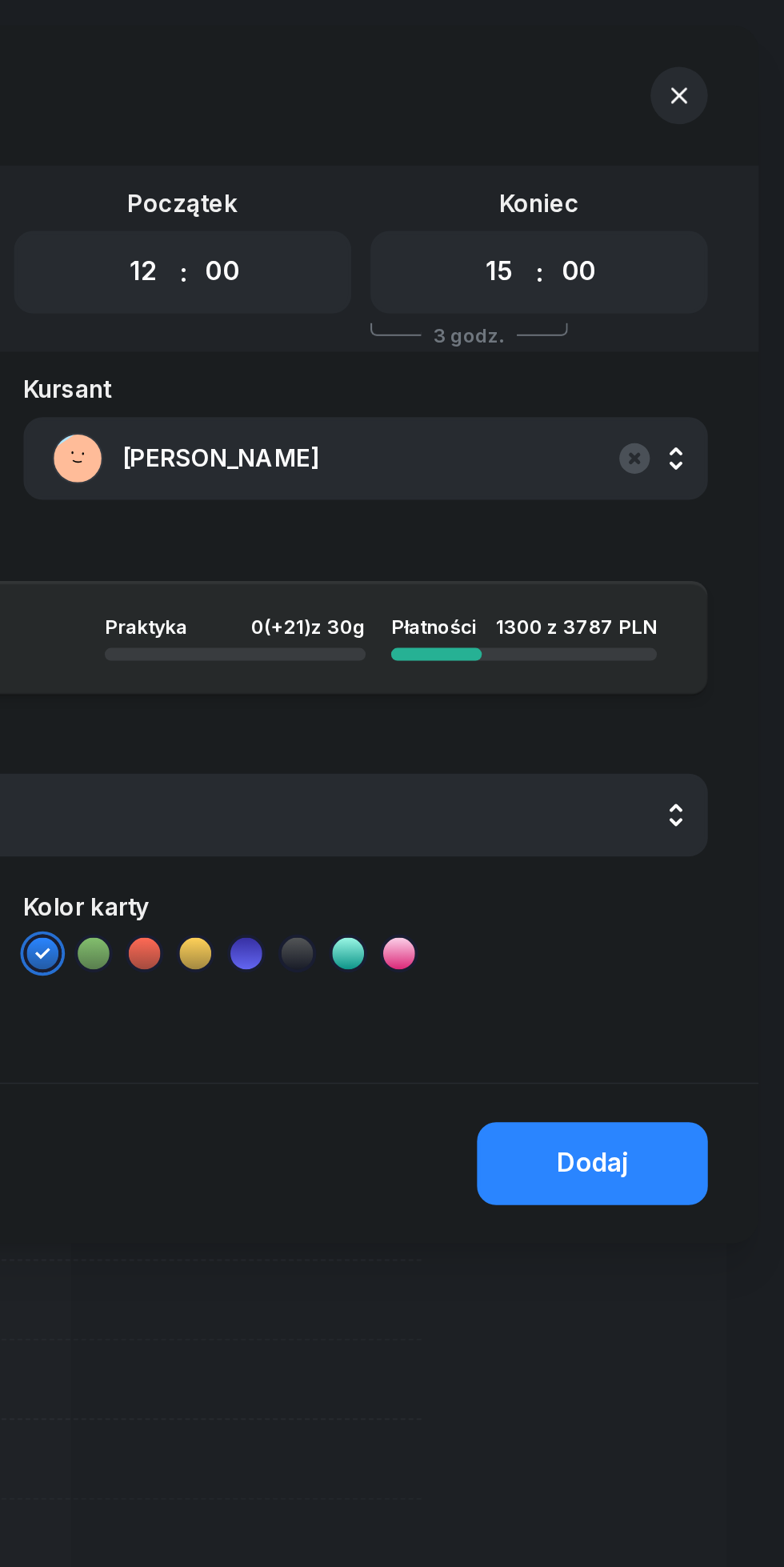
click at [682, 584] on div "Dodaj" at bounding box center [688, 584] width 36 height 20
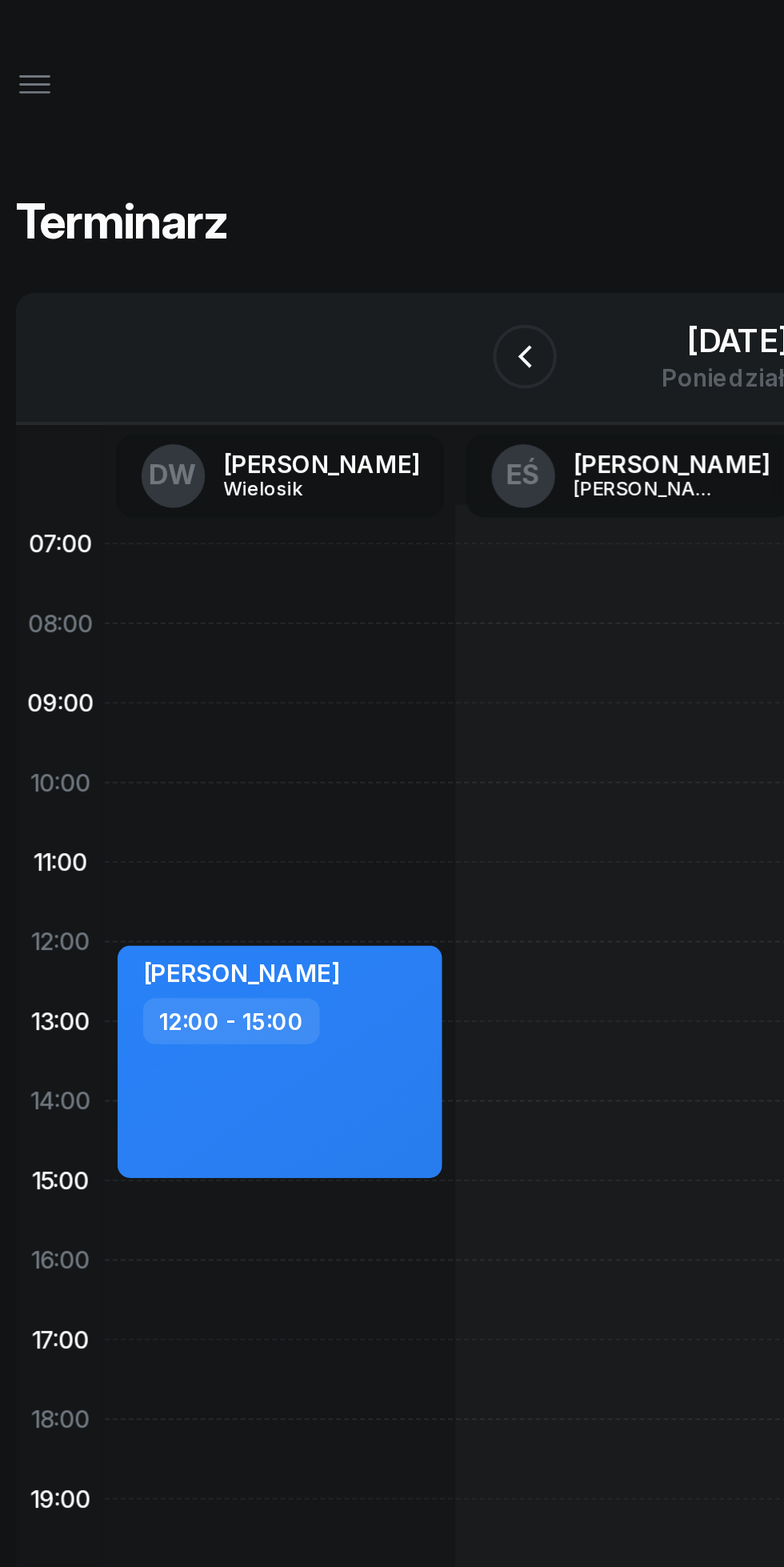
click at [215, 514] on div "12:00 - 15:00" at bounding box center [163, 513] width 141 height 23
select select "12"
select select "15"
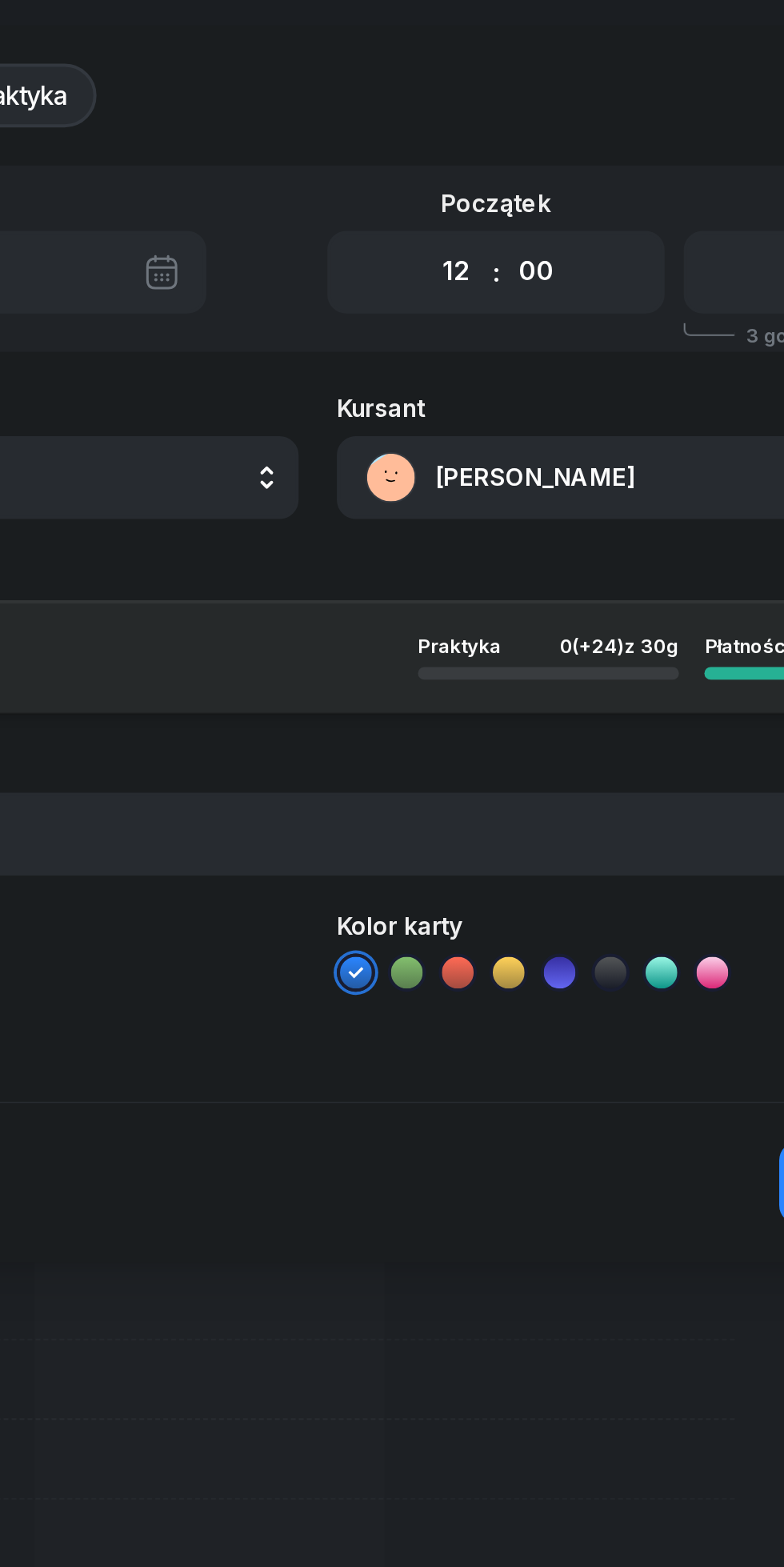
click at [468, 247] on button "[PERSON_NAME]" at bounding box center [574, 240] width 344 height 42
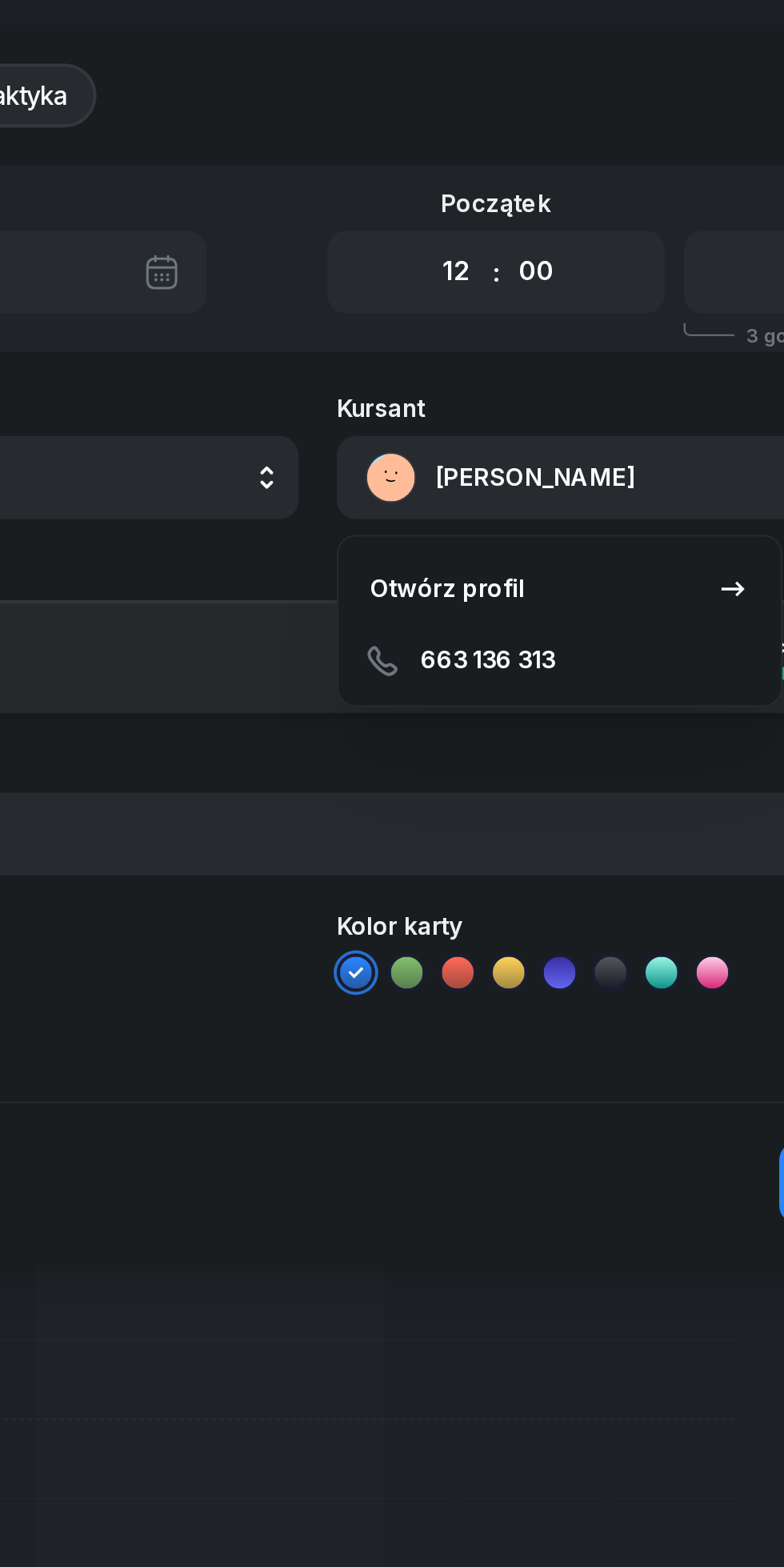
click at [444, 299] on div "Otwórz profil" at bounding box center [457, 295] width 78 height 20
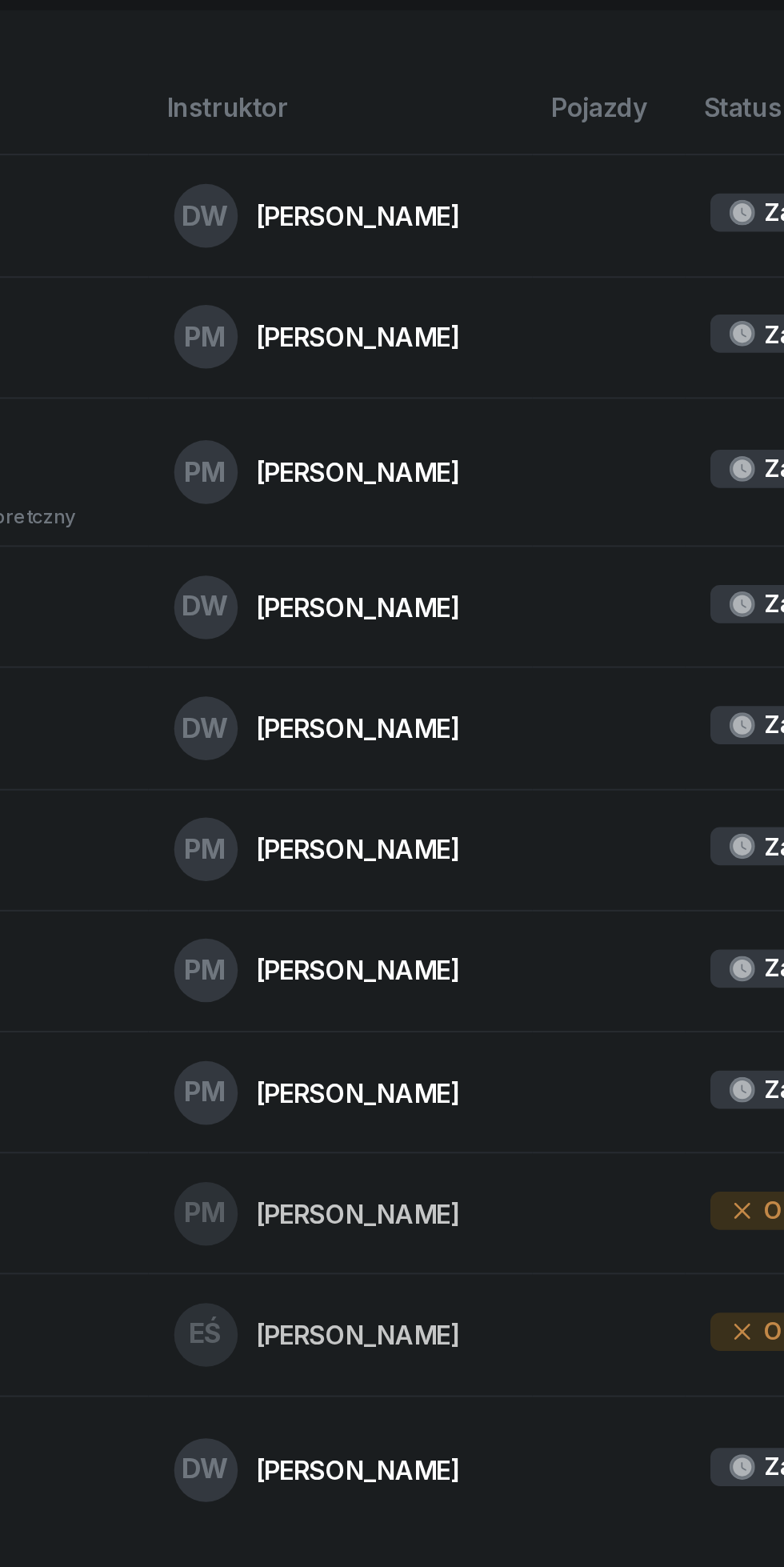
scroll to position [544, 0]
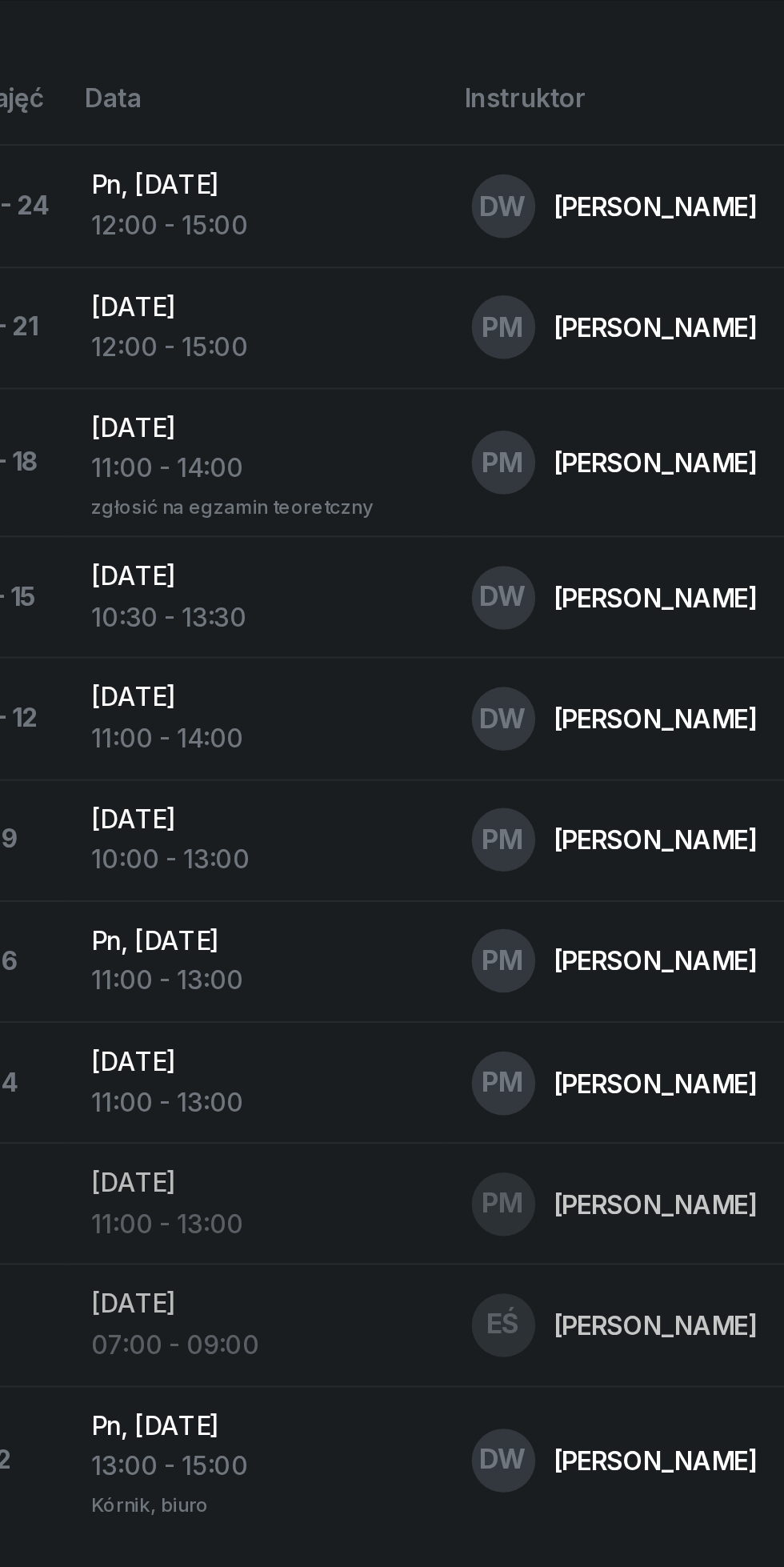
click at [123, 1269] on td "Pn, [DATE] 11:00 - 13:00" at bounding box center [211, 1262] width 191 height 61
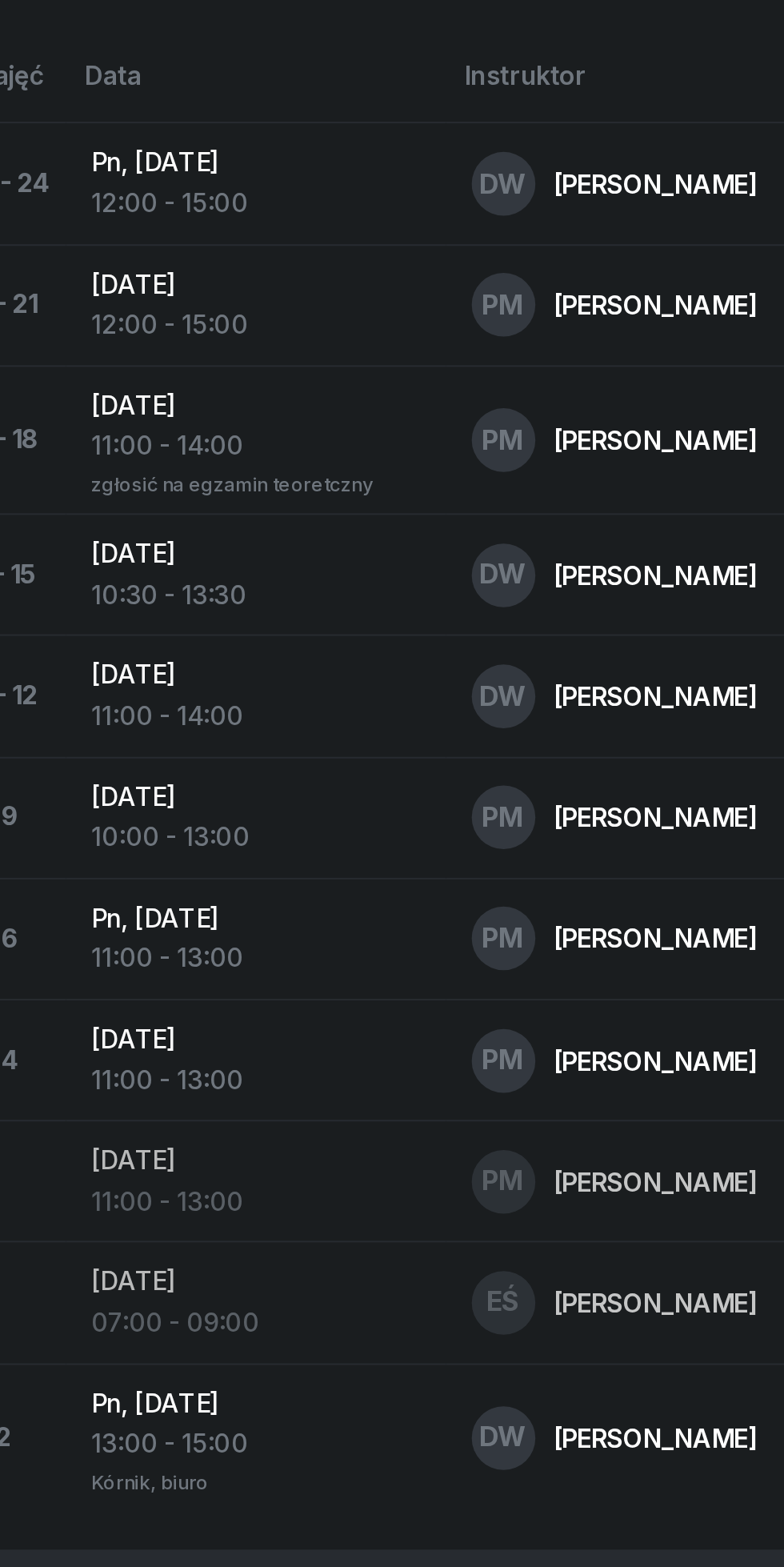
scroll to position [575, 0]
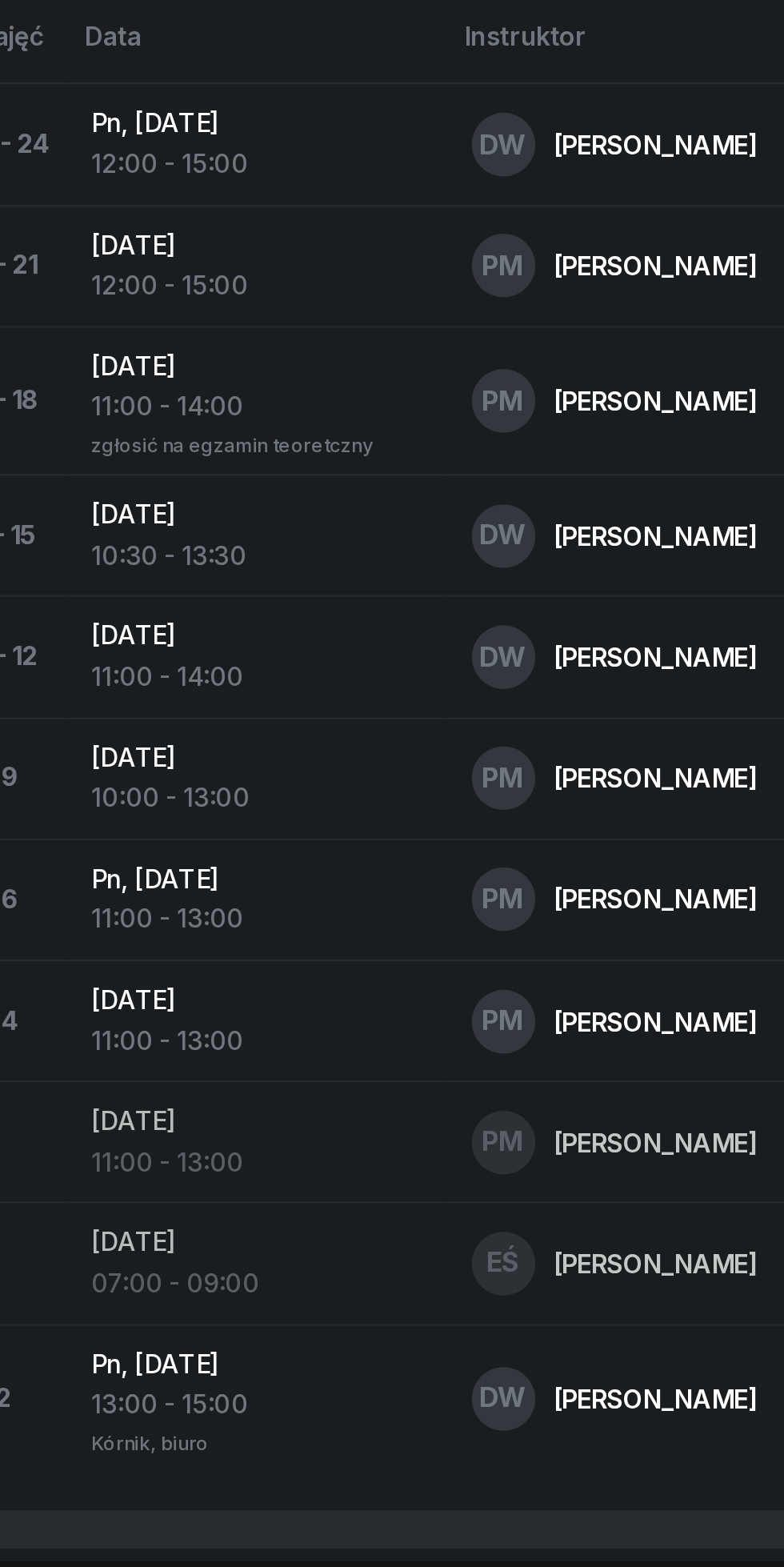
click at [156, 1174] on div "10:00 - 13:00" at bounding box center [211, 1179] width 166 height 20
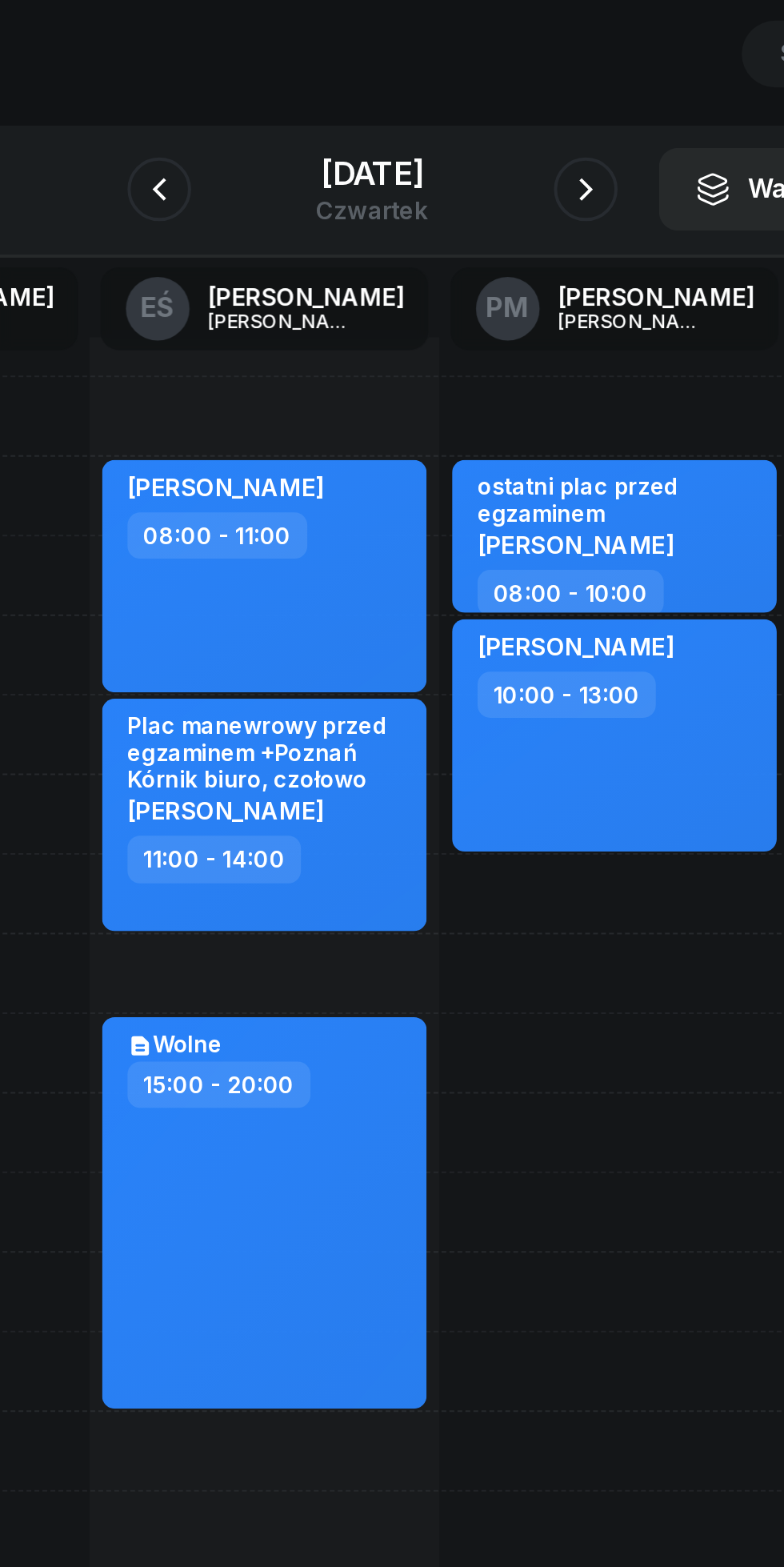
click at [479, 479] on div "[PERSON_NAME] 10:00 - 13:00" at bounding box center [513, 453] width 163 height 117
select select "10"
select select "13"
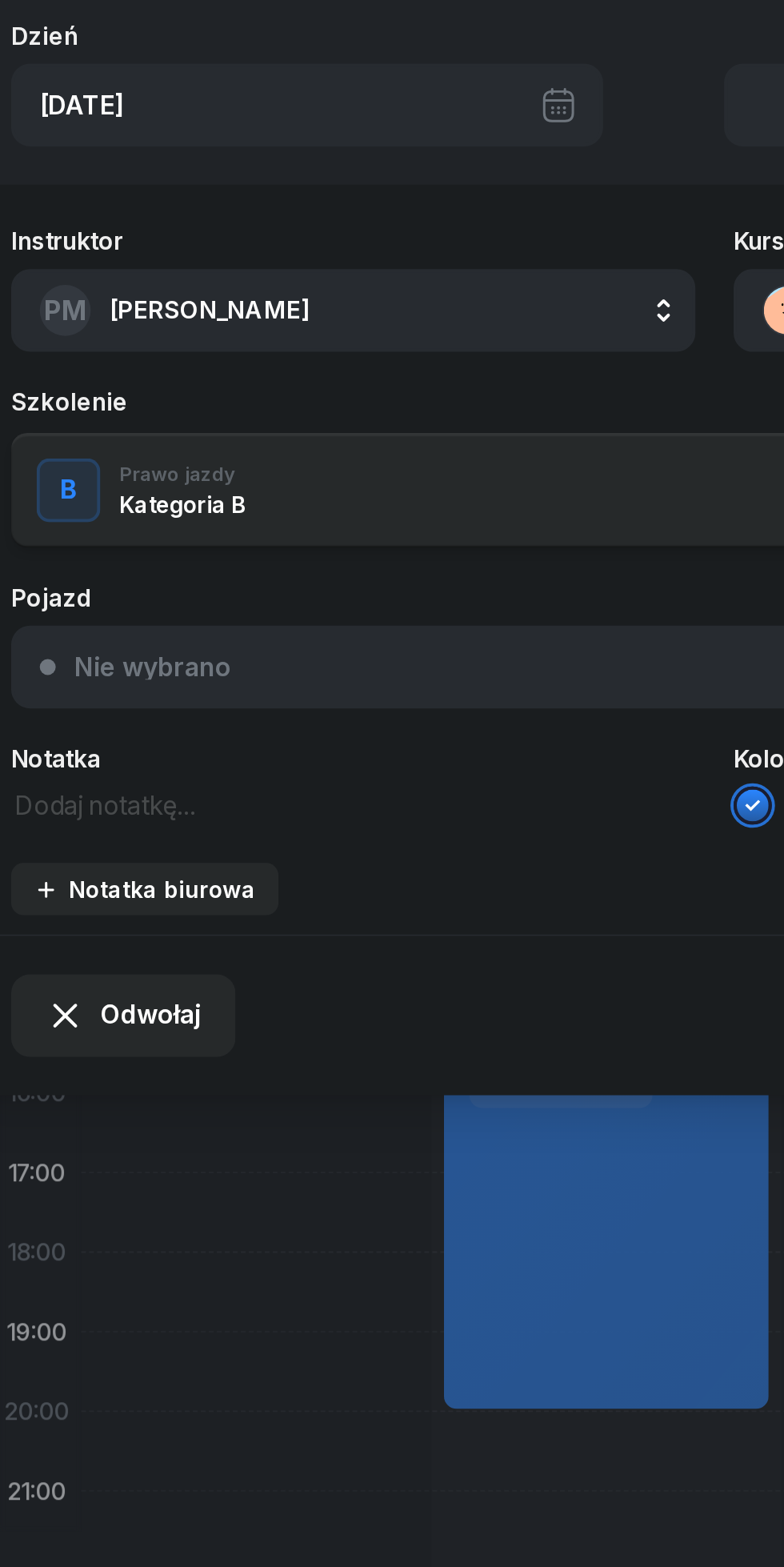
click at [100, 593] on span "Odwołaj" at bounding box center [109, 594] width 51 height 20
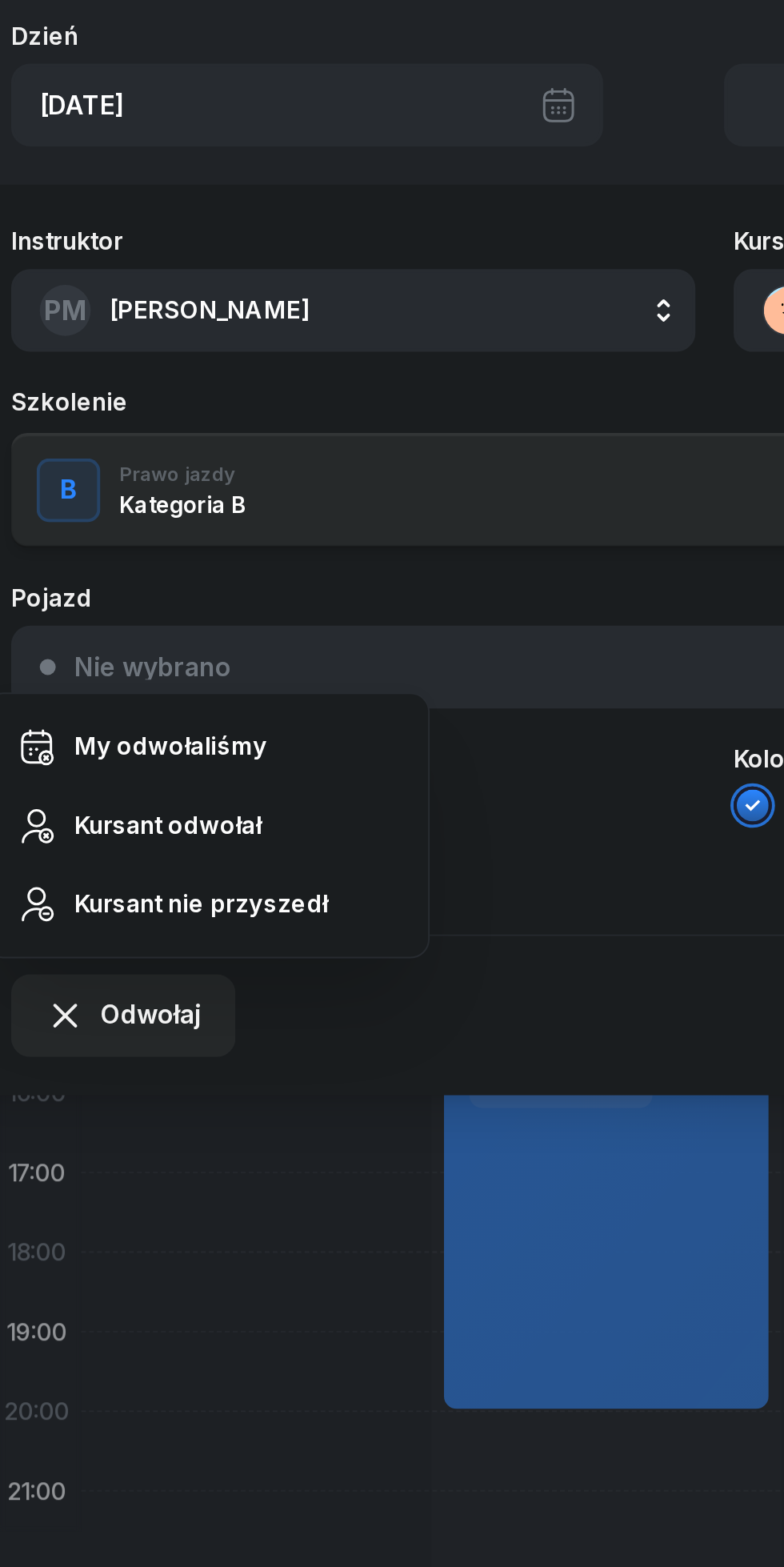
click at [91, 498] on div "Kursant odwołał" at bounding box center [117, 499] width 95 height 20
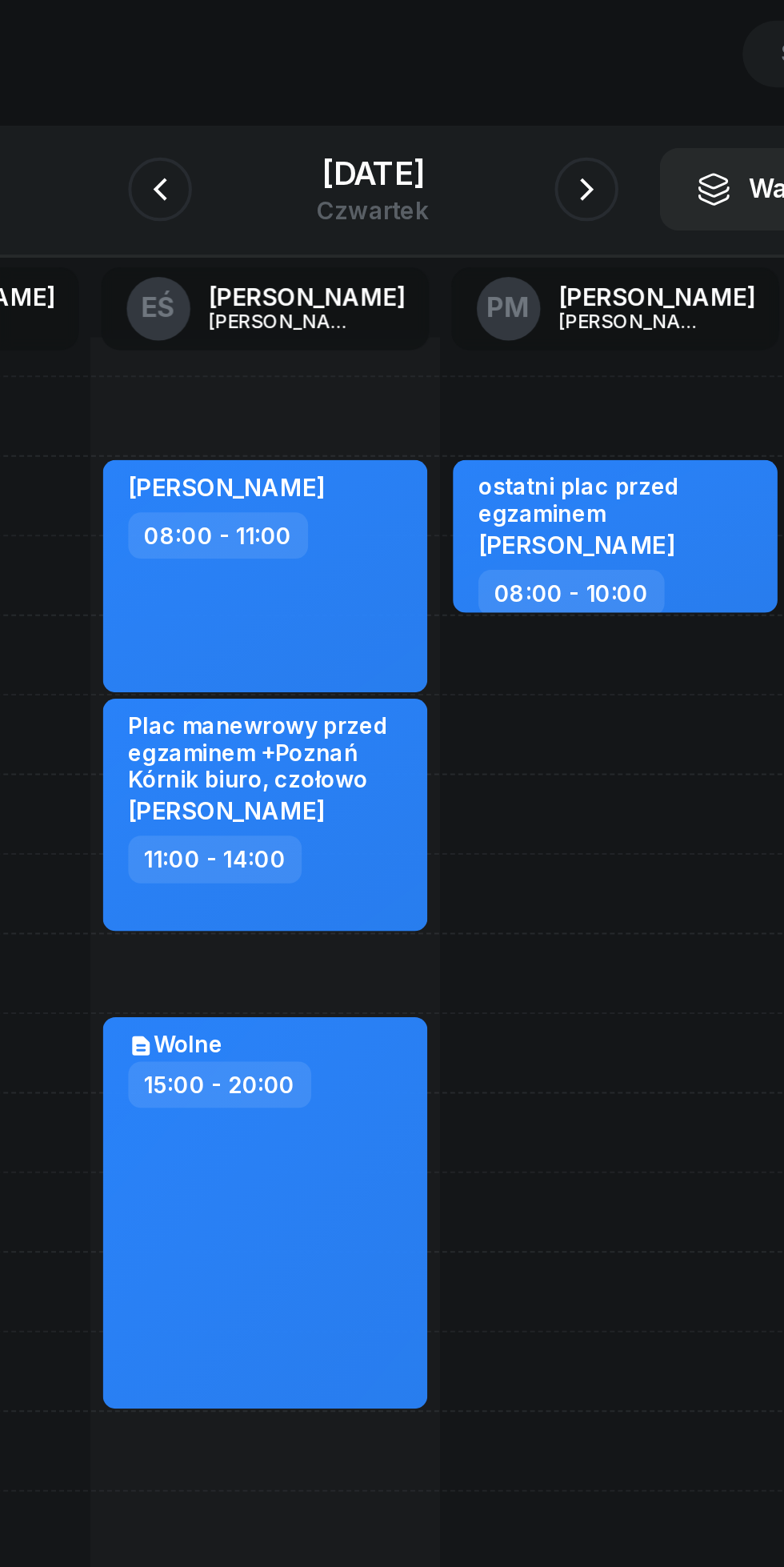
click at [509, 180] on icon "button" at bounding box center [499, 180] width 20 height 20
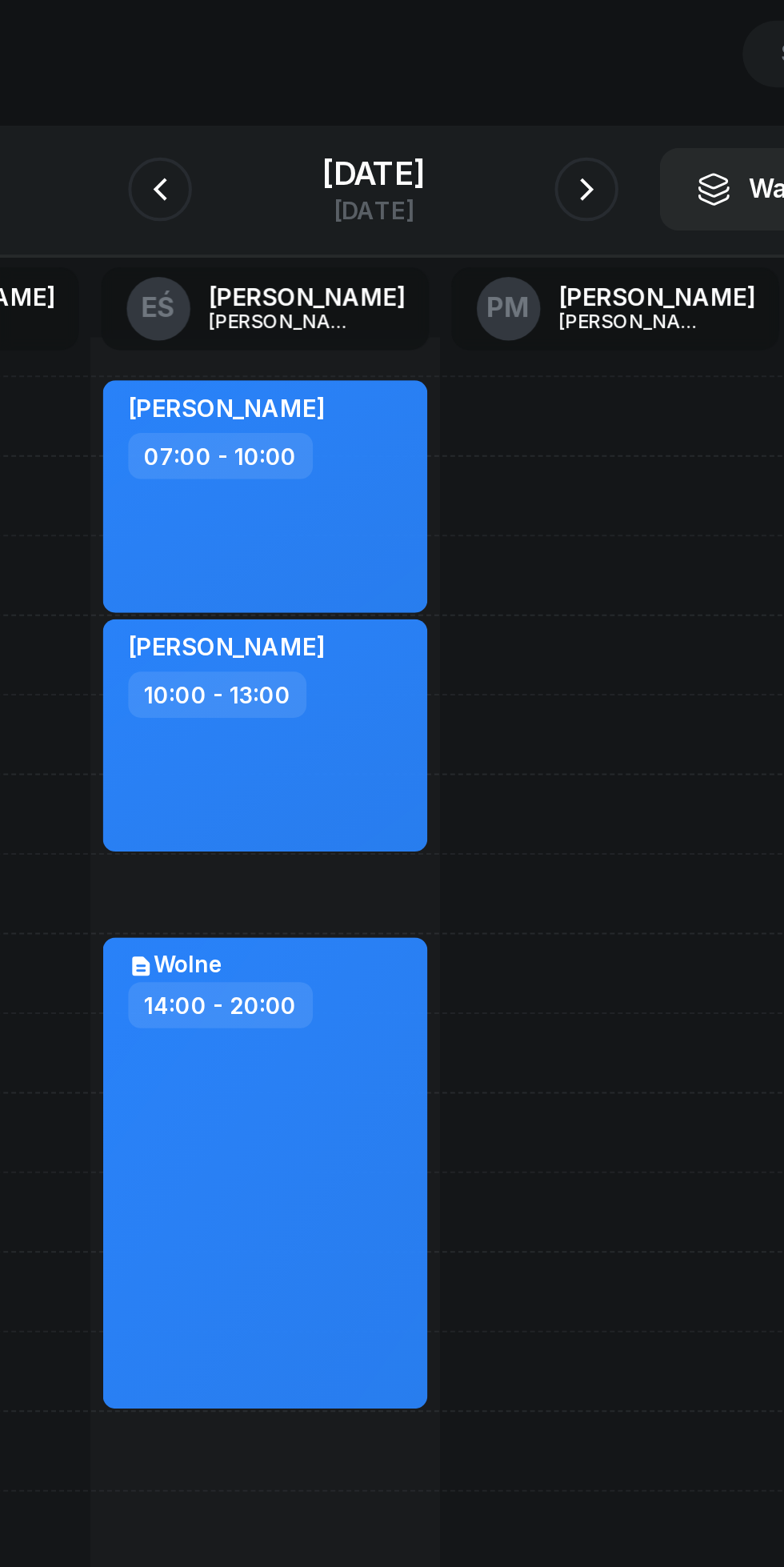
click at [500, 184] on button "button" at bounding box center [498, 179] width 32 height 32
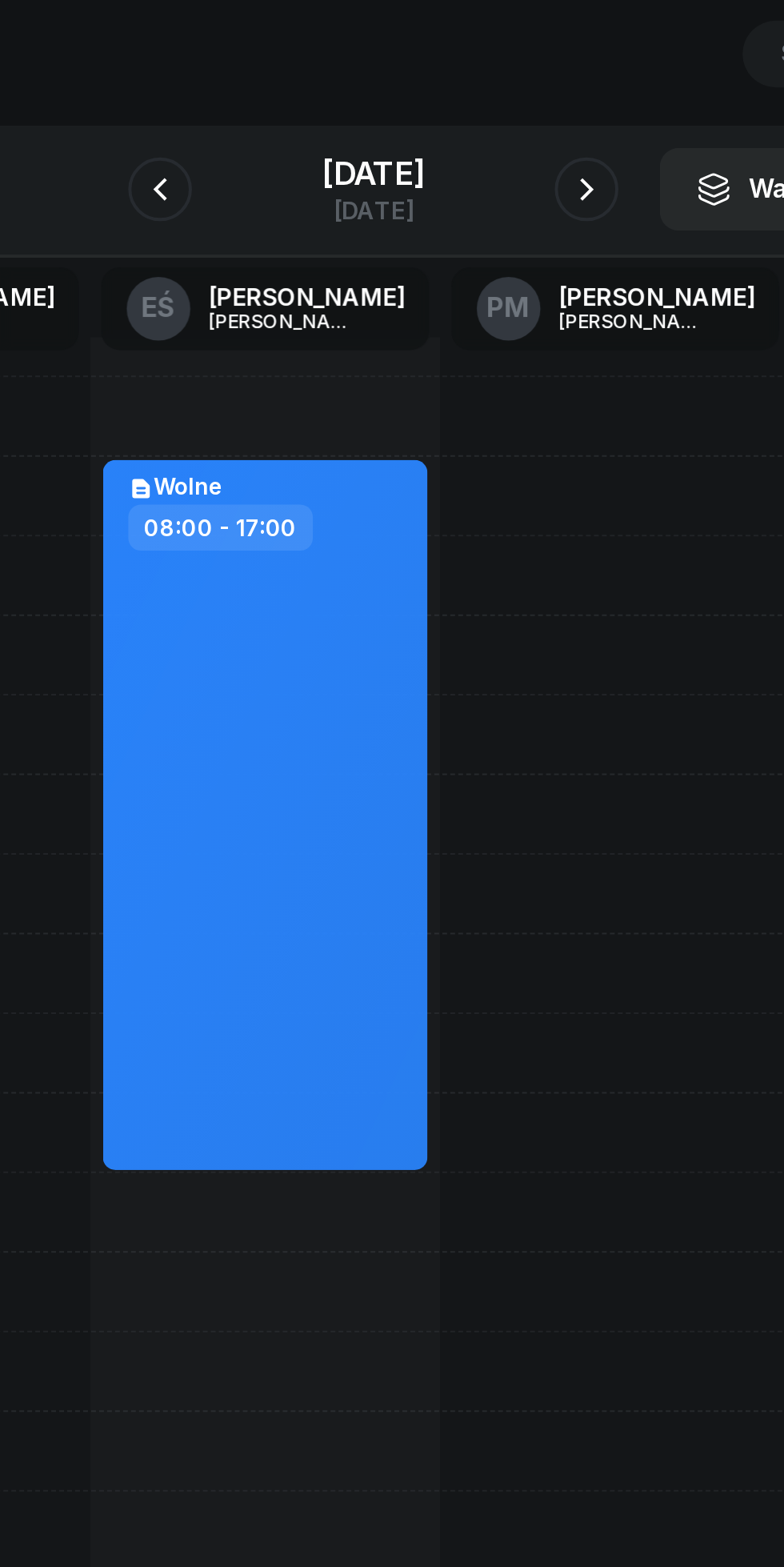
click at [509, 180] on icon "button" at bounding box center [499, 180] width 20 height 20
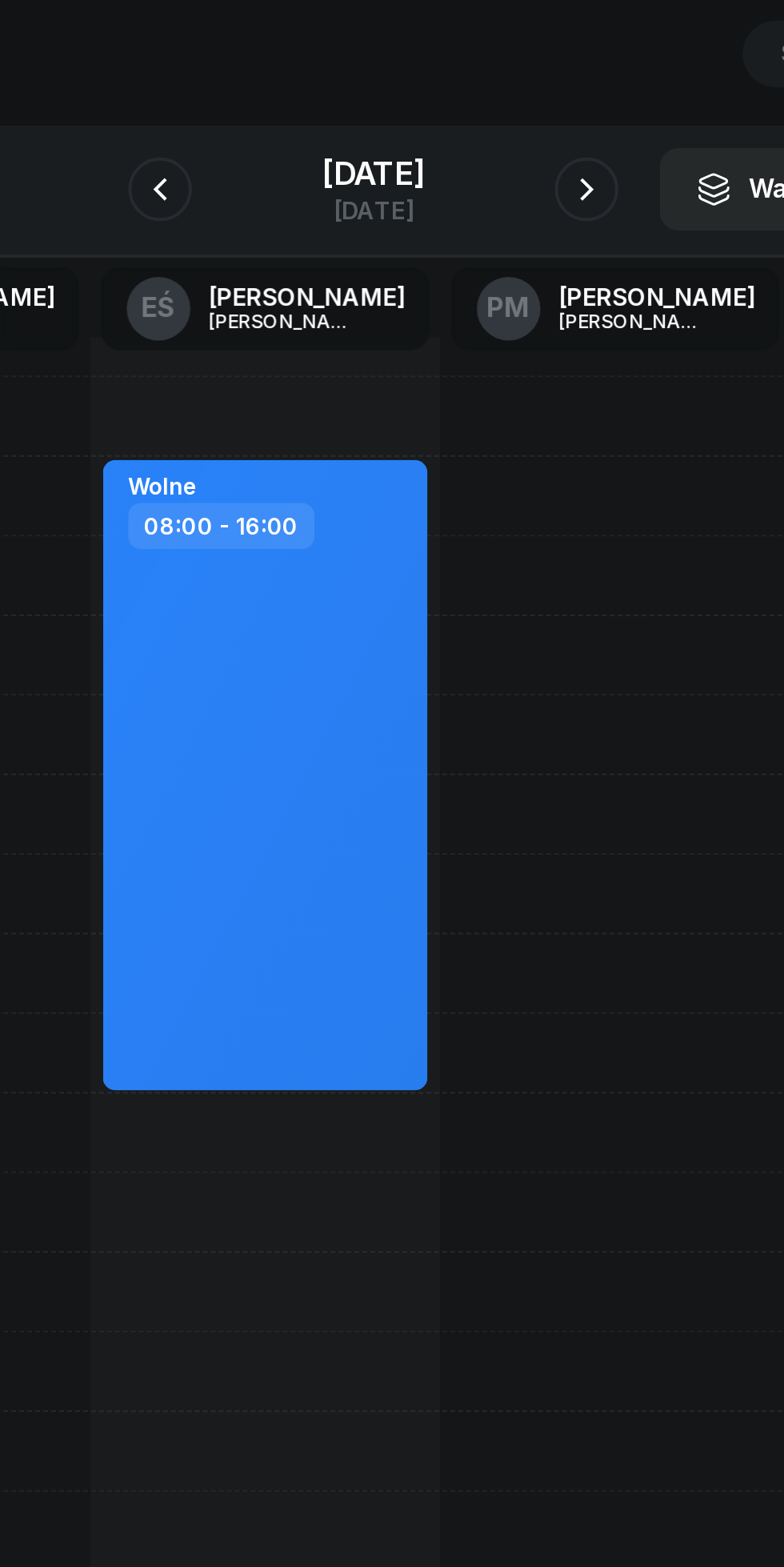
click at [507, 184] on icon "button" at bounding box center [499, 180] width 20 height 20
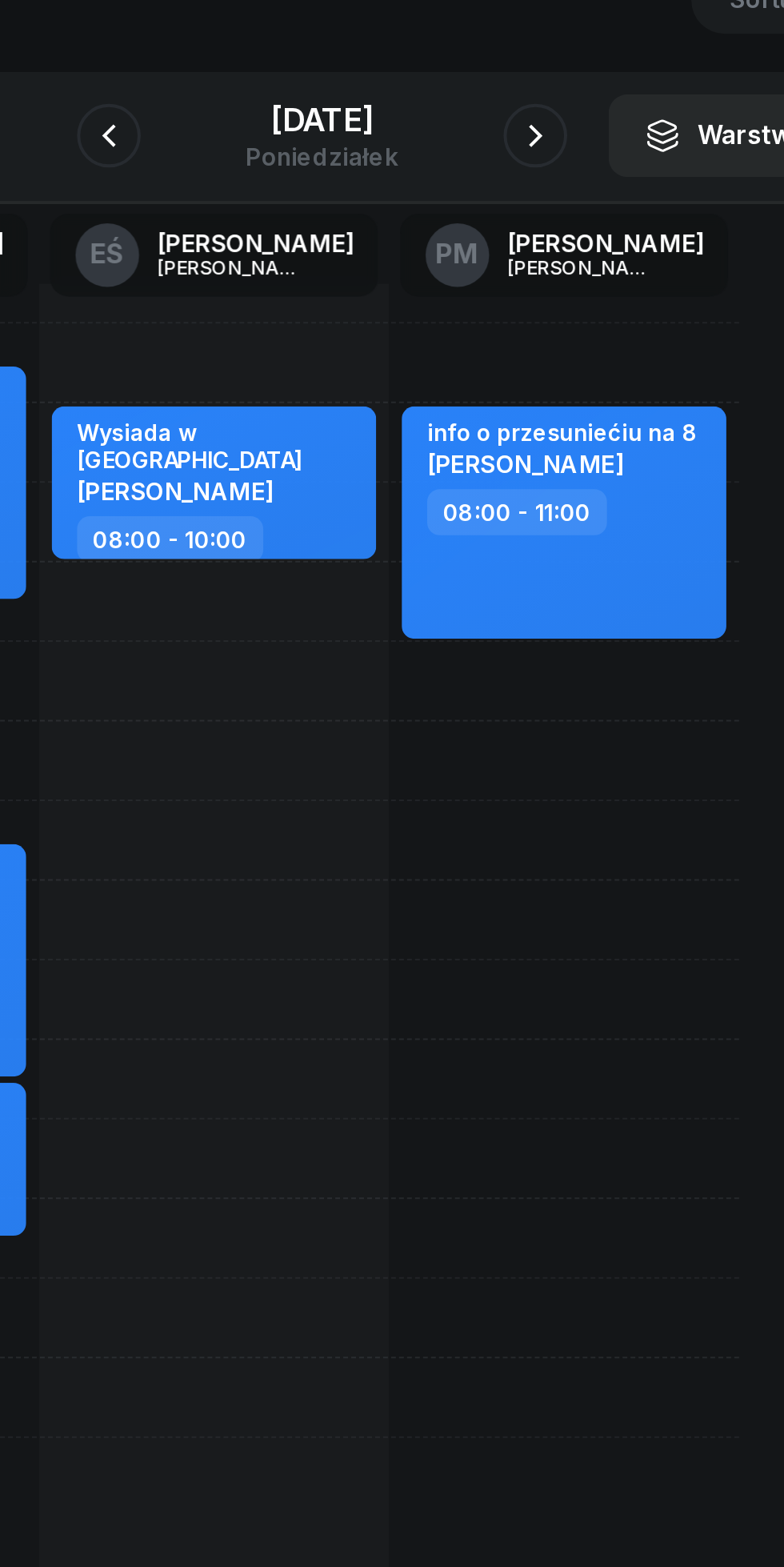
click at [443, 466] on div "info o przesuniećiu na 8 [PERSON_NAME] 08:00 - 11:00" at bounding box center [514, 614] width 176 height 720
select select "11"
select select "13"
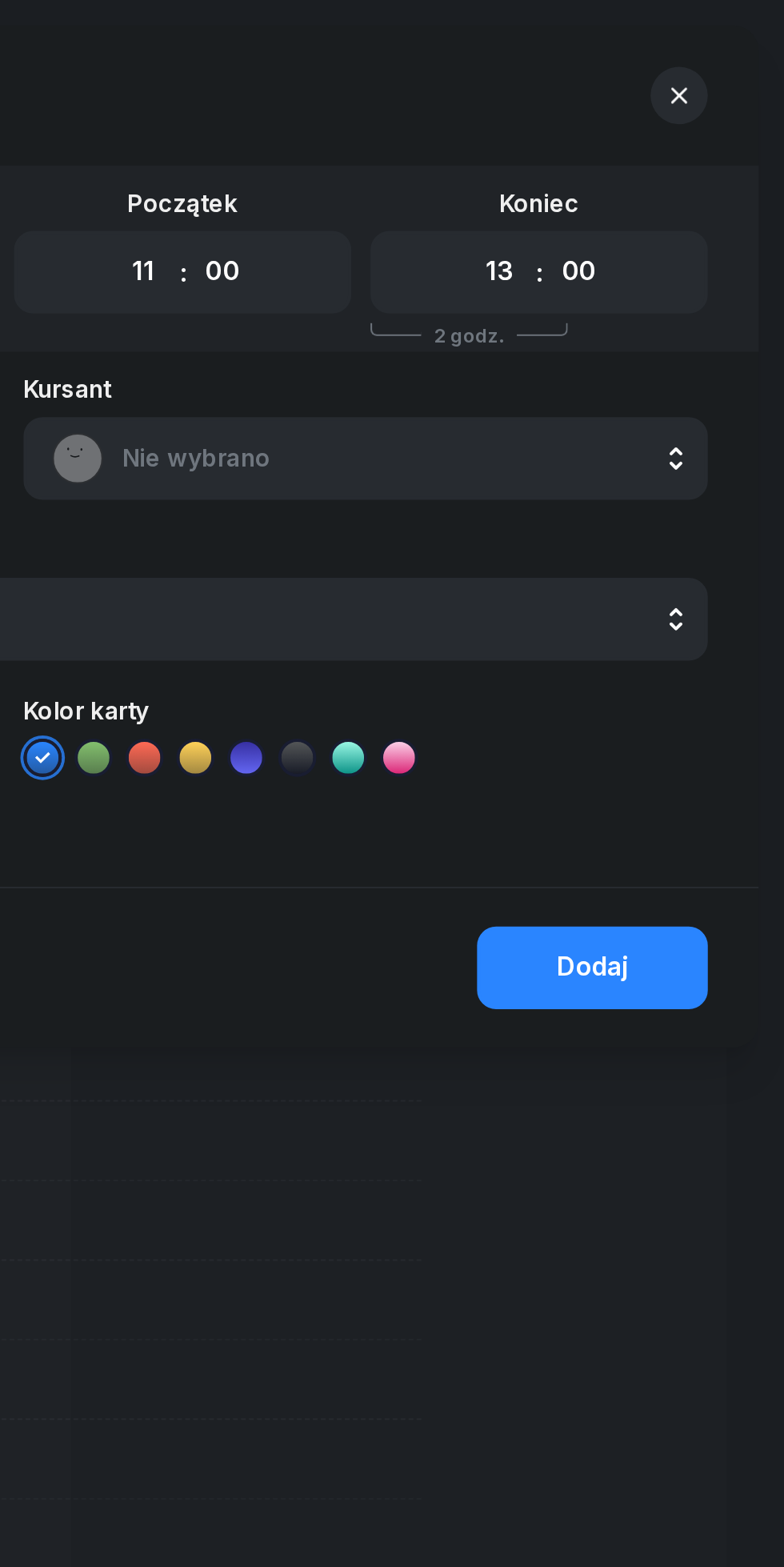
click at [473, 231] on span "Nie wybrano" at bounding box center [591, 230] width 280 height 20
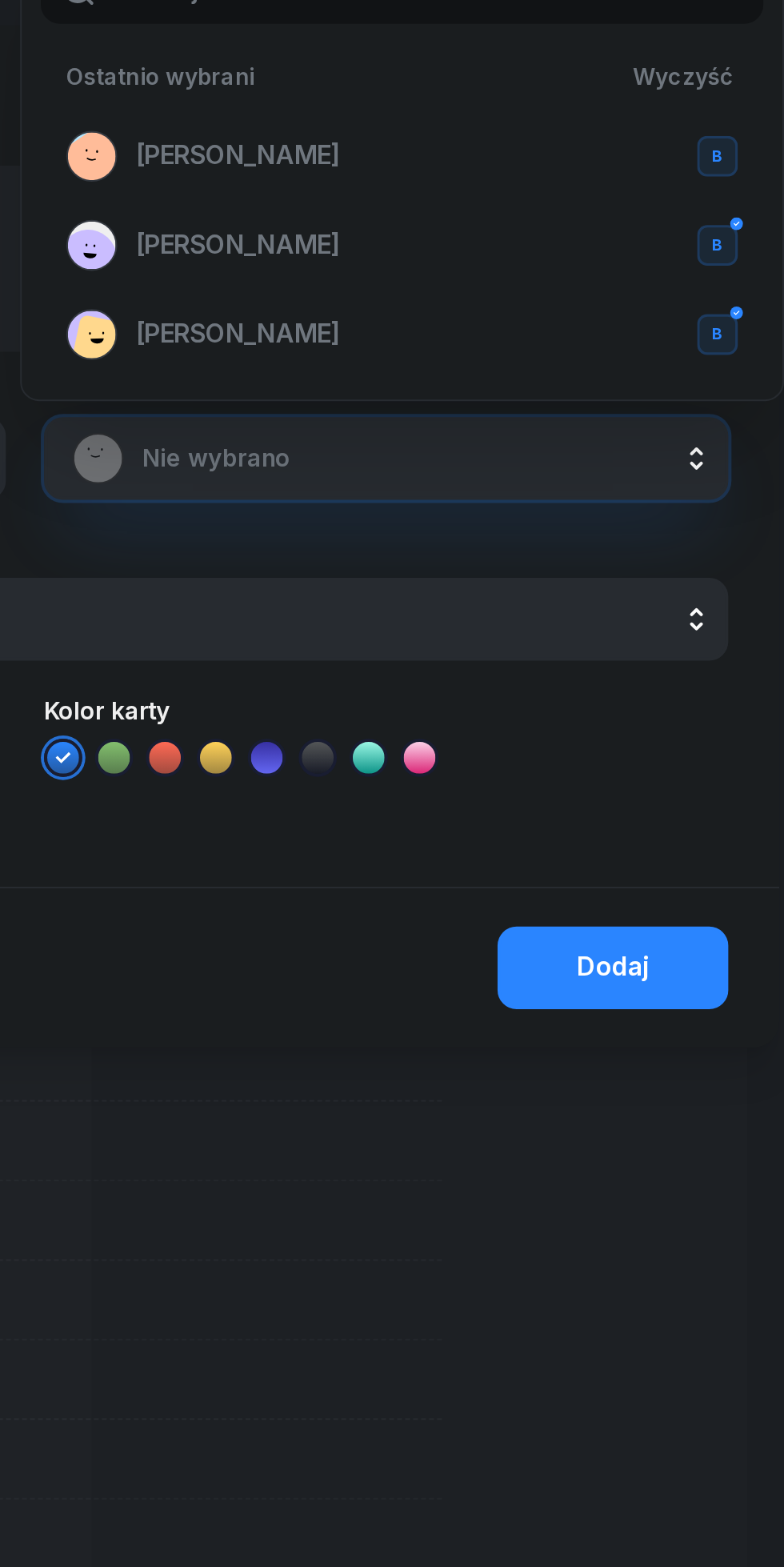
click at [463, 87] on span "[PERSON_NAME]" at bounding box center [499, 78] width 103 height 20
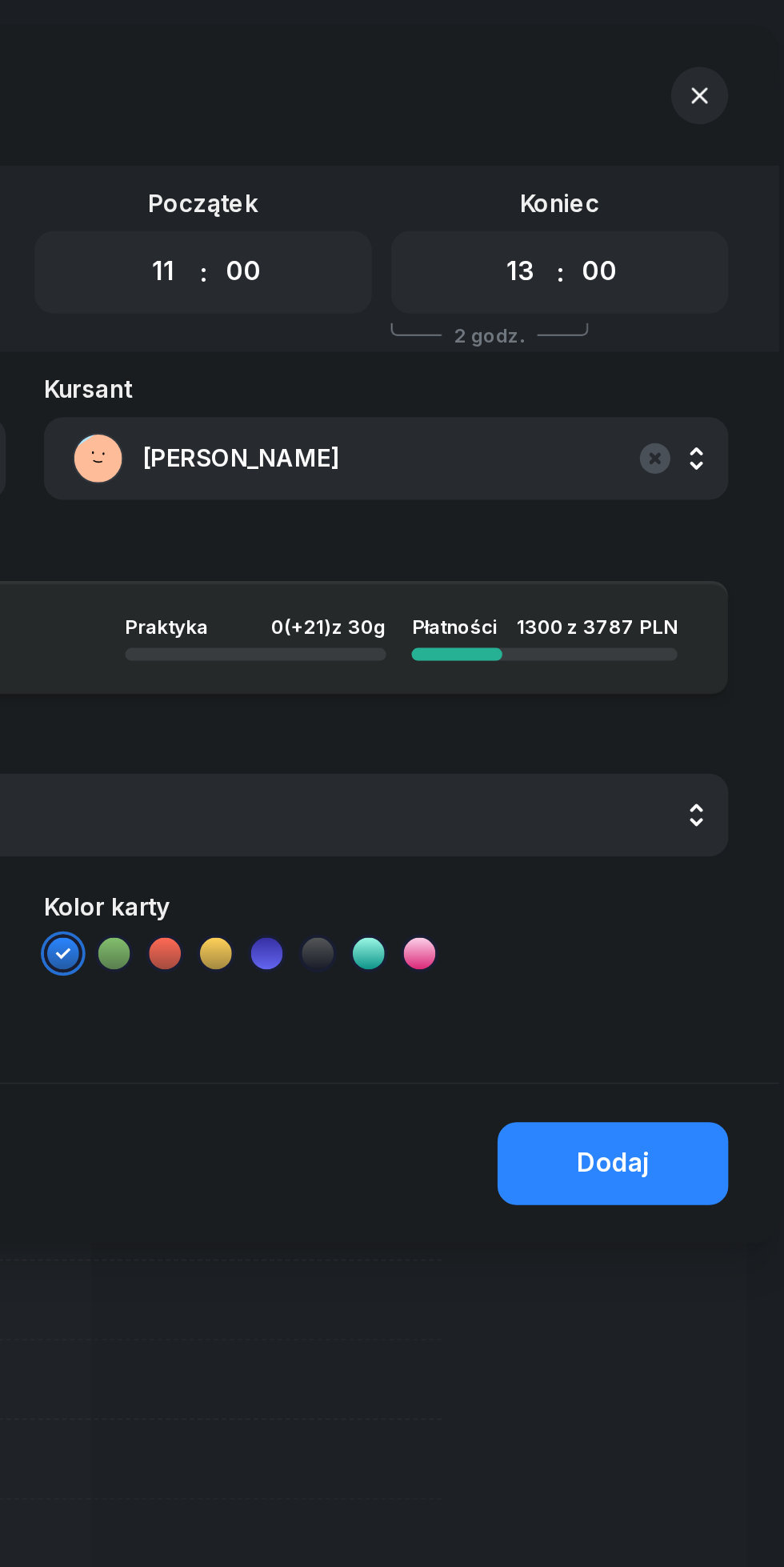
click at [683, 592] on div "Dodaj" at bounding box center [688, 584] width 36 height 20
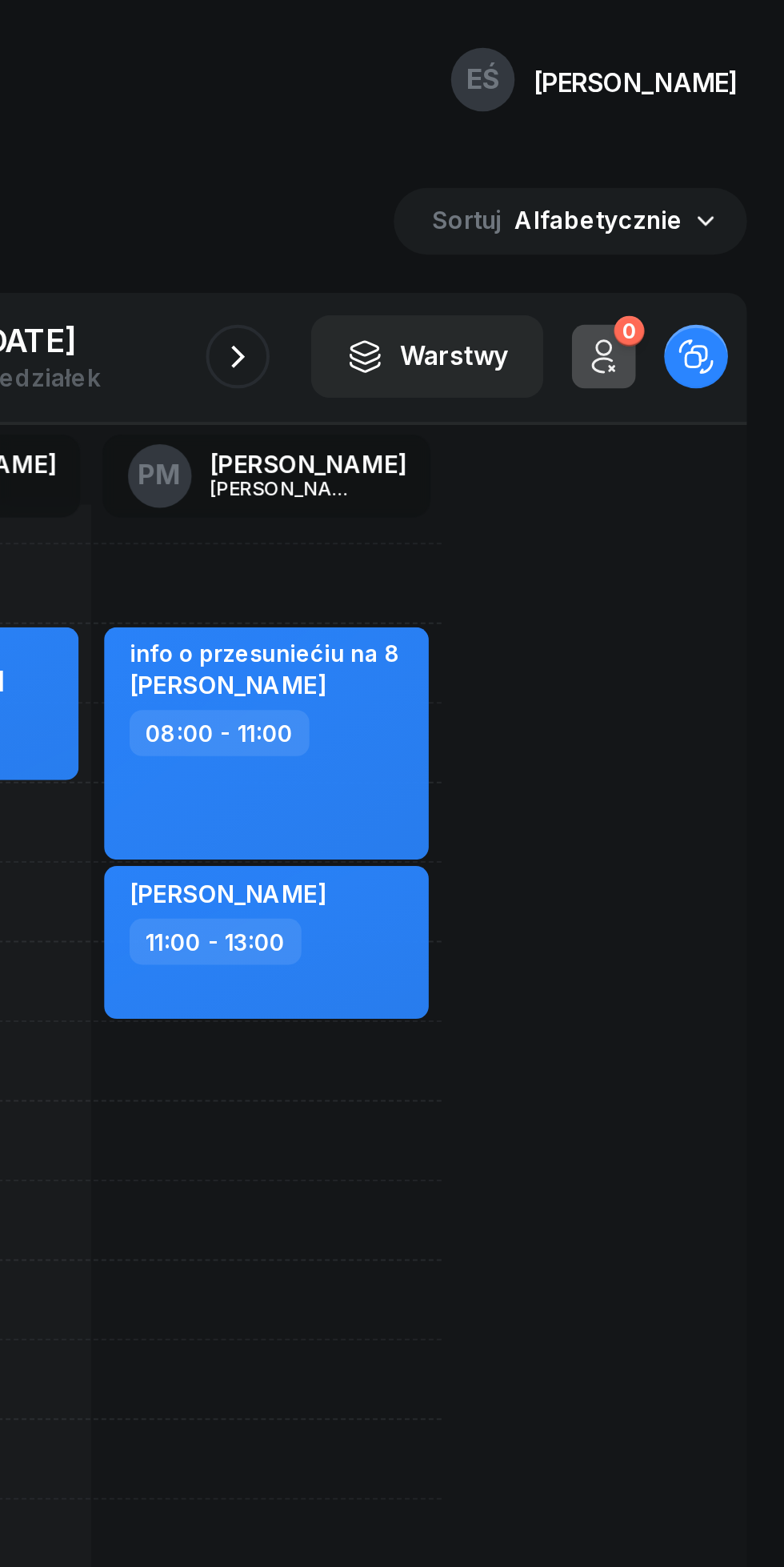
click at [572, 482] on div "11:00 - 13:00" at bounding box center [515, 473] width 141 height 23
select select "11"
select select "13"
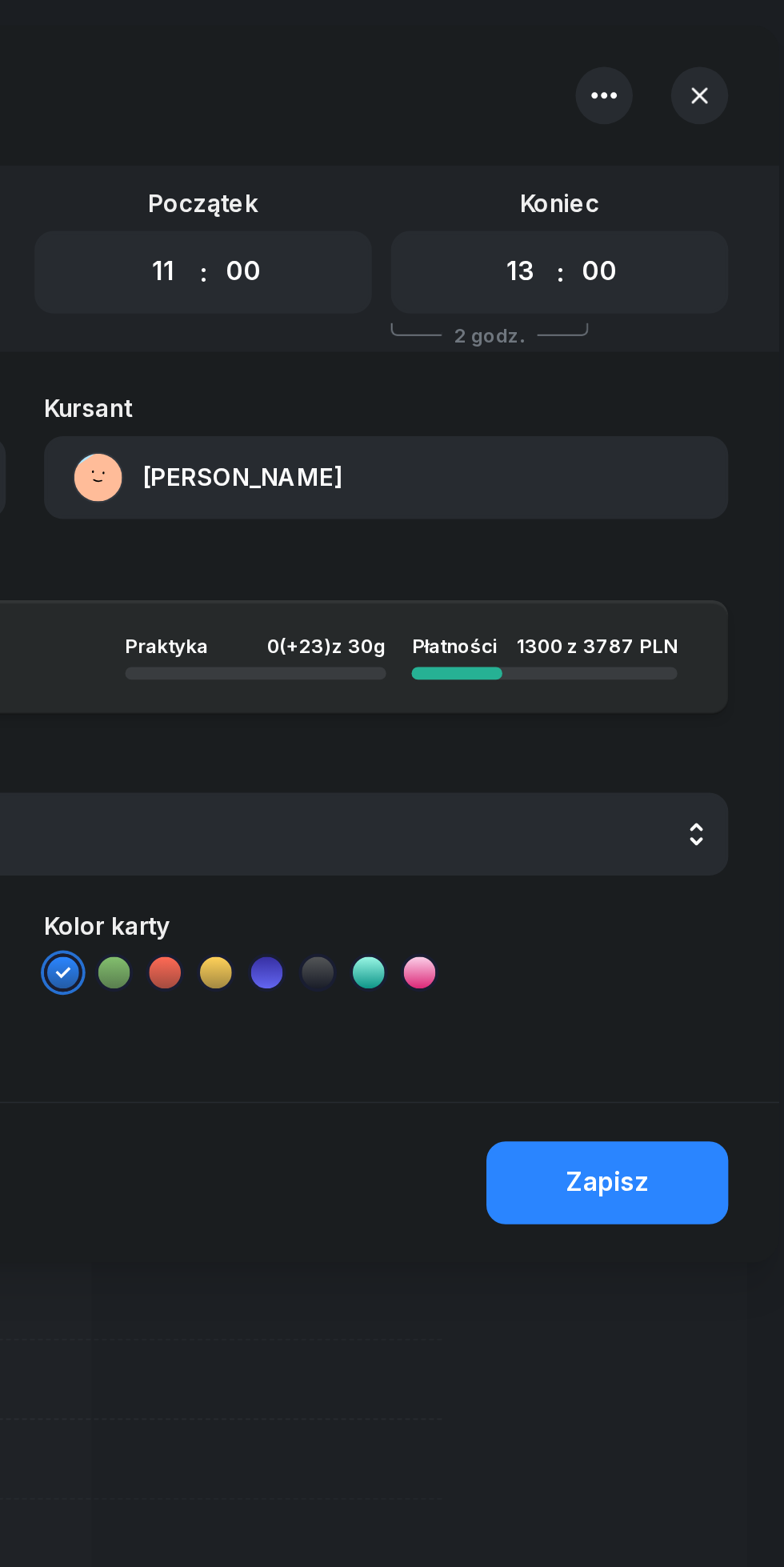
click at [472, 246] on button "[PERSON_NAME]" at bounding box center [574, 240] width 344 height 42
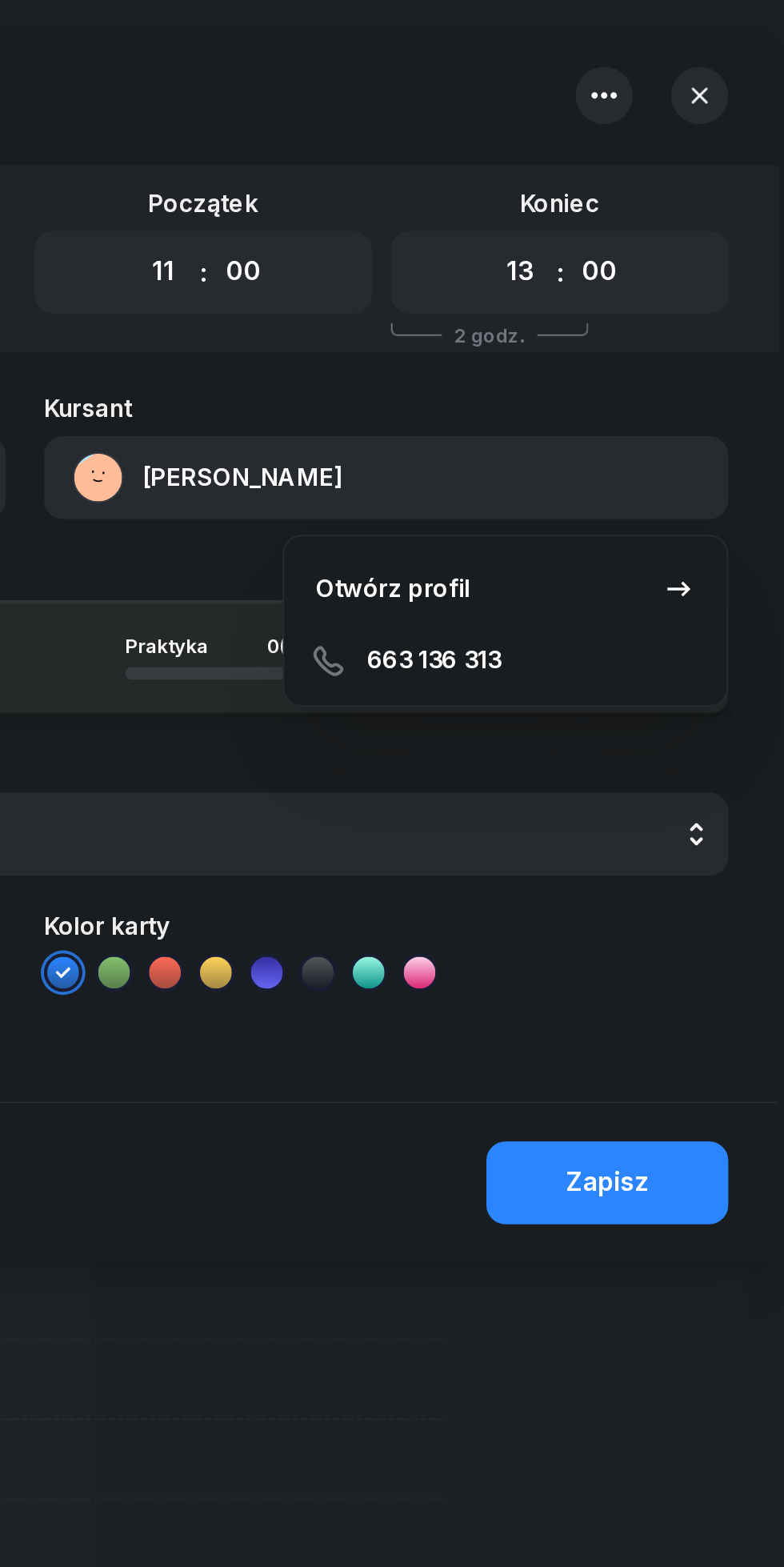
click at [565, 291] on div "Otwórz profil" at bounding box center [577, 295] width 78 height 20
